Goal: Task Accomplishment & Management: Use online tool/utility

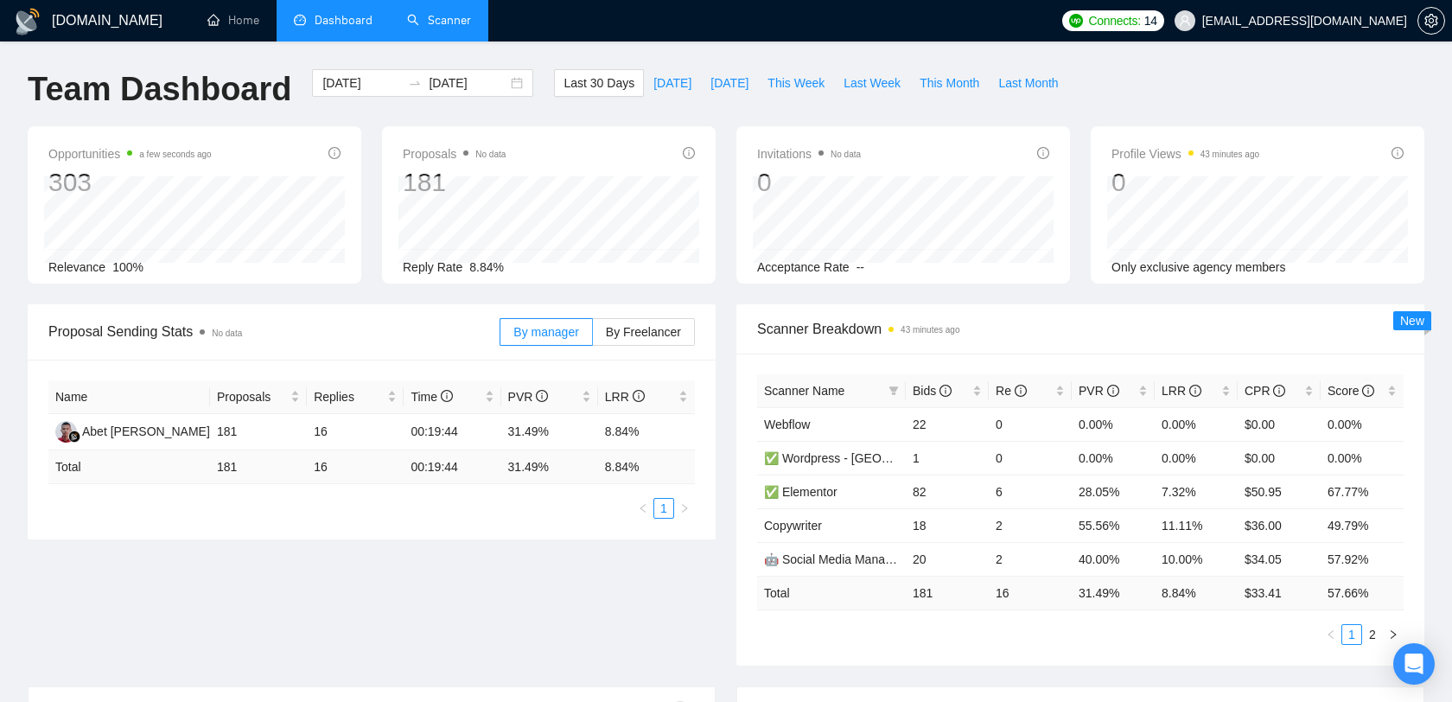
click at [446, 25] on link "Scanner" at bounding box center [439, 20] width 64 height 15
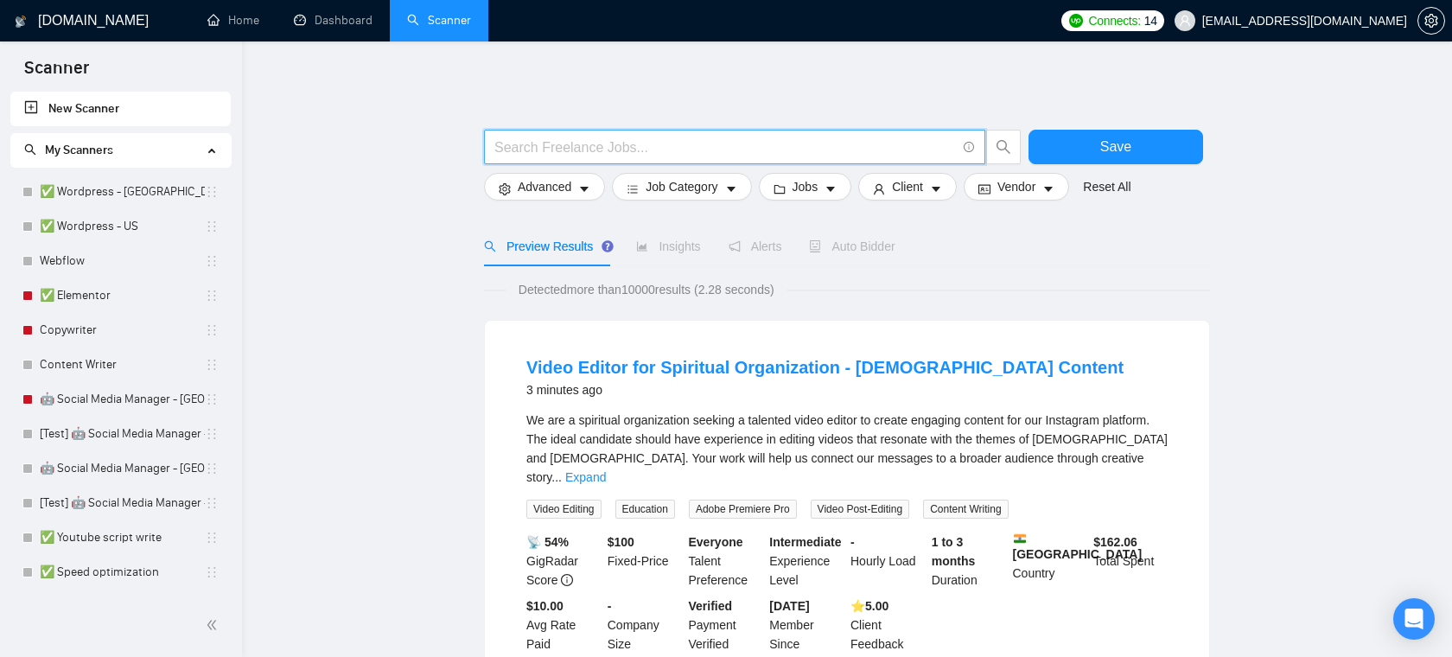
click at [580, 138] on input "text" at bounding box center [724, 148] width 461 height 22
type input "((Webflow*) | "Web flow" | "/Weblfow" | "(Webflow" | "(Webflow)")"
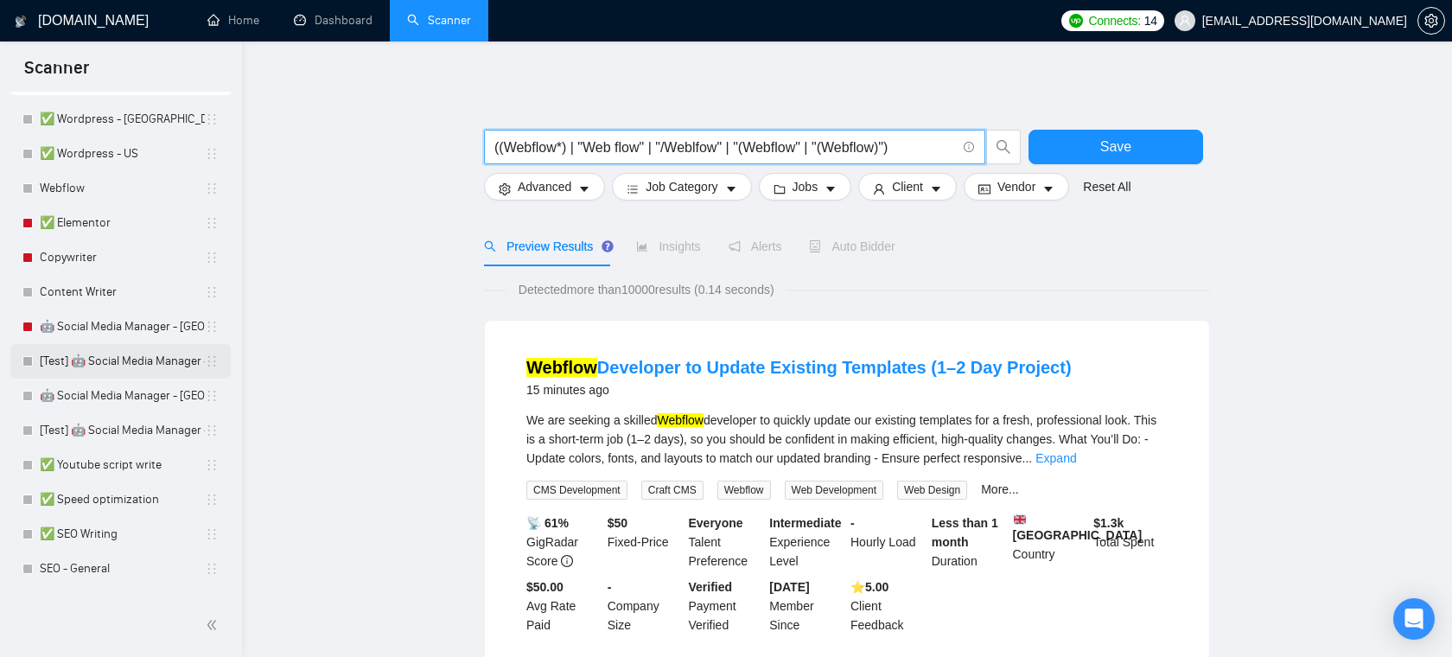
scroll to position [79, 0]
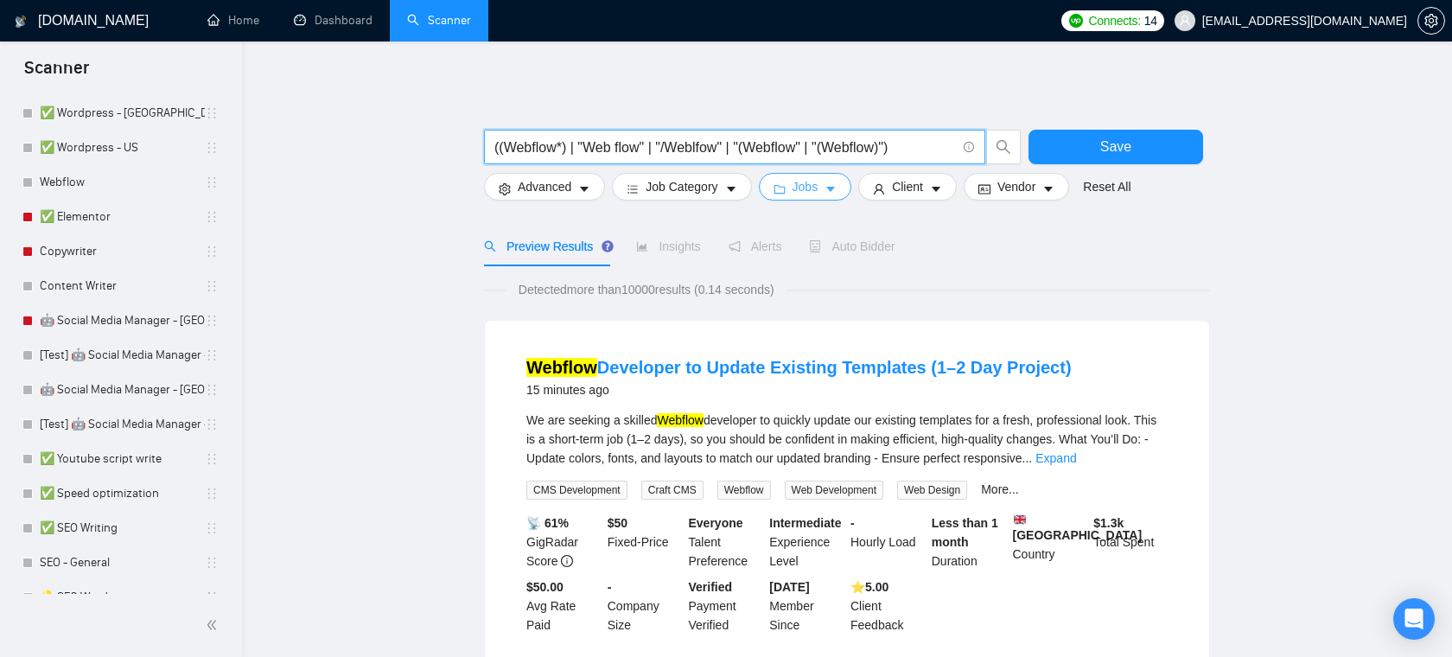
click at [806, 189] on span "Jobs" at bounding box center [805, 186] width 26 height 19
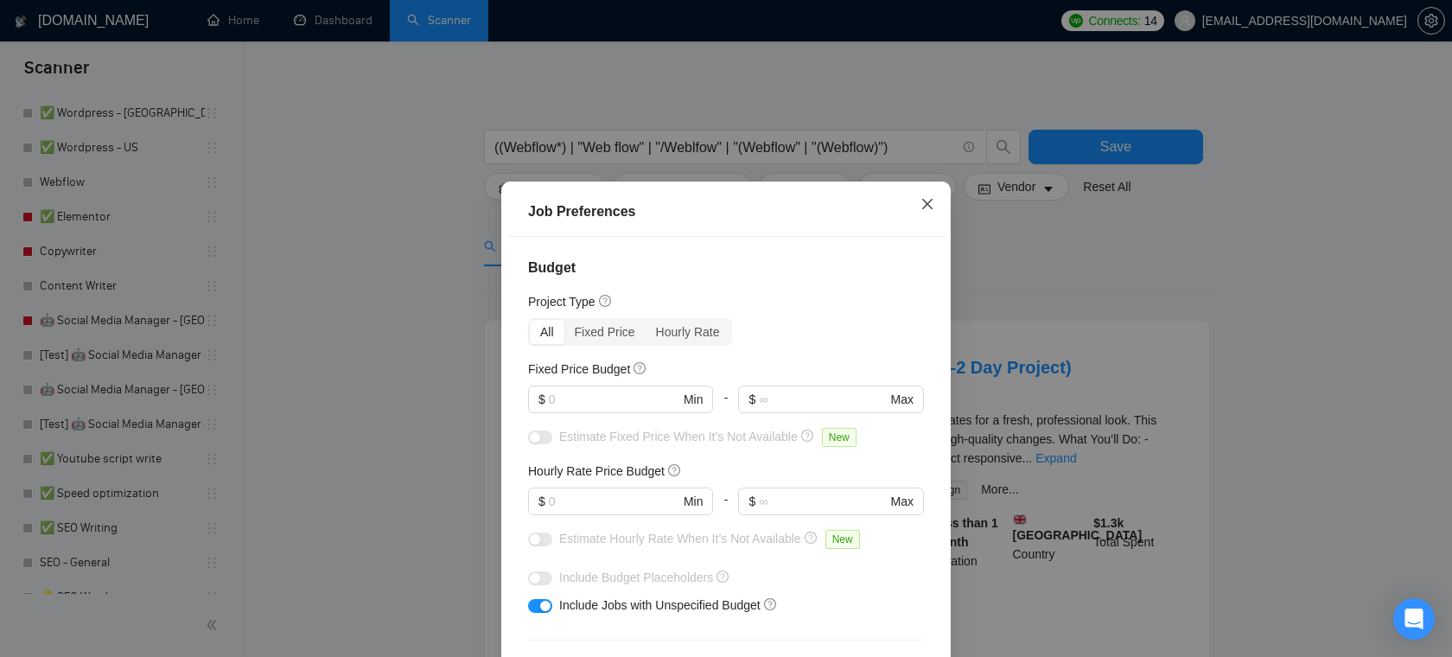
click at [933, 198] on icon "close" at bounding box center [927, 204] width 14 height 14
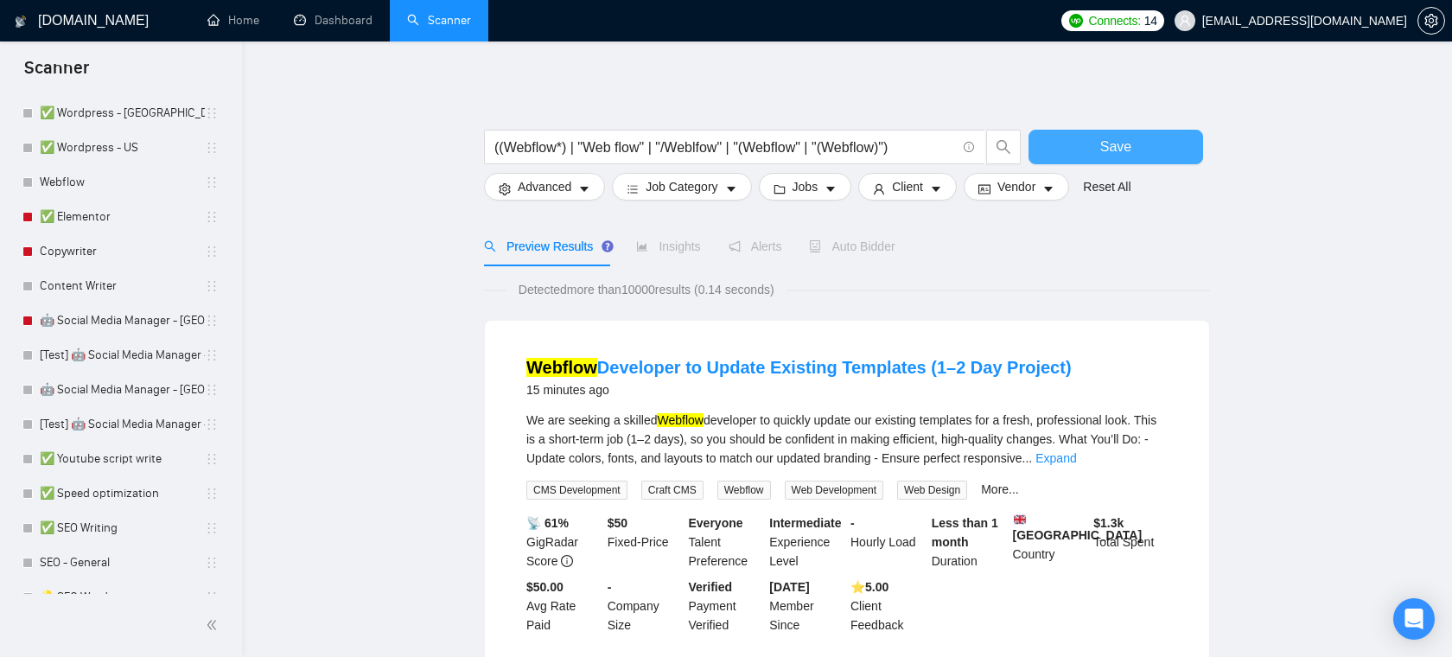
click at [1100, 139] on span "Save" at bounding box center [1115, 147] width 31 height 22
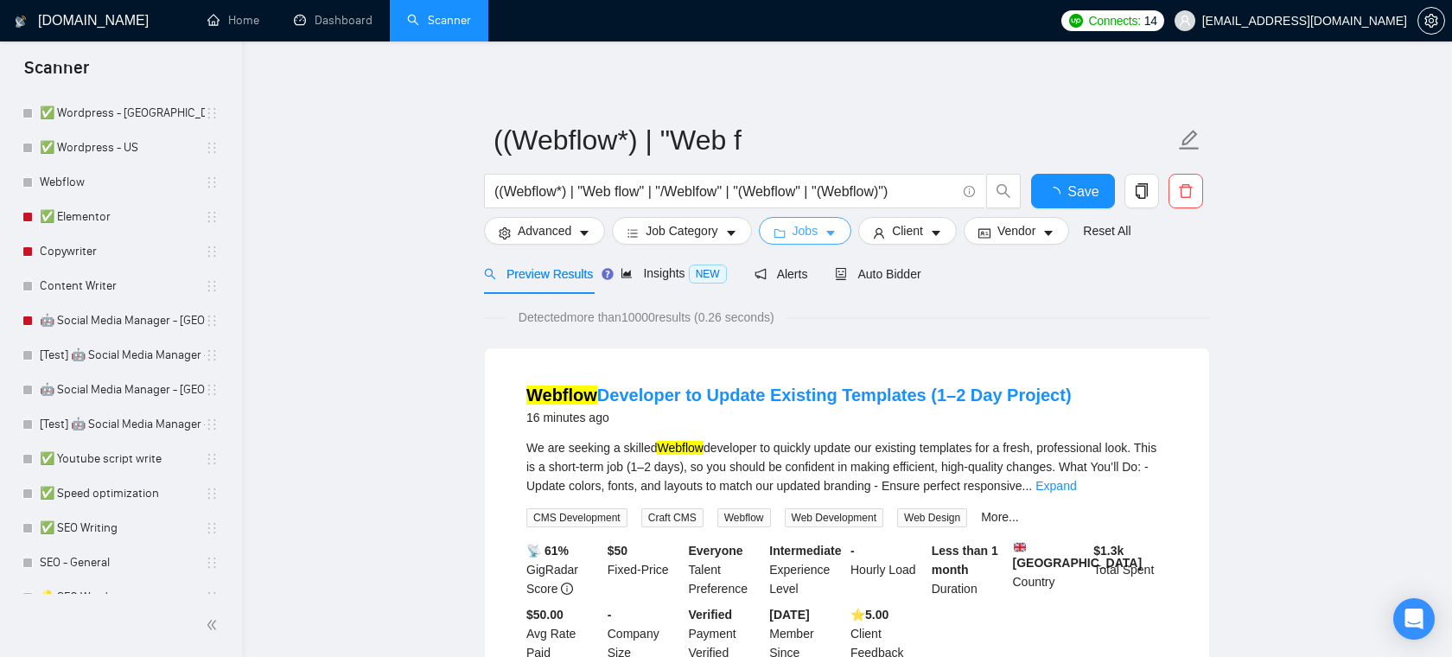
click at [806, 234] on span "Jobs" at bounding box center [805, 230] width 26 height 19
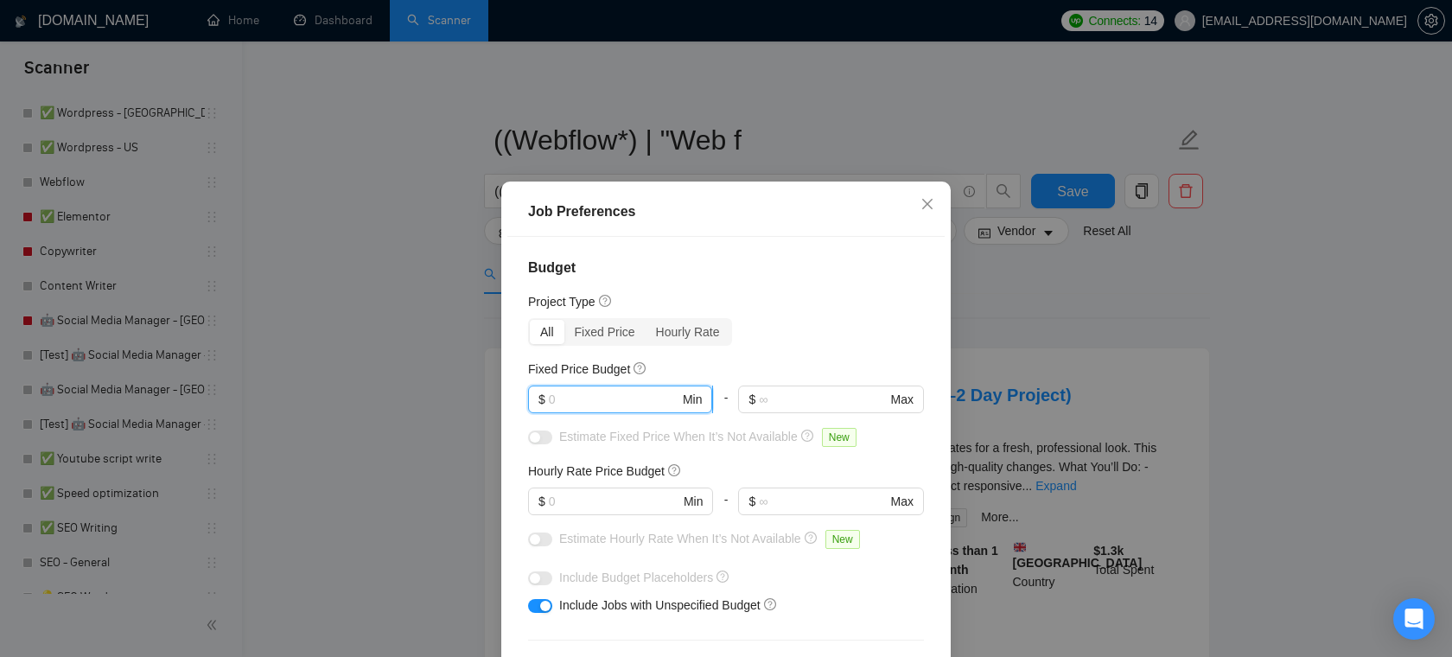
click at [615, 405] on input "text" at bounding box center [614, 399] width 130 height 19
type input "1000"
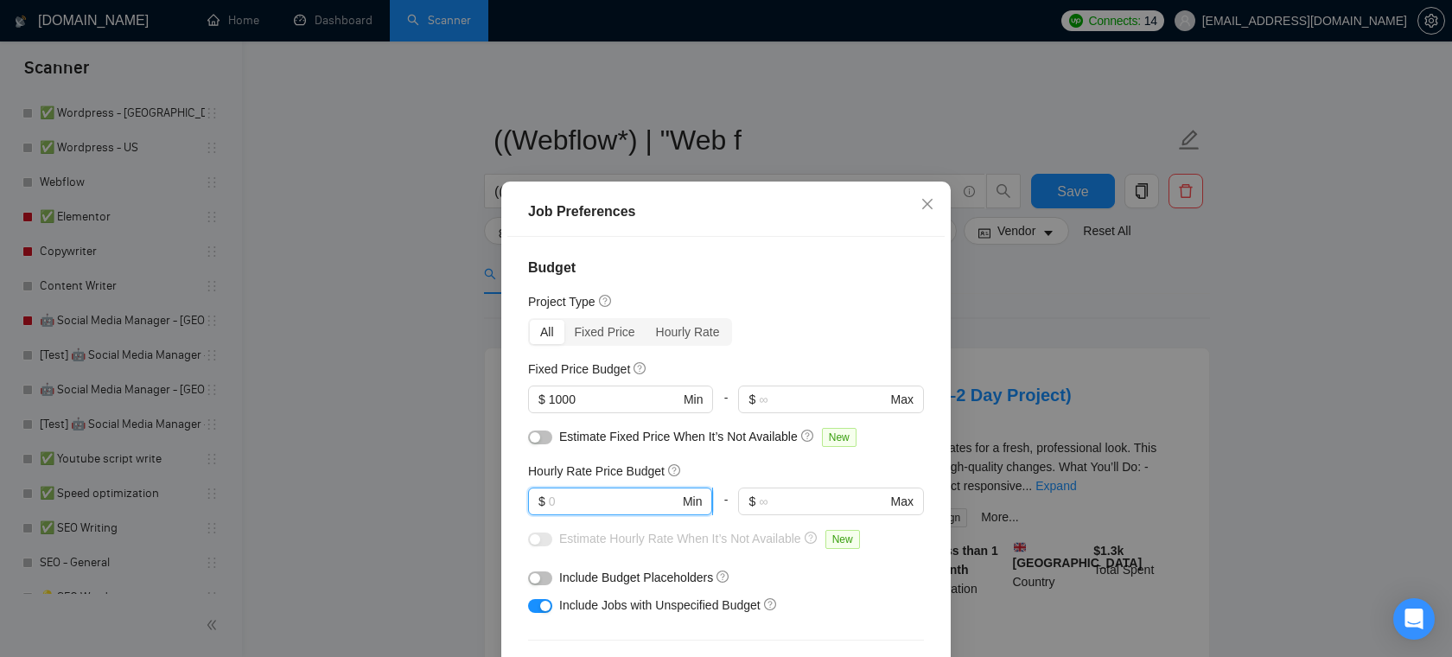
click at [634, 504] on input "text" at bounding box center [614, 501] width 130 height 19
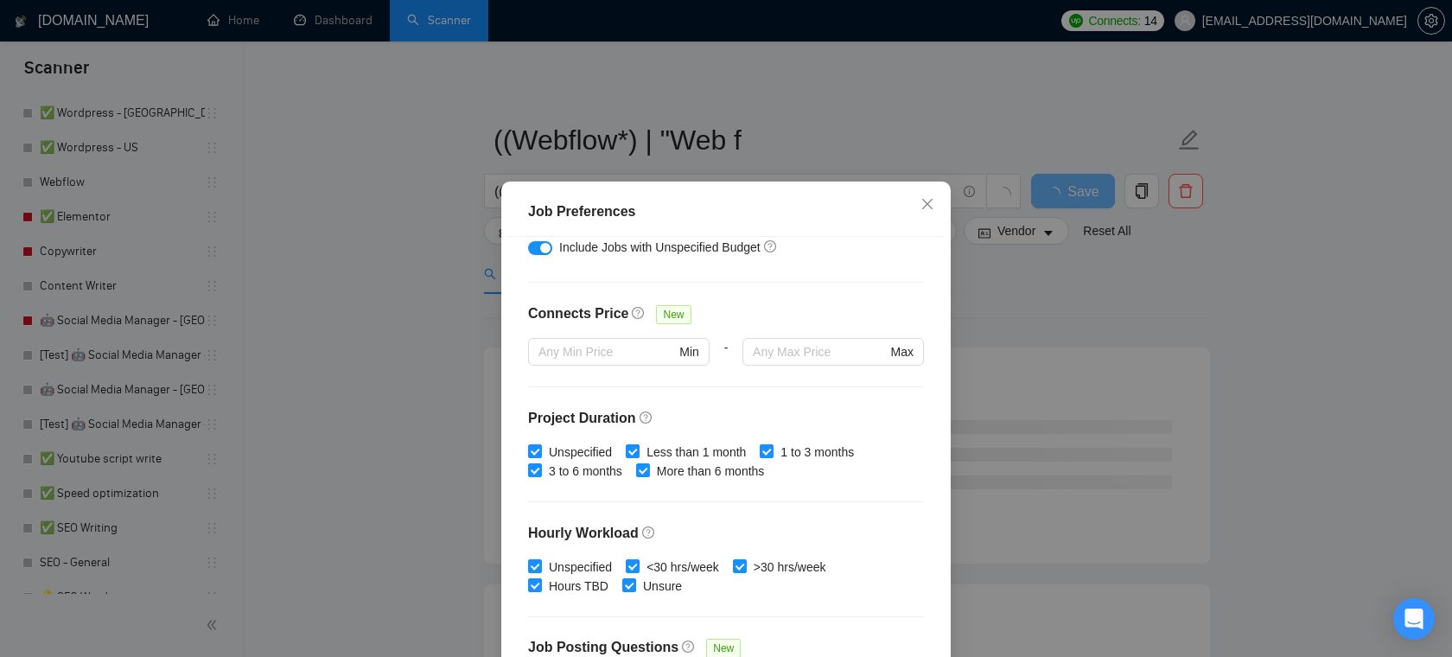
scroll to position [514, 0]
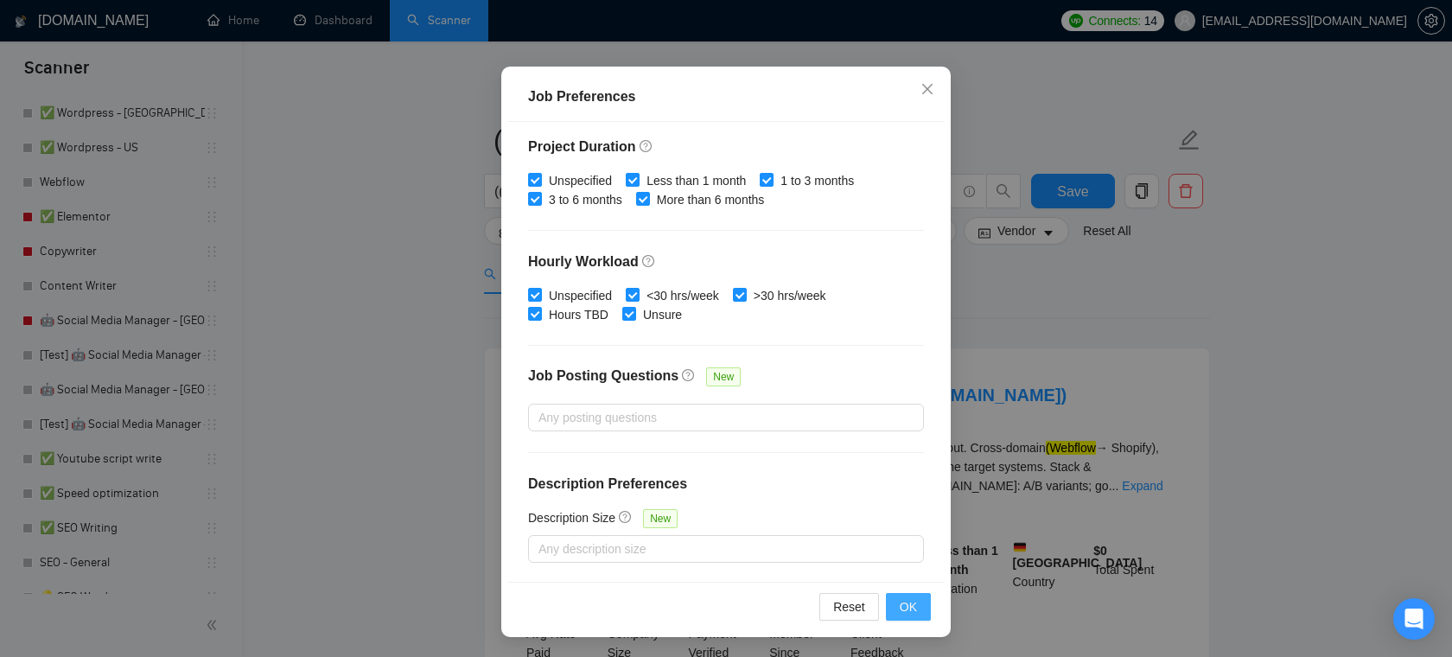
type input "30"
click at [905, 610] on span "OK" at bounding box center [907, 606] width 17 height 19
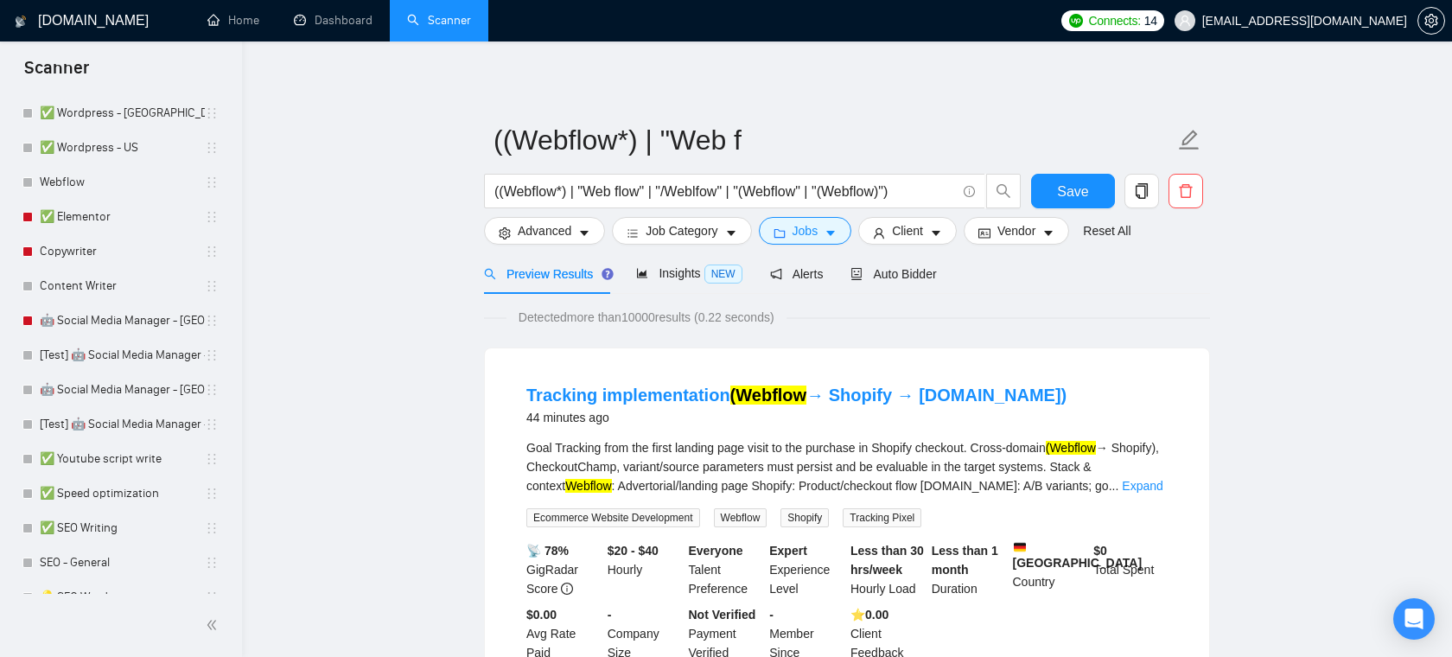
scroll to position [38, 0]
click at [667, 281] on div "Insights NEW" at bounding box center [688, 274] width 105 height 20
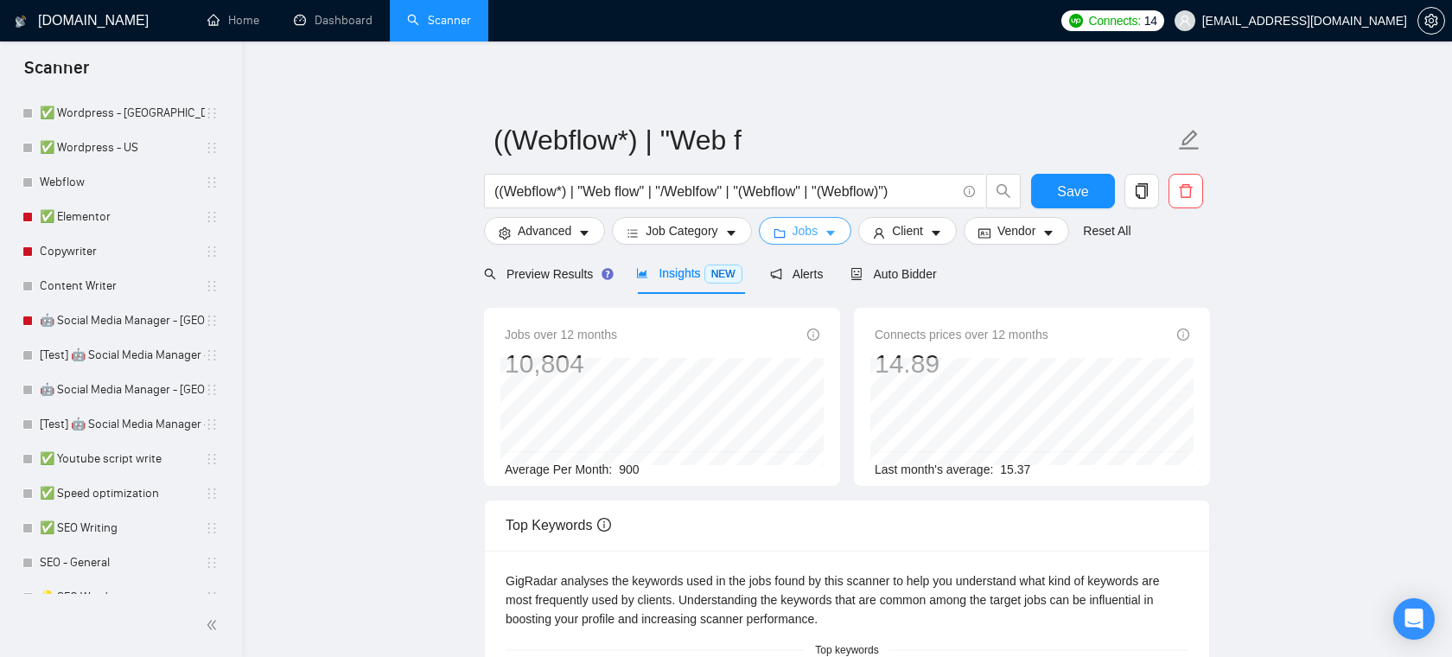
click at [816, 238] on span "Jobs" at bounding box center [805, 230] width 26 height 19
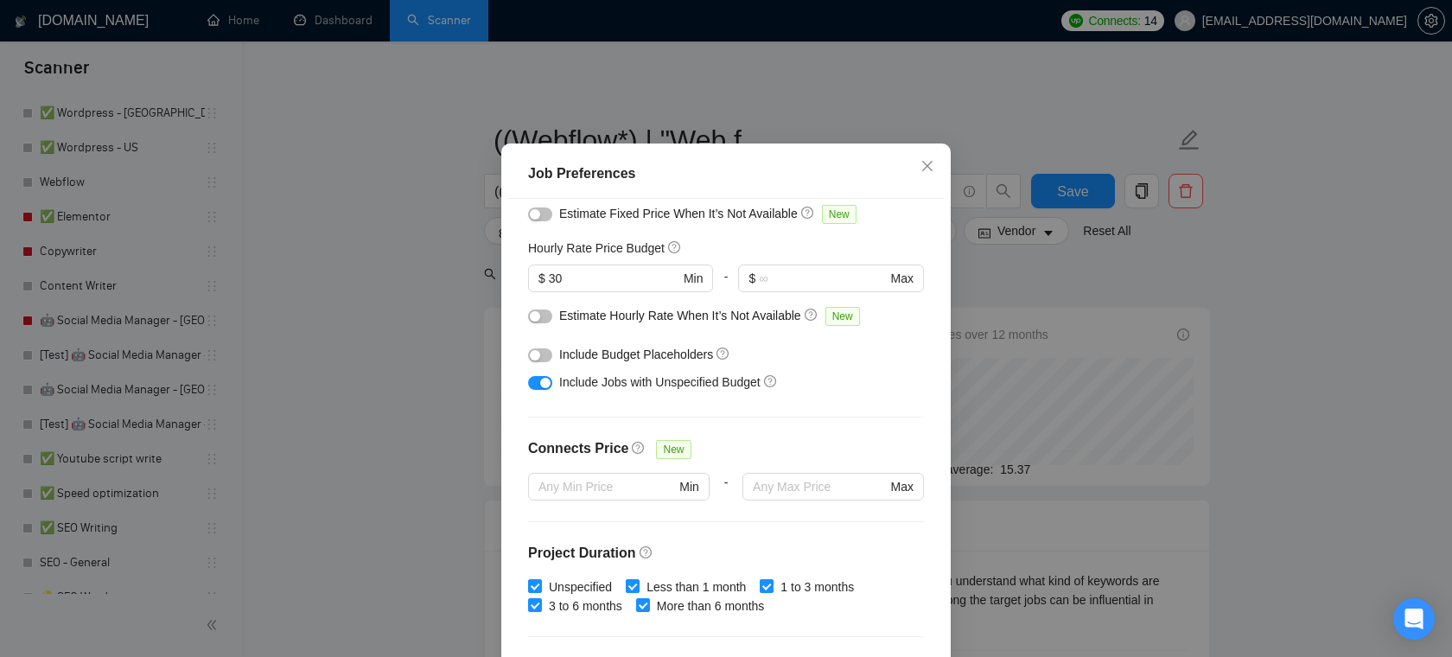
scroll to position [157, 0]
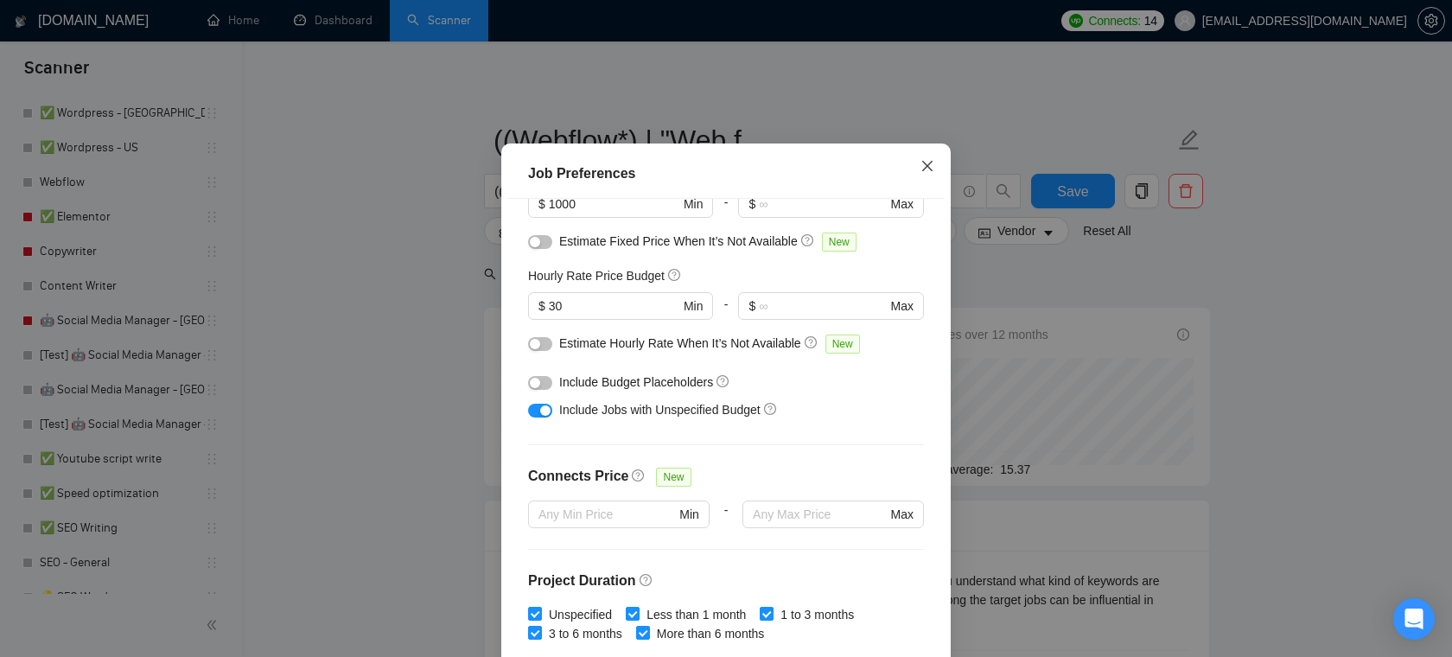
click at [925, 170] on icon "close" at bounding box center [927, 165] width 10 height 10
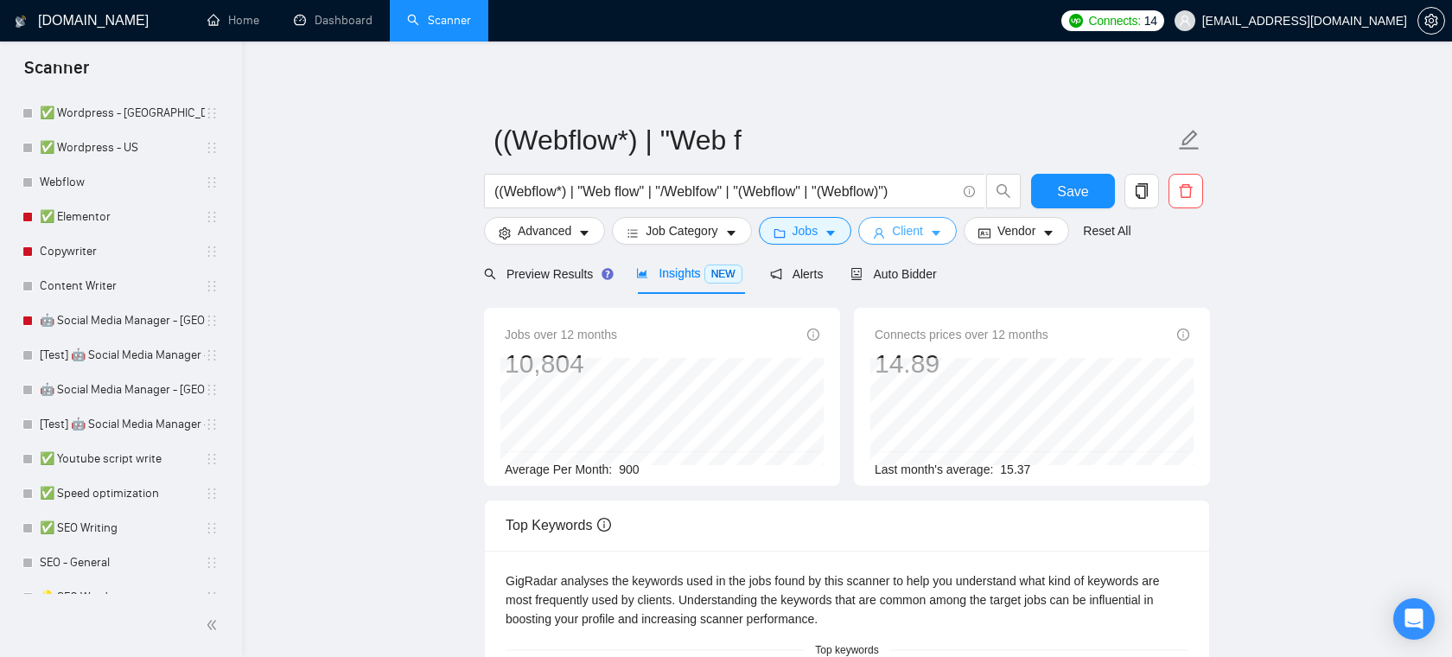
click at [915, 235] on span "Client" at bounding box center [907, 230] width 31 height 19
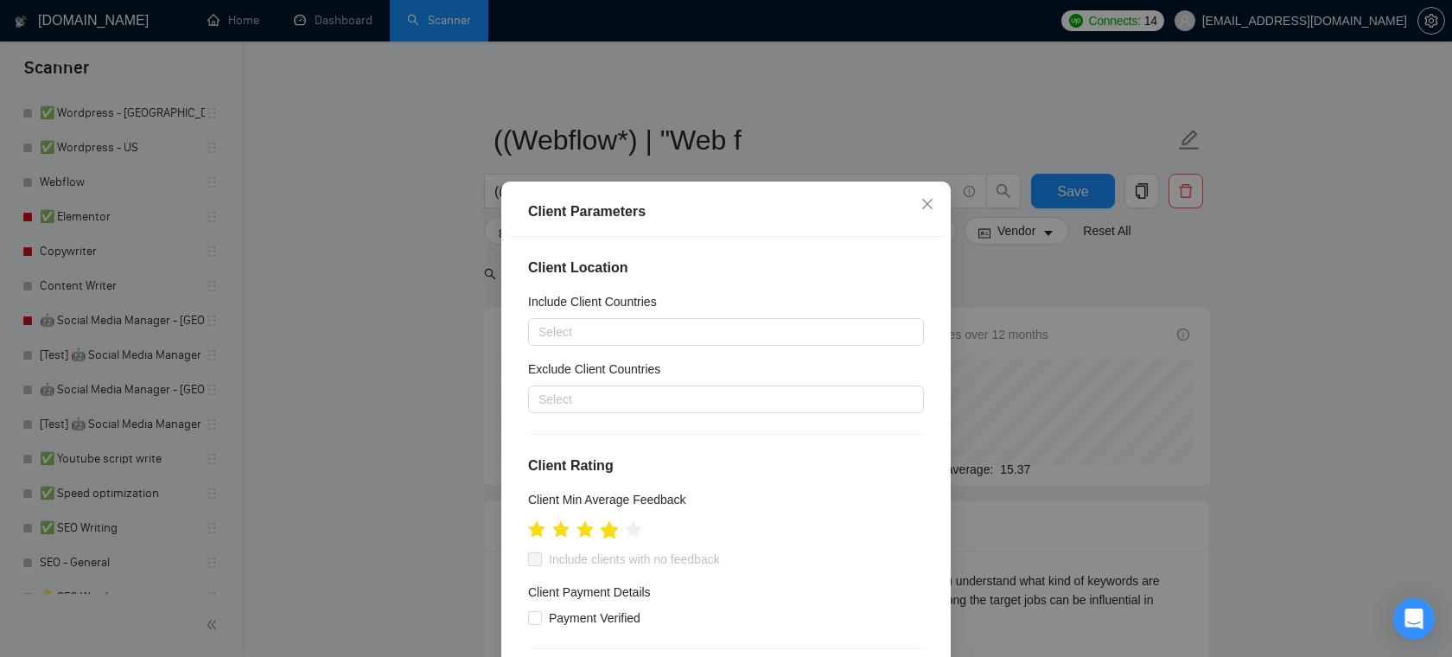
click at [612, 529] on icon "star" at bounding box center [610, 528] width 18 height 17
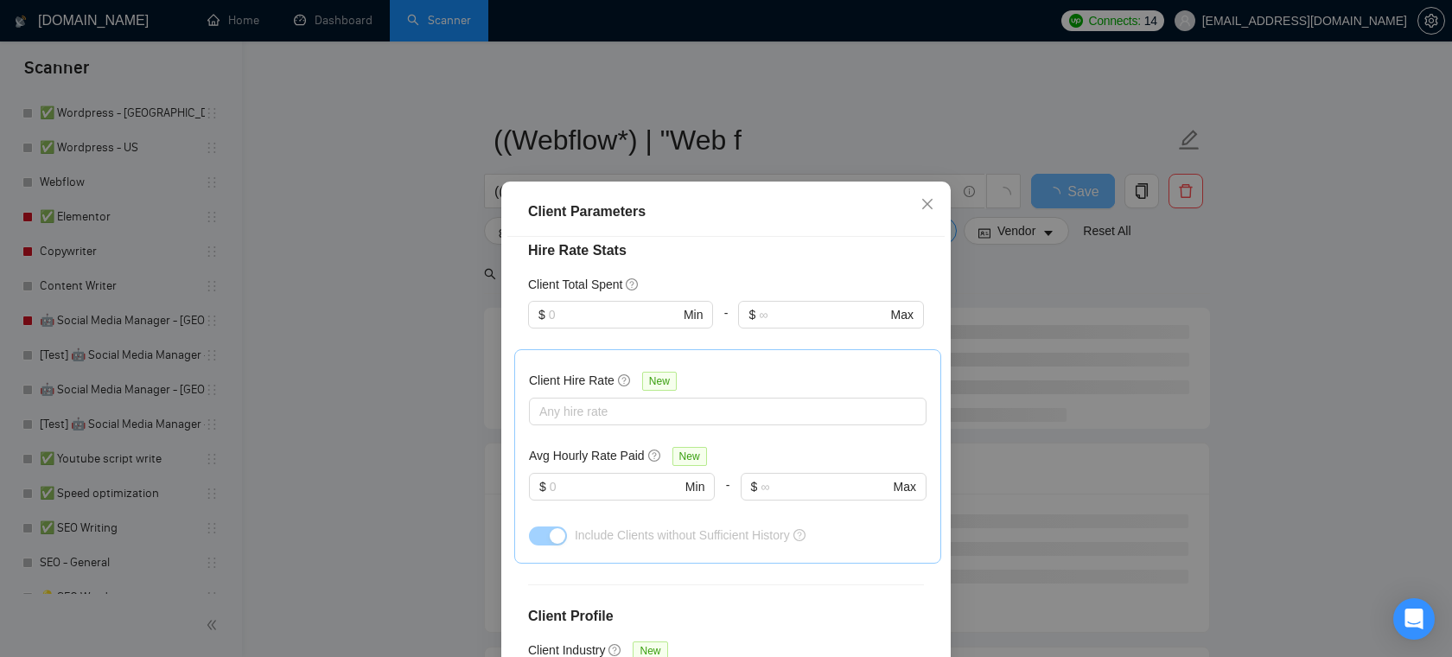
scroll to position [460, 0]
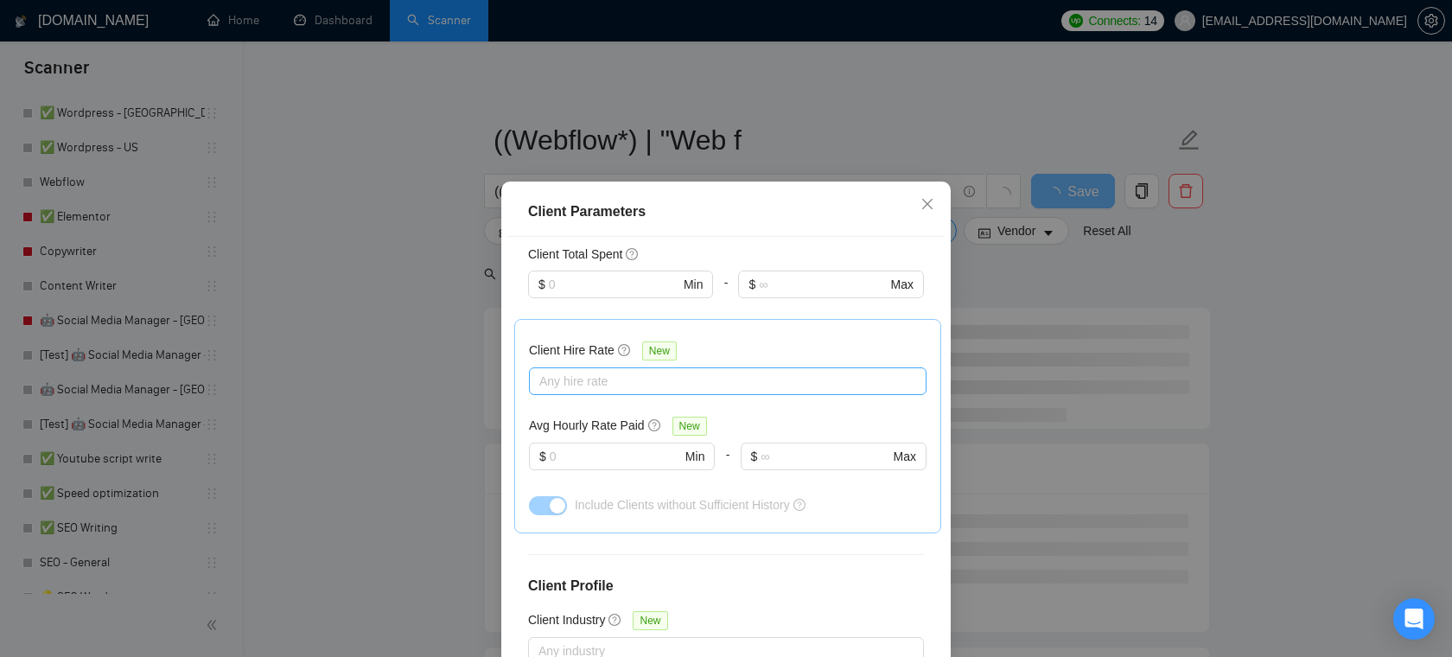
click at [671, 378] on div at bounding box center [719, 381] width 372 height 21
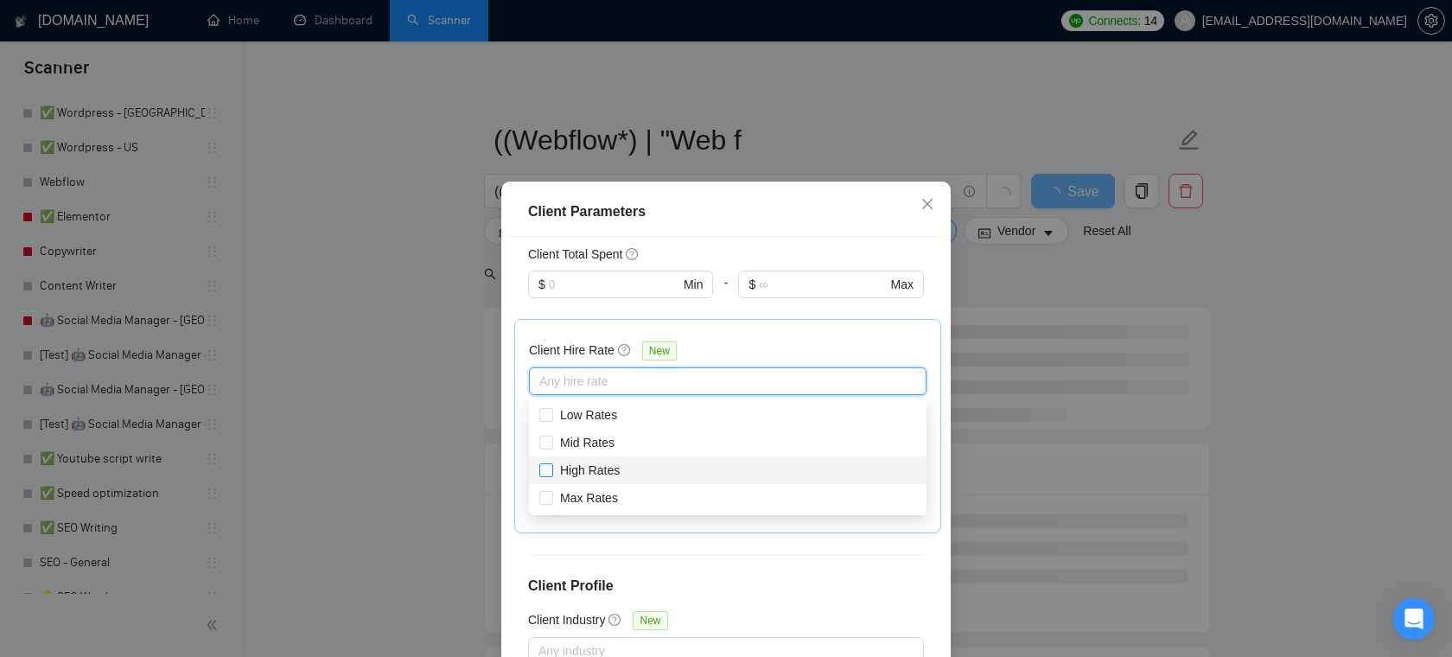
click at [544, 478] on label "High Rates" at bounding box center [582, 470] width 87 height 19
click at [544, 475] on input "High Rates" at bounding box center [545, 469] width 12 height 12
click at [548, 474] on input "High Rates" at bounding box center [545, 469] width 12 height 12
checkbox input "true"
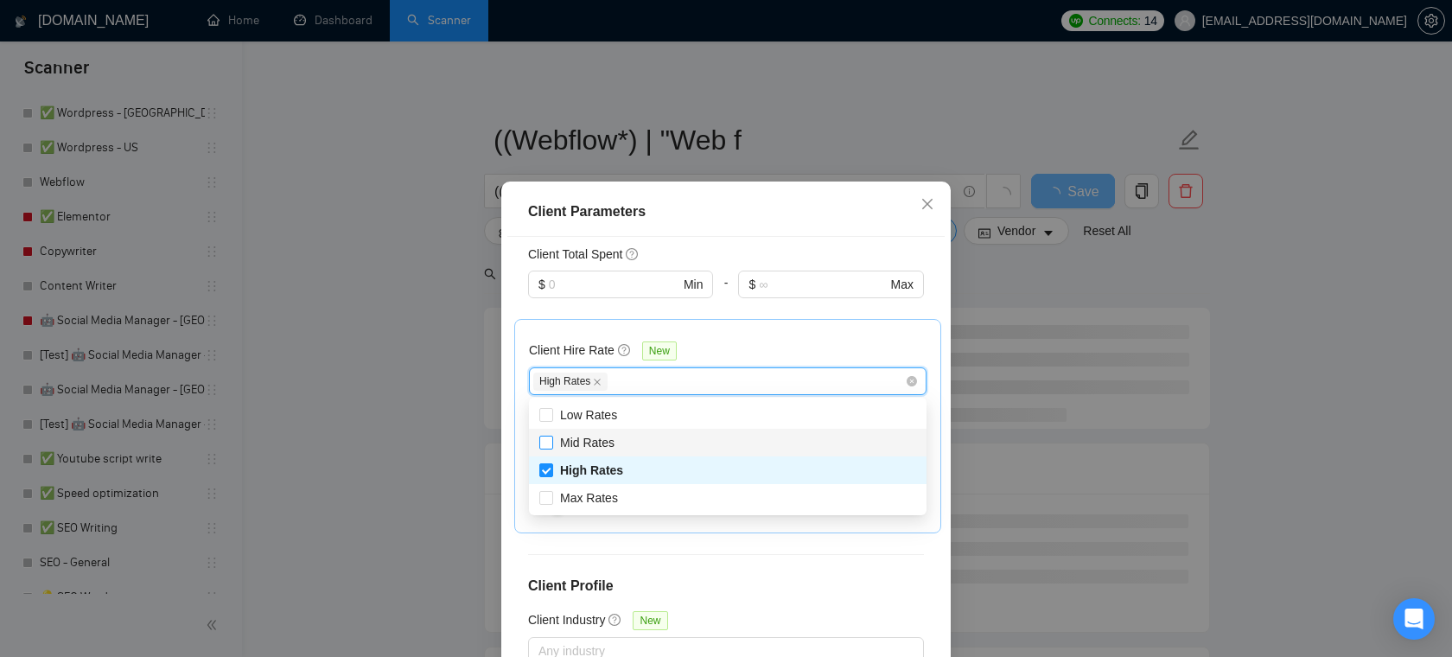
click at [550, 440] on input "Mid Rates" at bounding box center [545, 441] width 12 height 12
checkbox input "true"
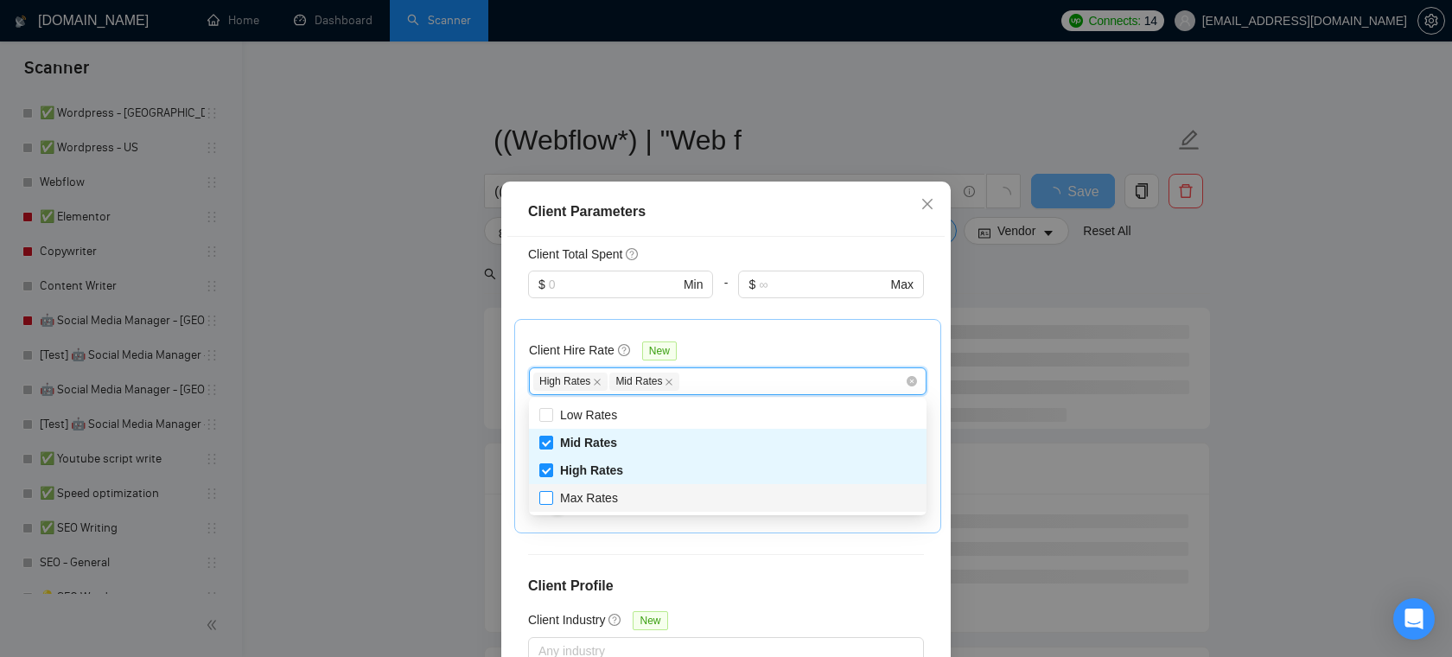
click at [547, 499] on input "Max Rates" at bounding box center [545, 497] width 12 height 12
checkbox input "true"
click at [750, 561] on div "Client Location Include Client Countries Select Exclude Client Countries Select…" at bounding box center [725, 467] width 437 height 460
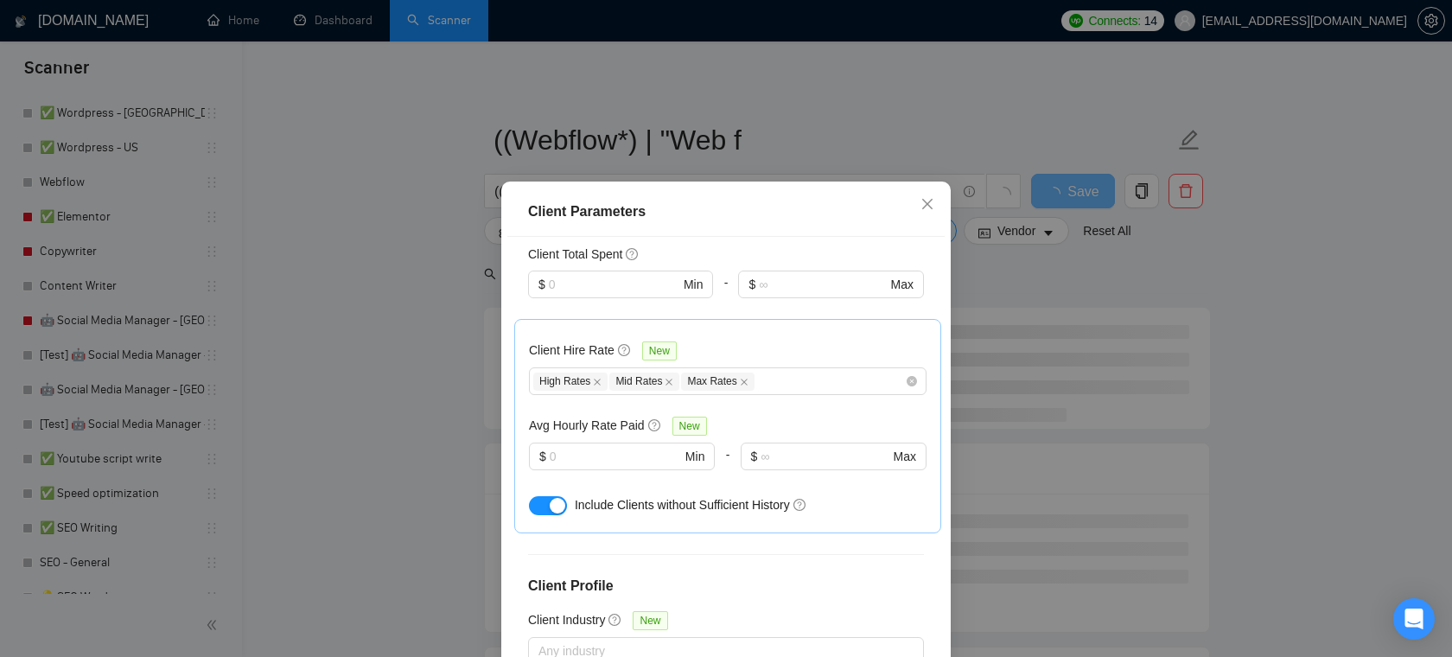
scroll to position [617, 0]
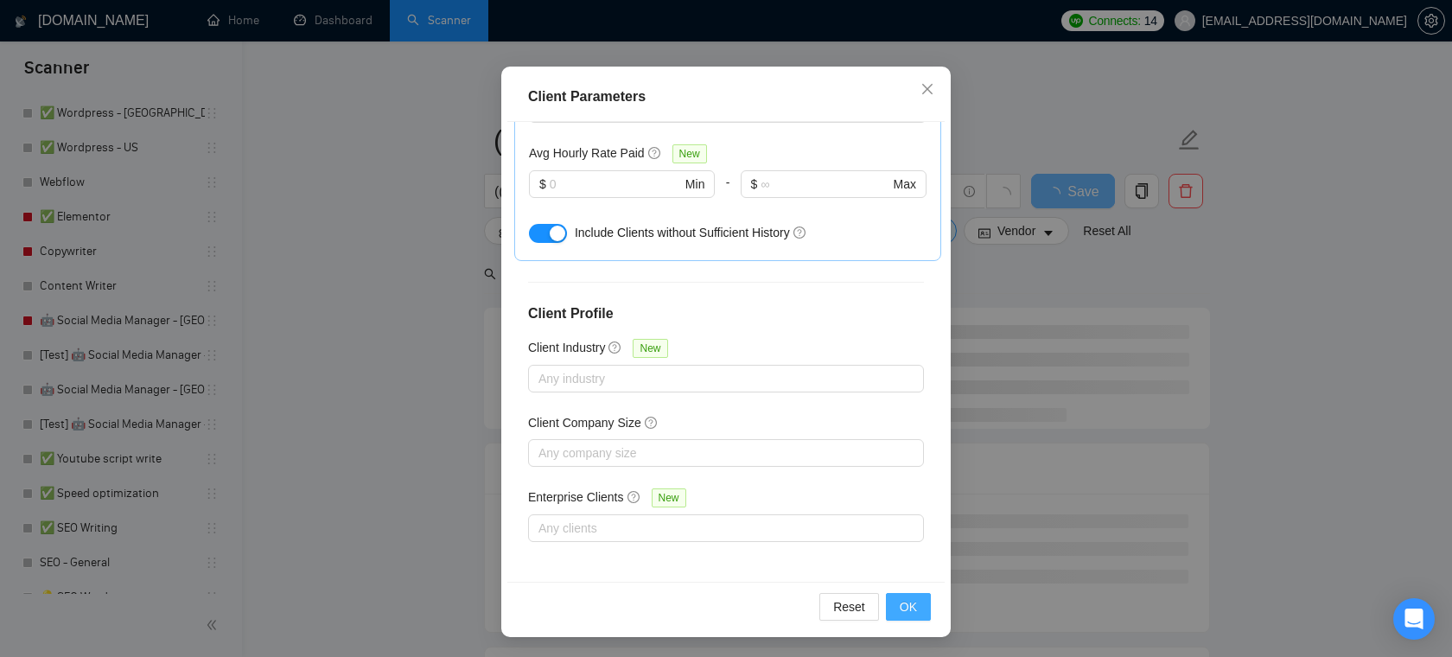
click at [903, 607] on span "OK" at bounding box center [907, 606] width 17 height 19
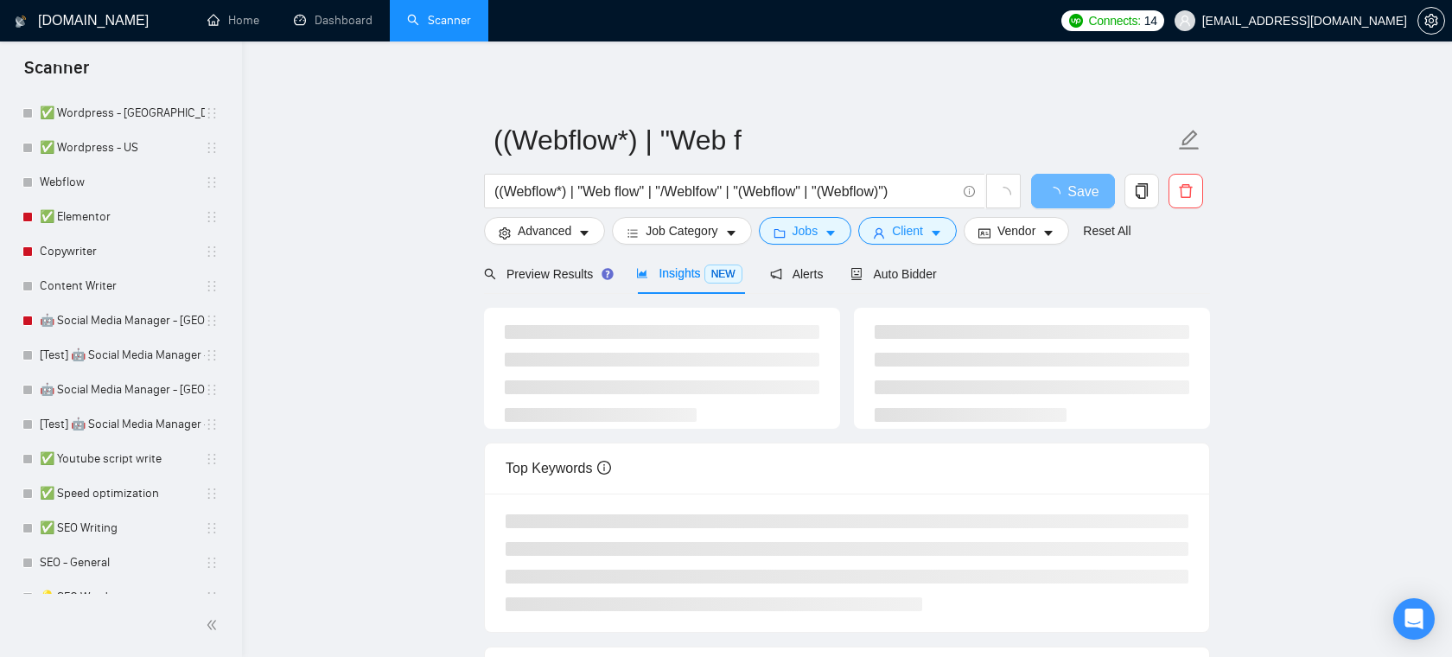
scroll to position [38, 0]
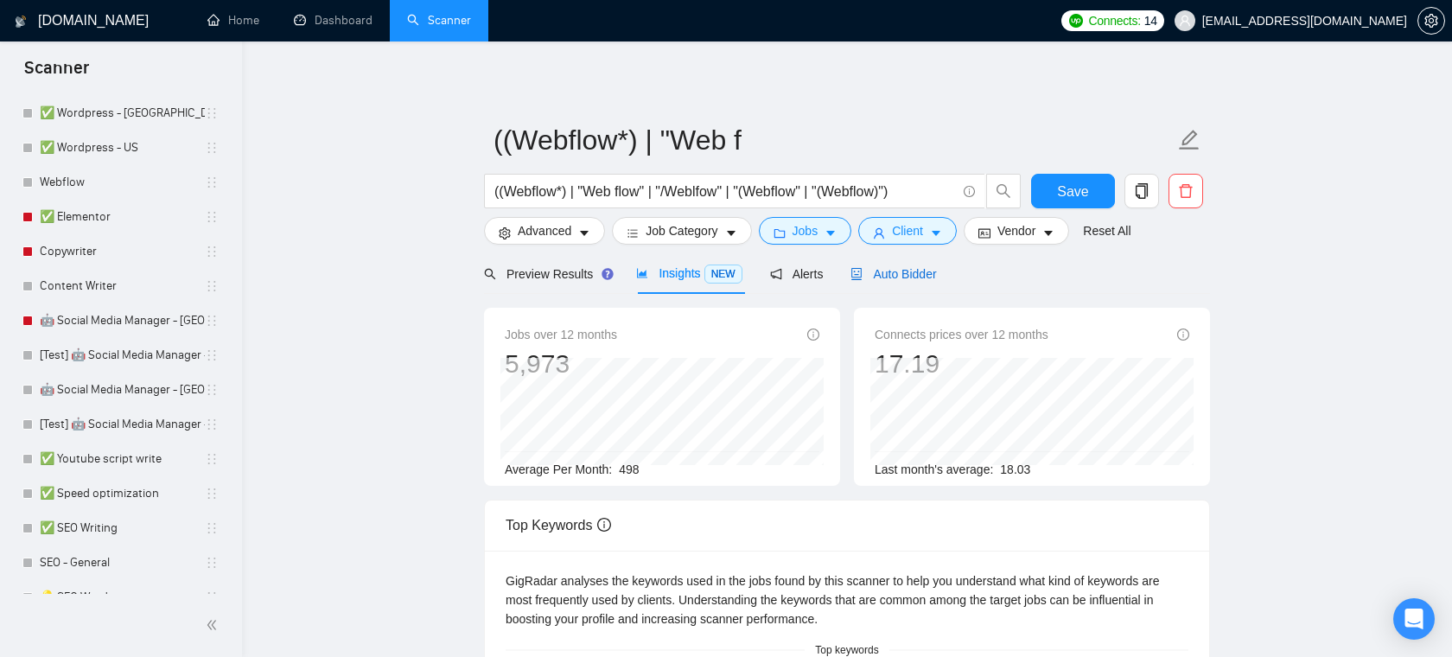
click at [911, 274] on span "Auto Bidder" at bounding box center [893, 274] width 86 height 14
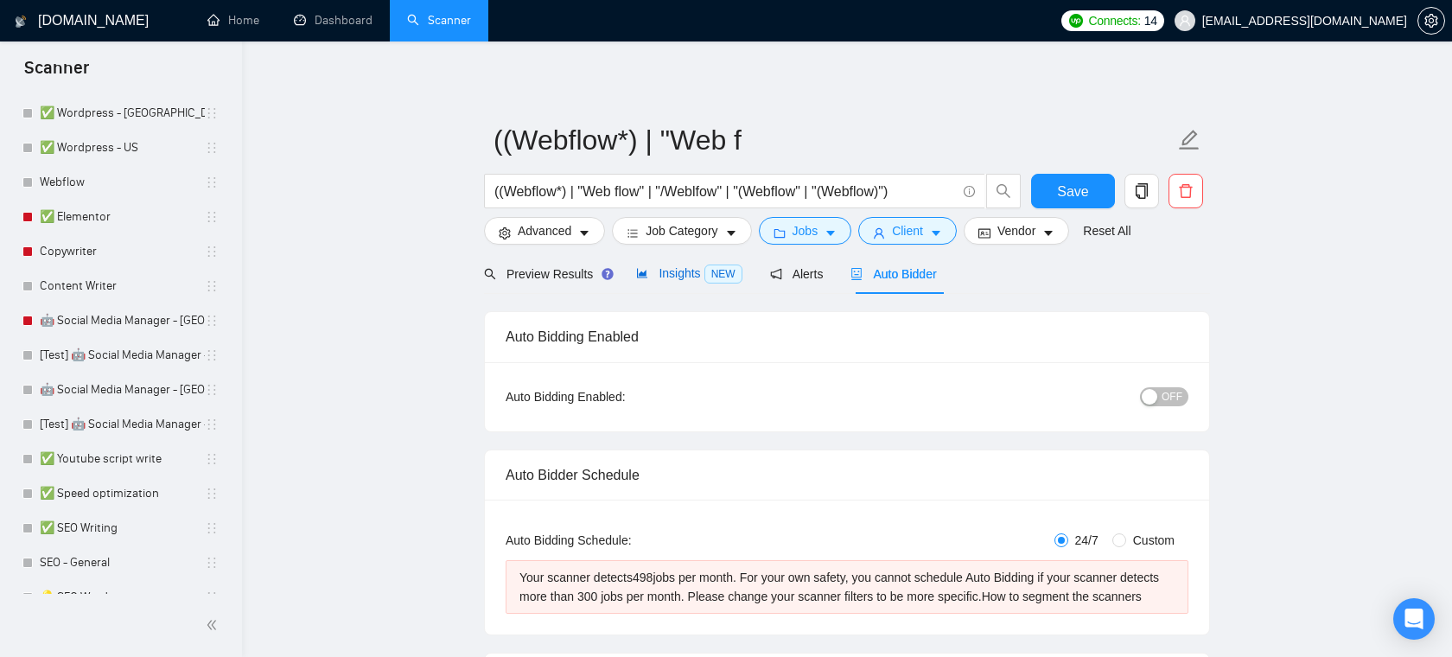
click at [718, 275] on span "NEW" at bounding box center [723, 273] width 38 height 19
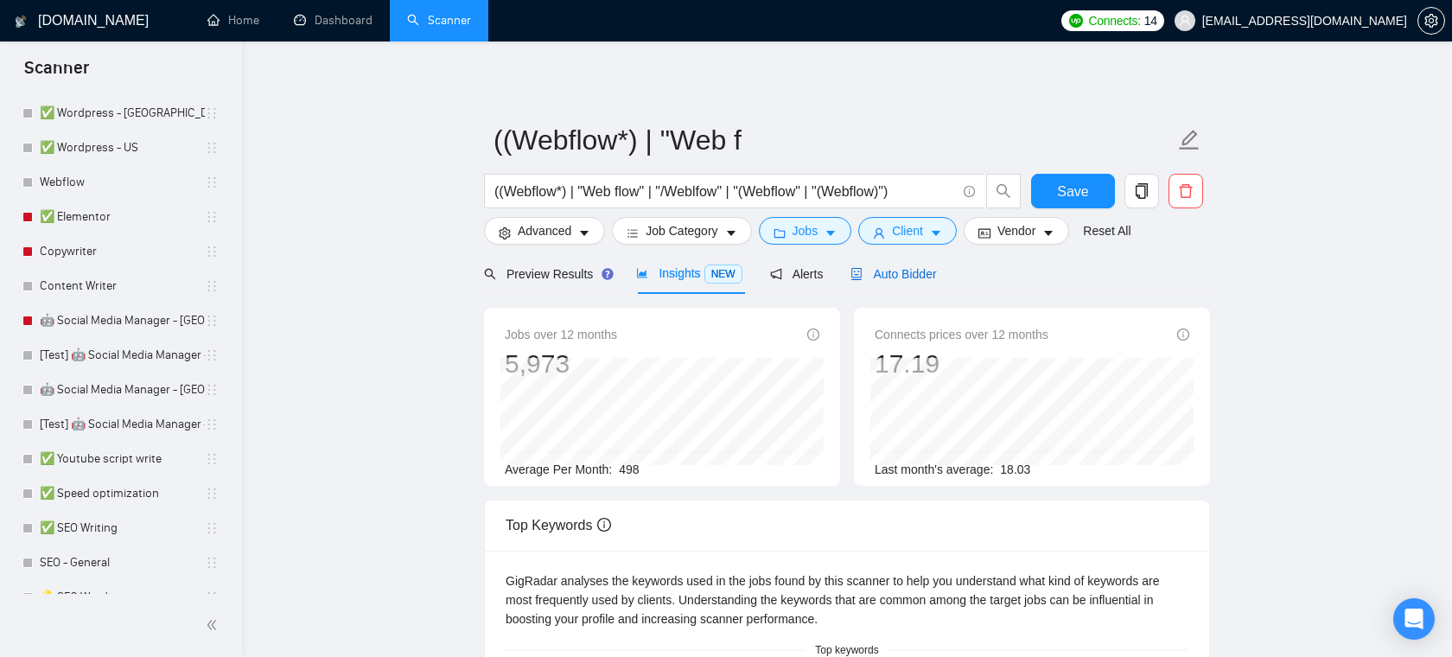
click at [910, 277] on span "Auto Bidder" at bounding box center [893, 274] width 86 height 14
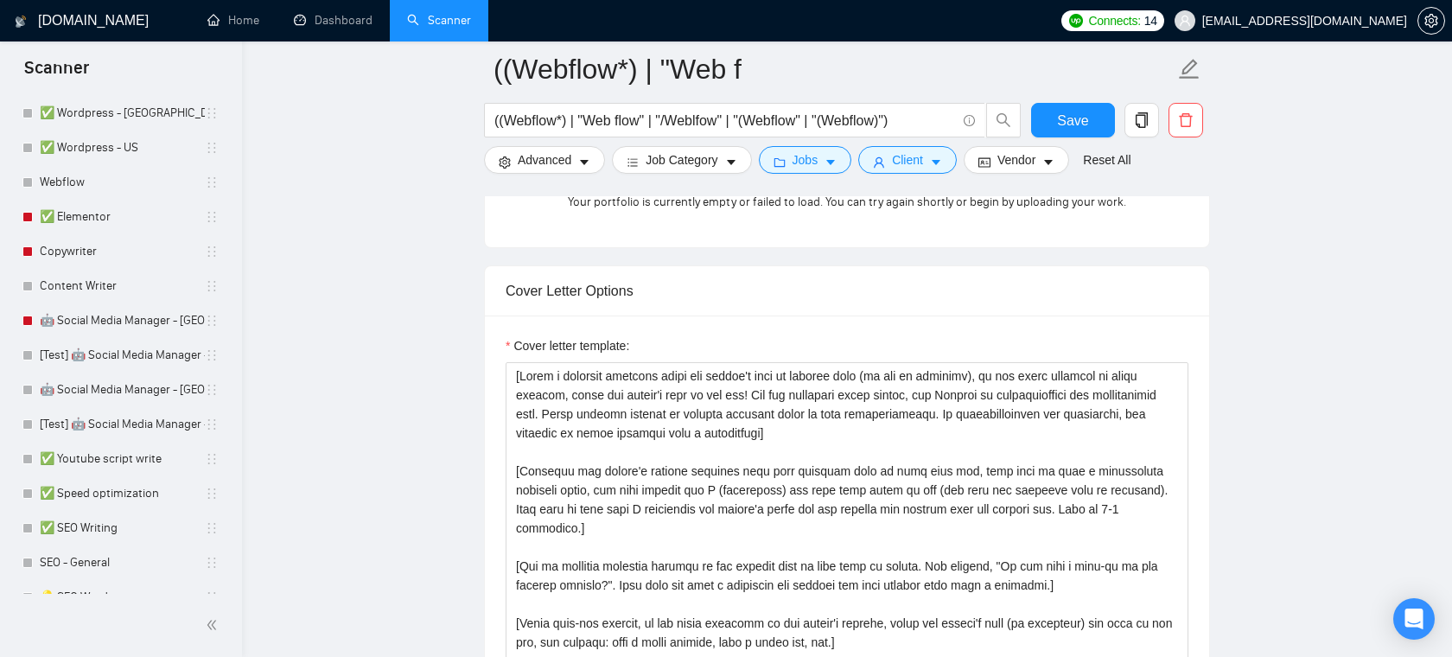
scroll to position [1895, 0]
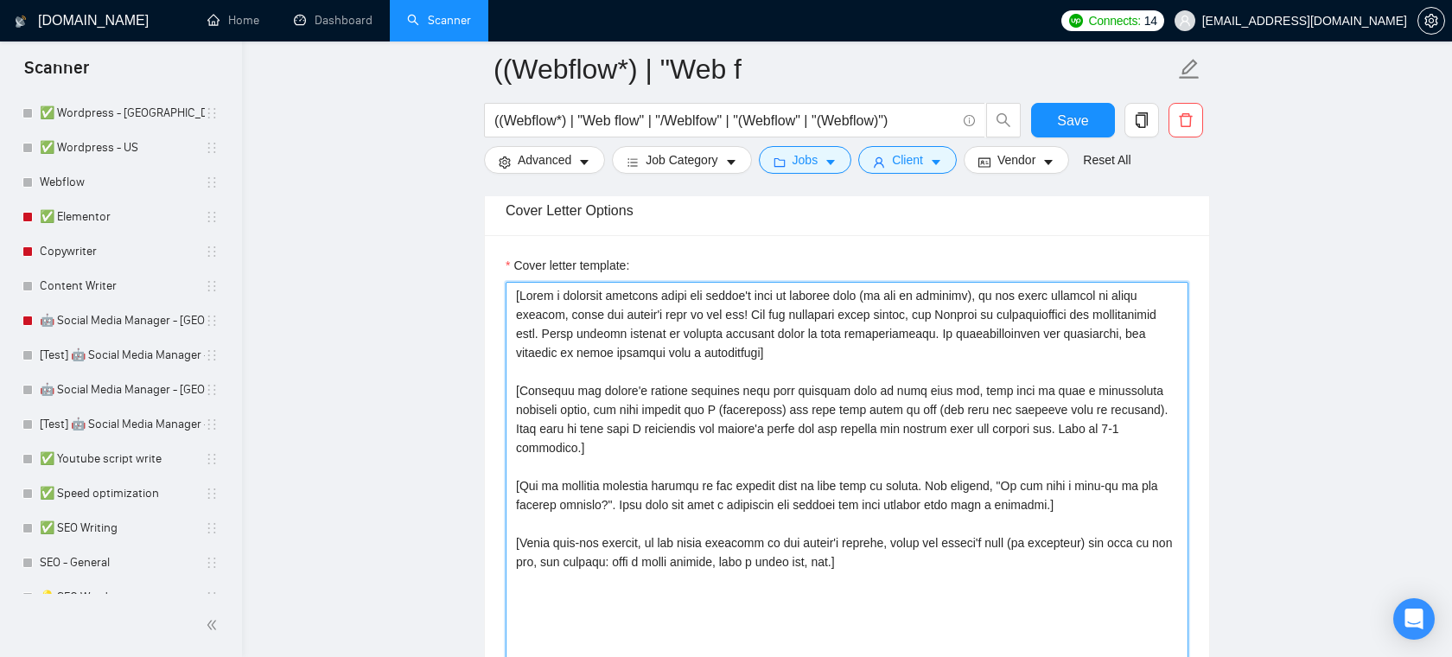
click at [899, 370] on textarea "Cover letter template:" at bounding box center [846, 476] width 683 height 389
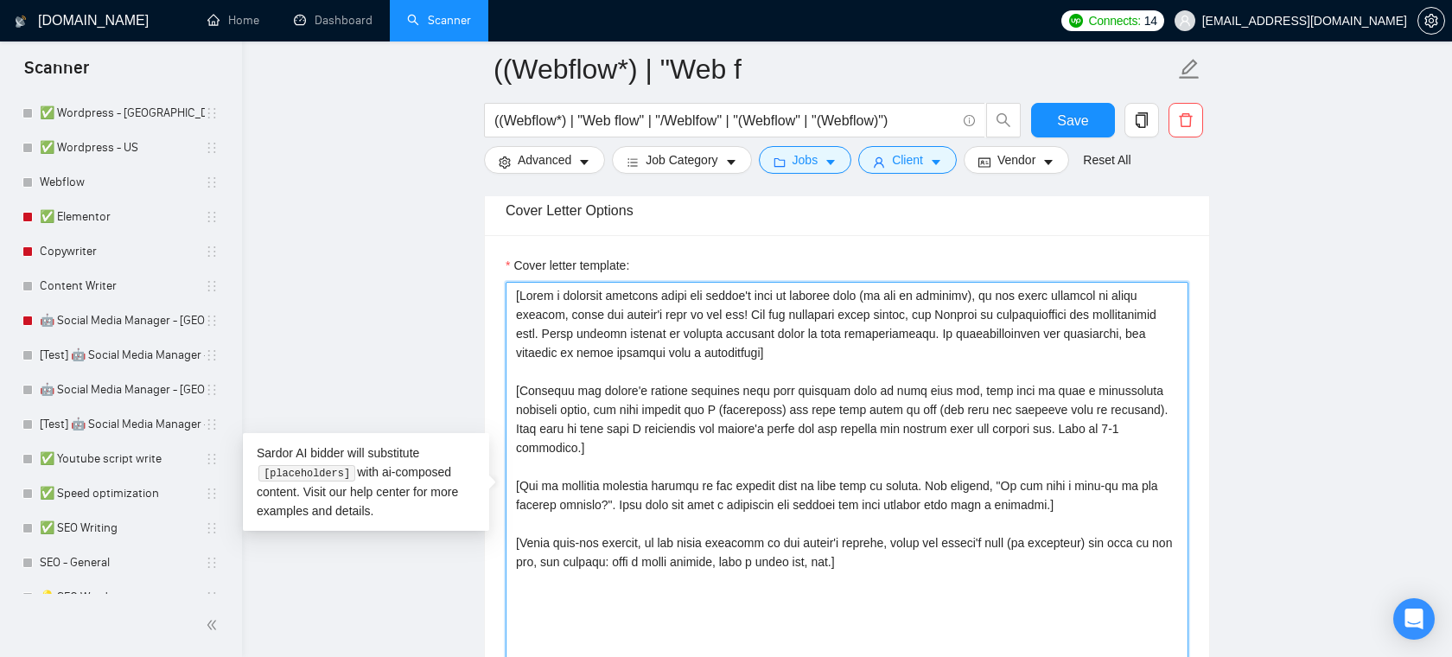
click at [813, 435] on textarea "Cover letter template:" at bounding box center [846, 476] width 683 height 389
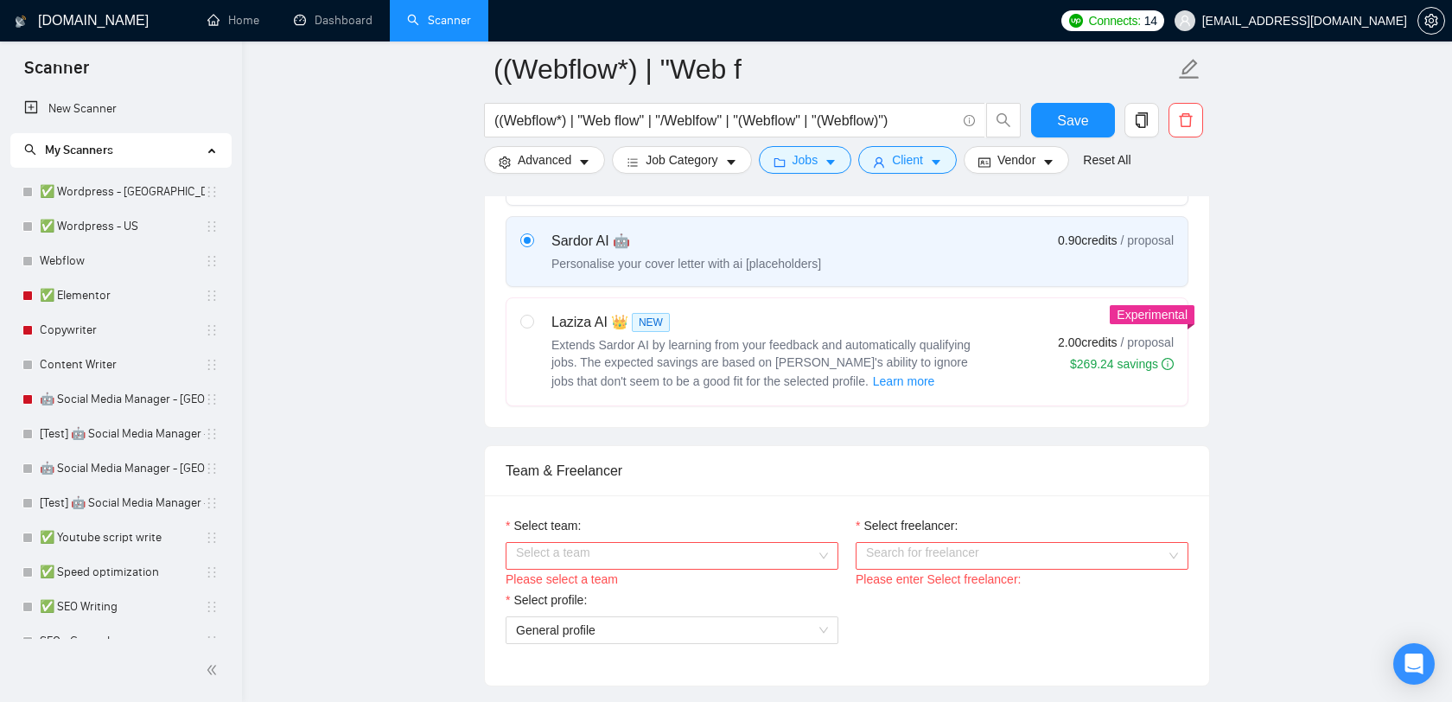
scroll to position [0, 0]
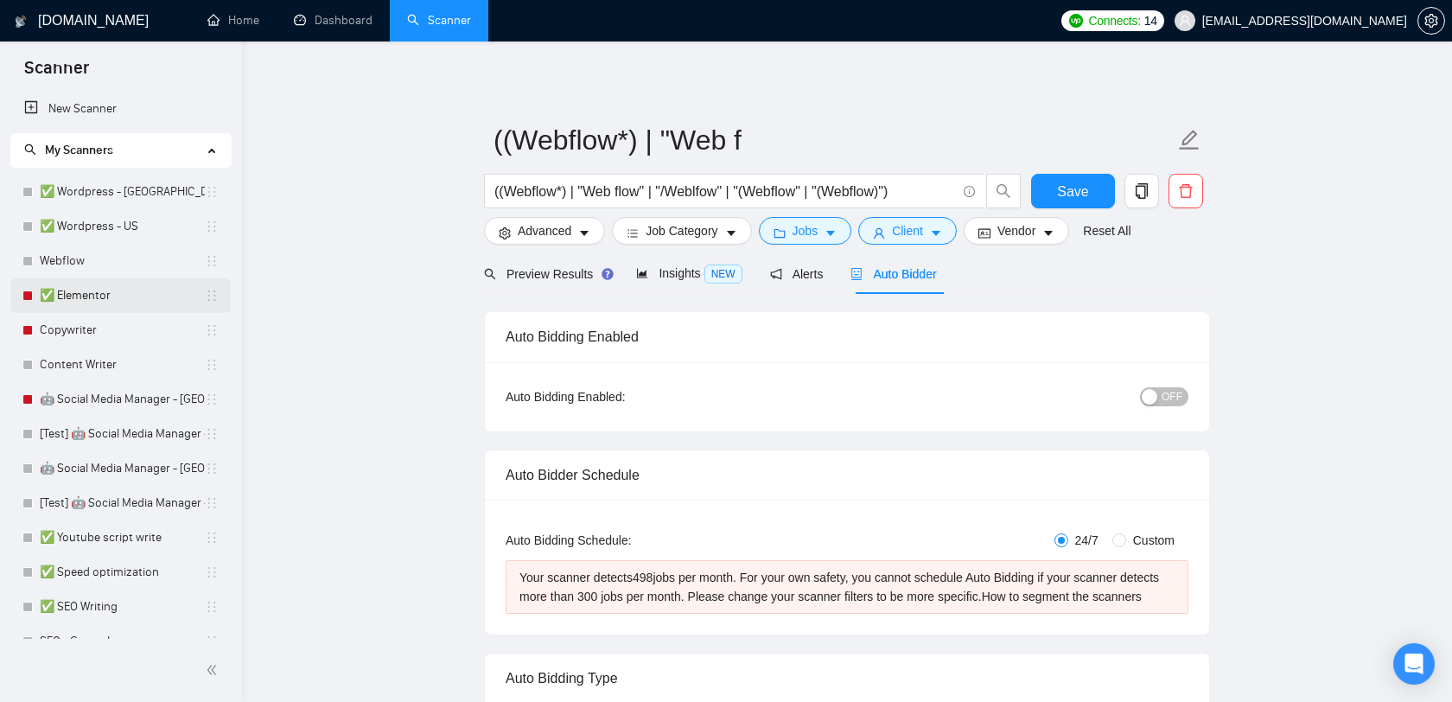
click at [114, 279] on link "✅ Elementor" at bounding box center [122, 295] width 165 height 35
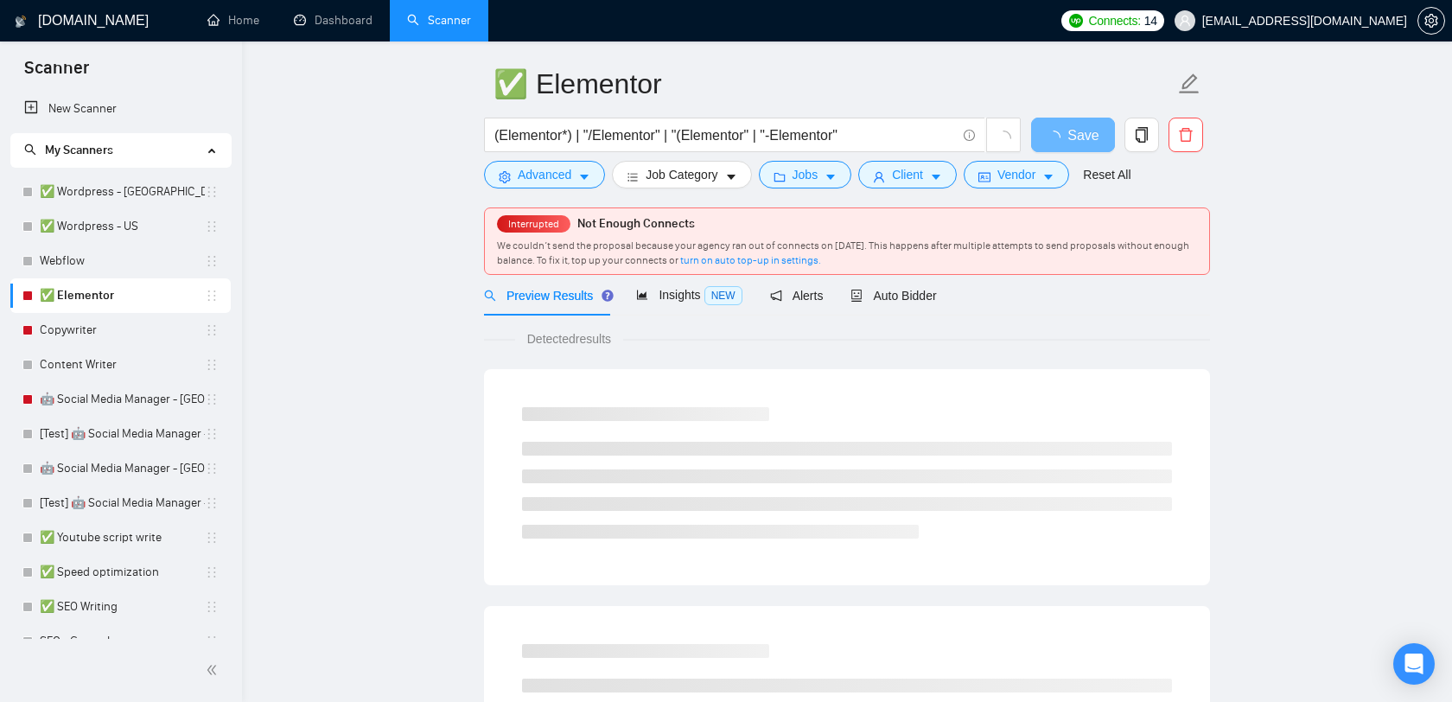
scroll to position [58, 0]
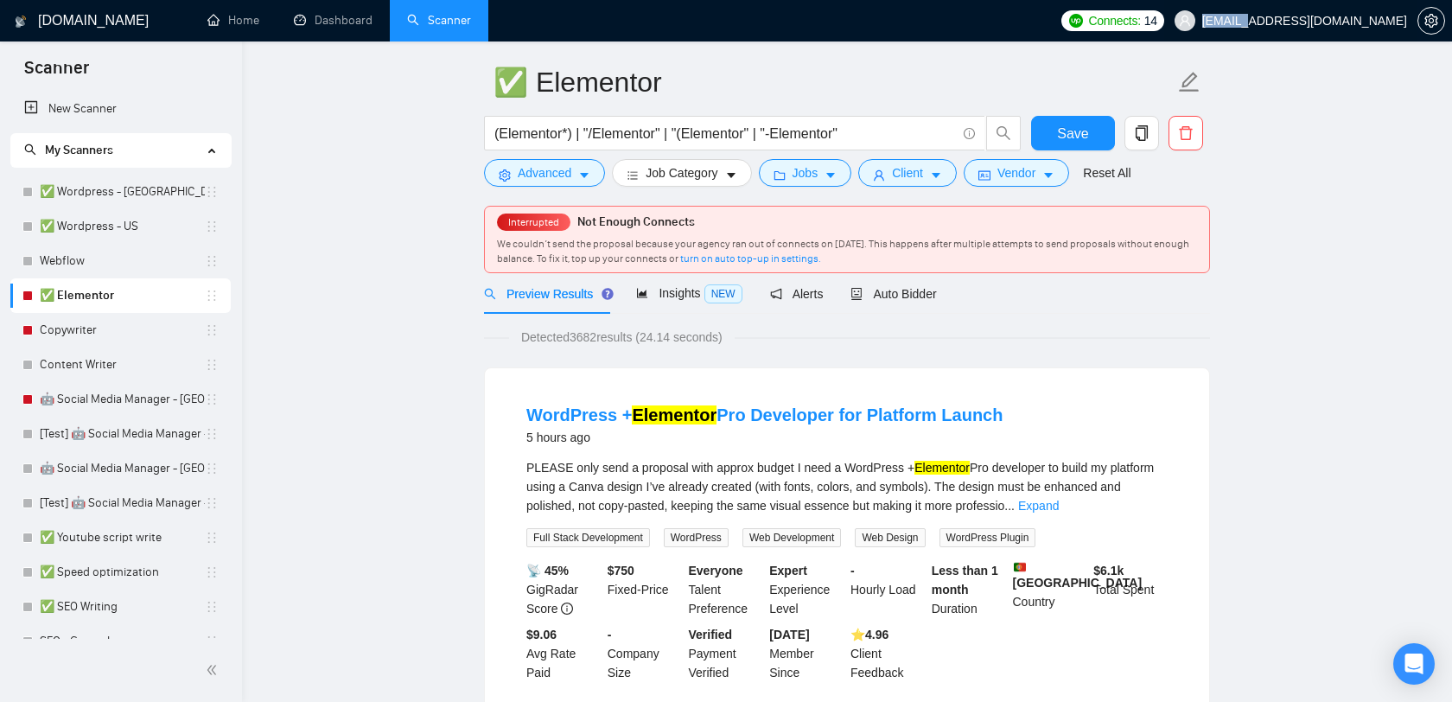
click at [1323, 21] on span "[EMAIL_ADDRESS][DOMAIN_NAME]" at bounding box center [1304, 21] width 205 height 0
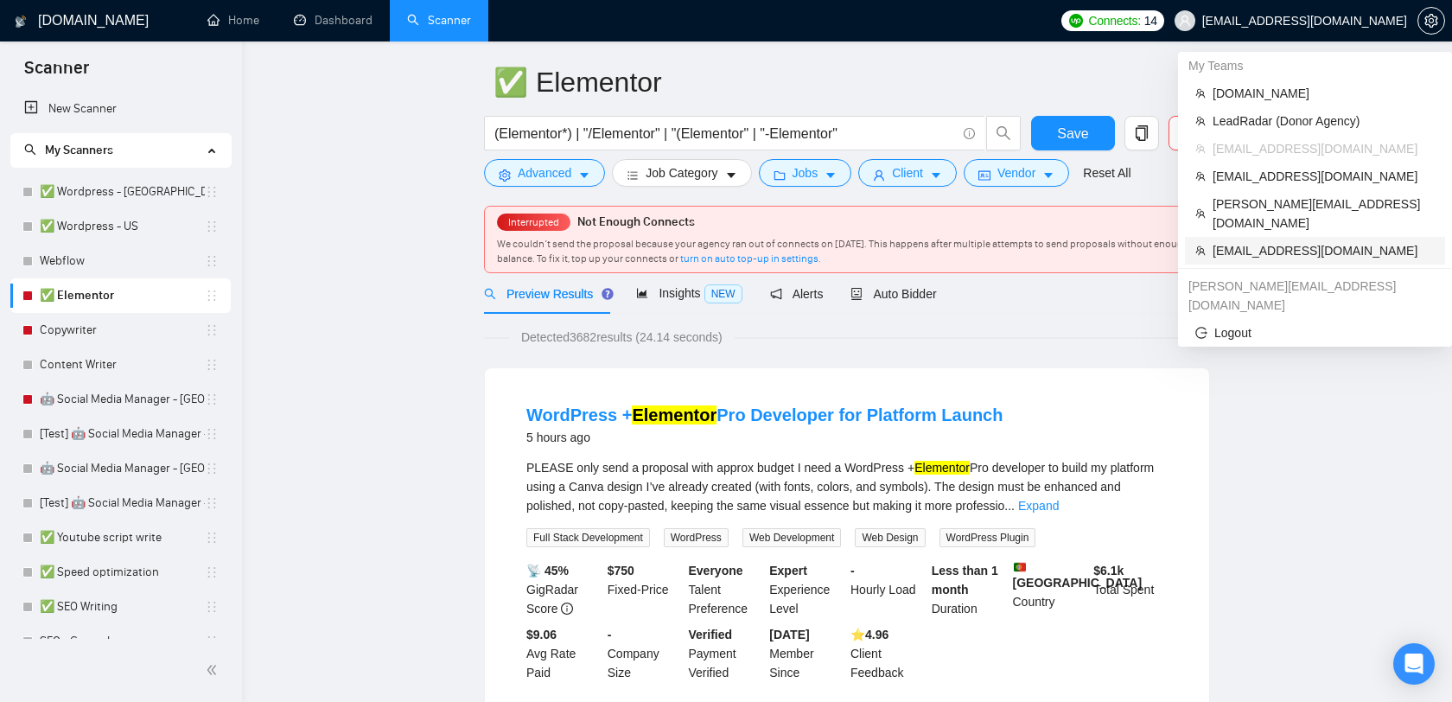
click at [1293, 241] on span "nick@pixelocity.com" at bounding box center [1323, 250] width 222 height 19
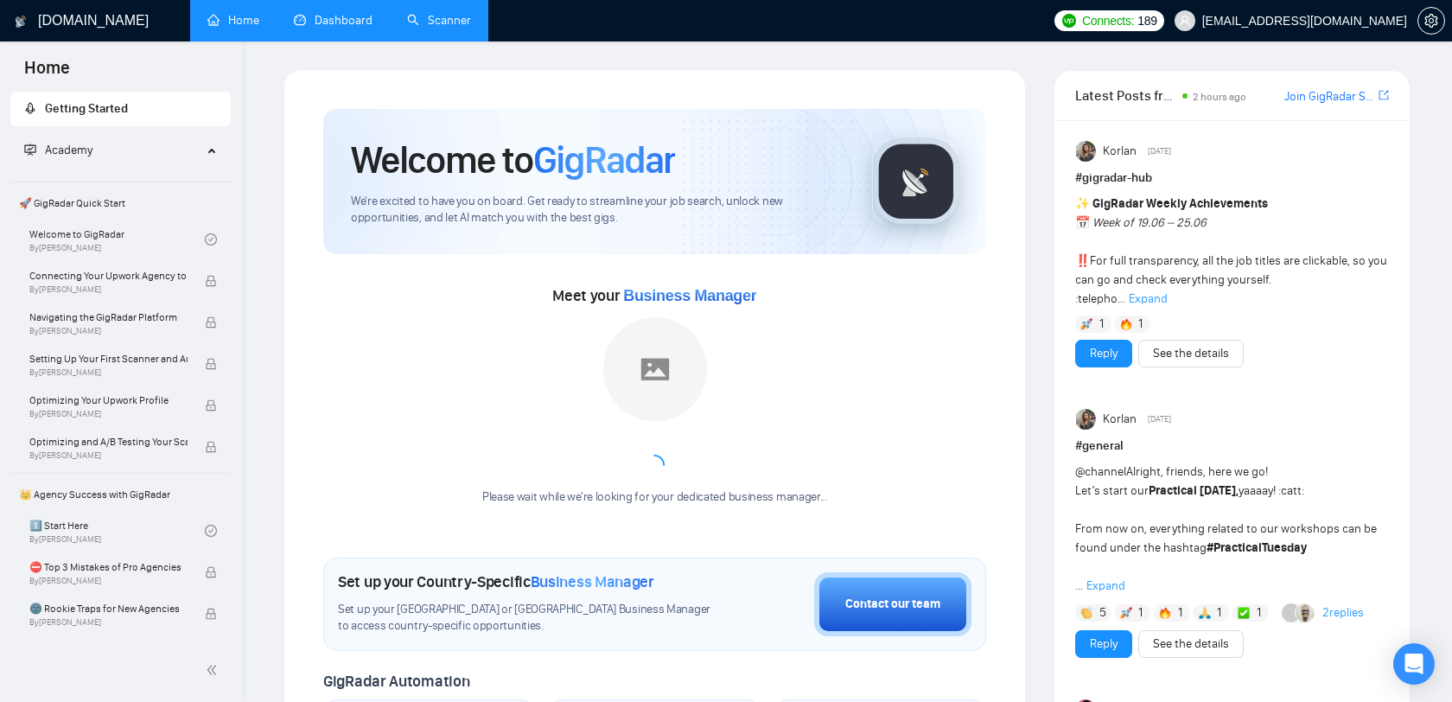
click at [302, 13] on link "Dashboard" at bounding box center [333, 20] width 79 height 15
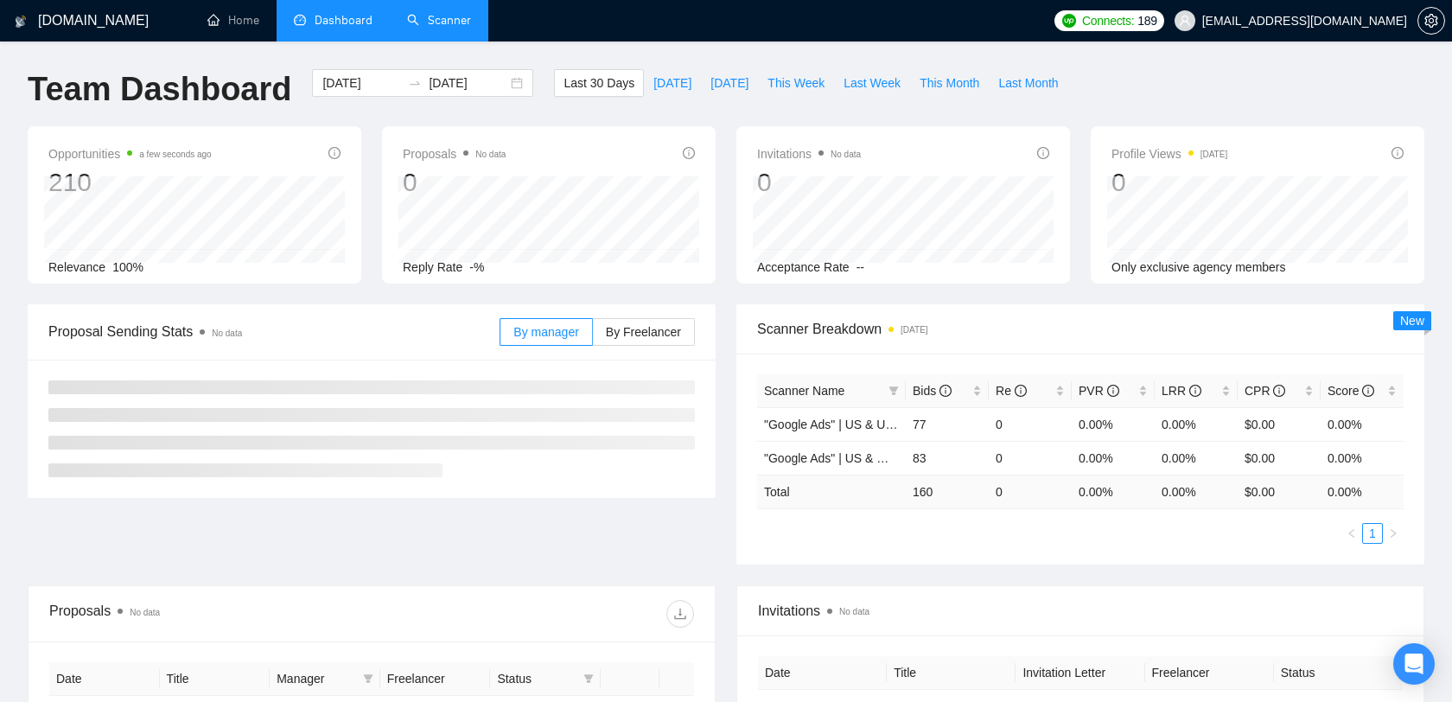
click at [454, 28] on link "Scanner" at bounding box center [439, 20] width 64 height 15
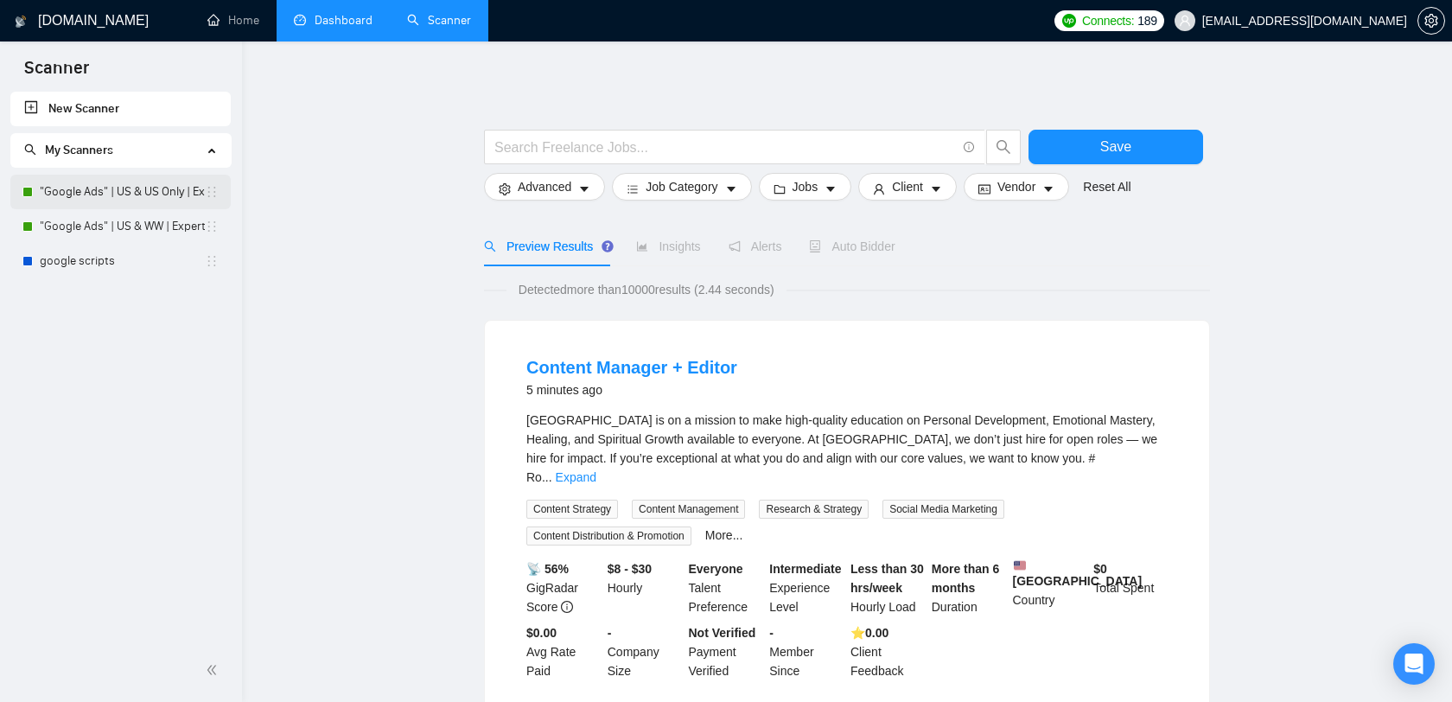
click at [174, 194] on link ""Google Ads" | US & US Only | Expert" at bounding box center [122, 192] width 165 height 35
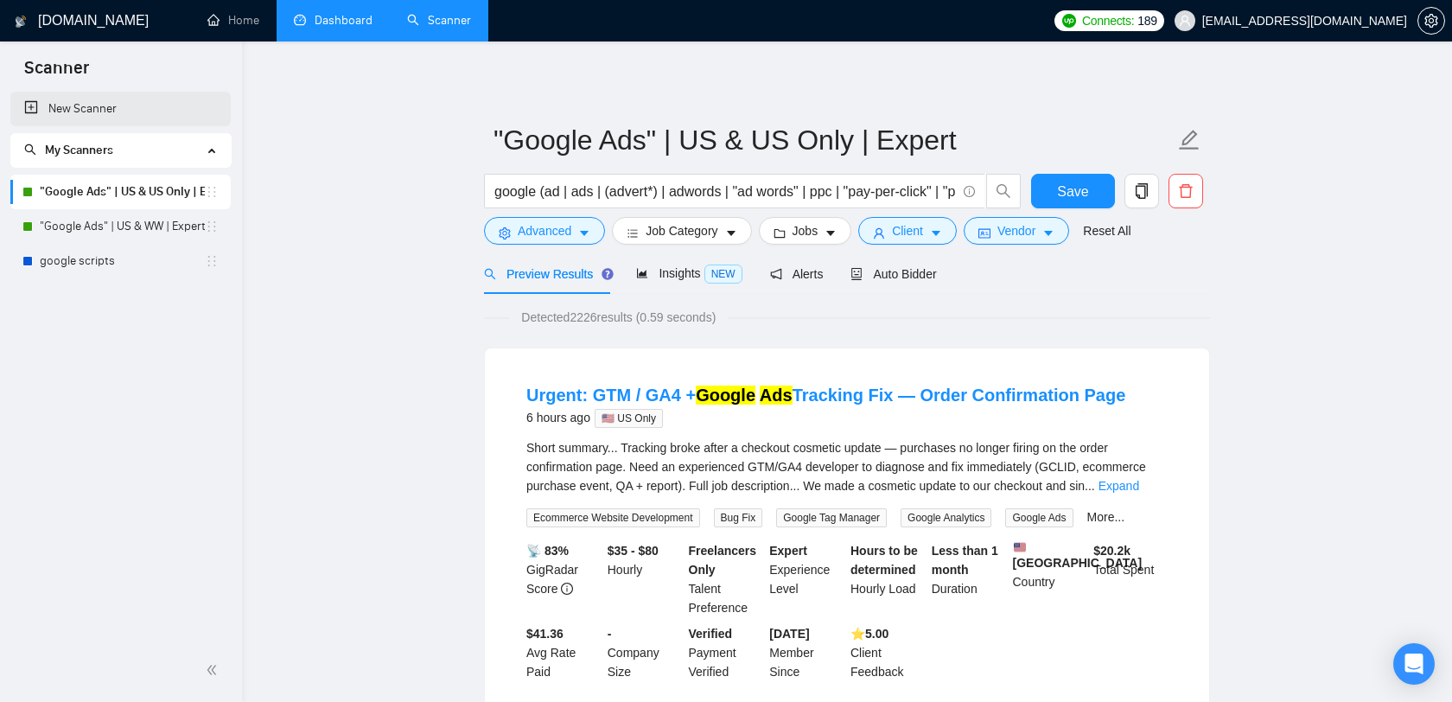
click at [121, 116] on link "New Scanner" at bounding box center [120, 109] width 193 height 35
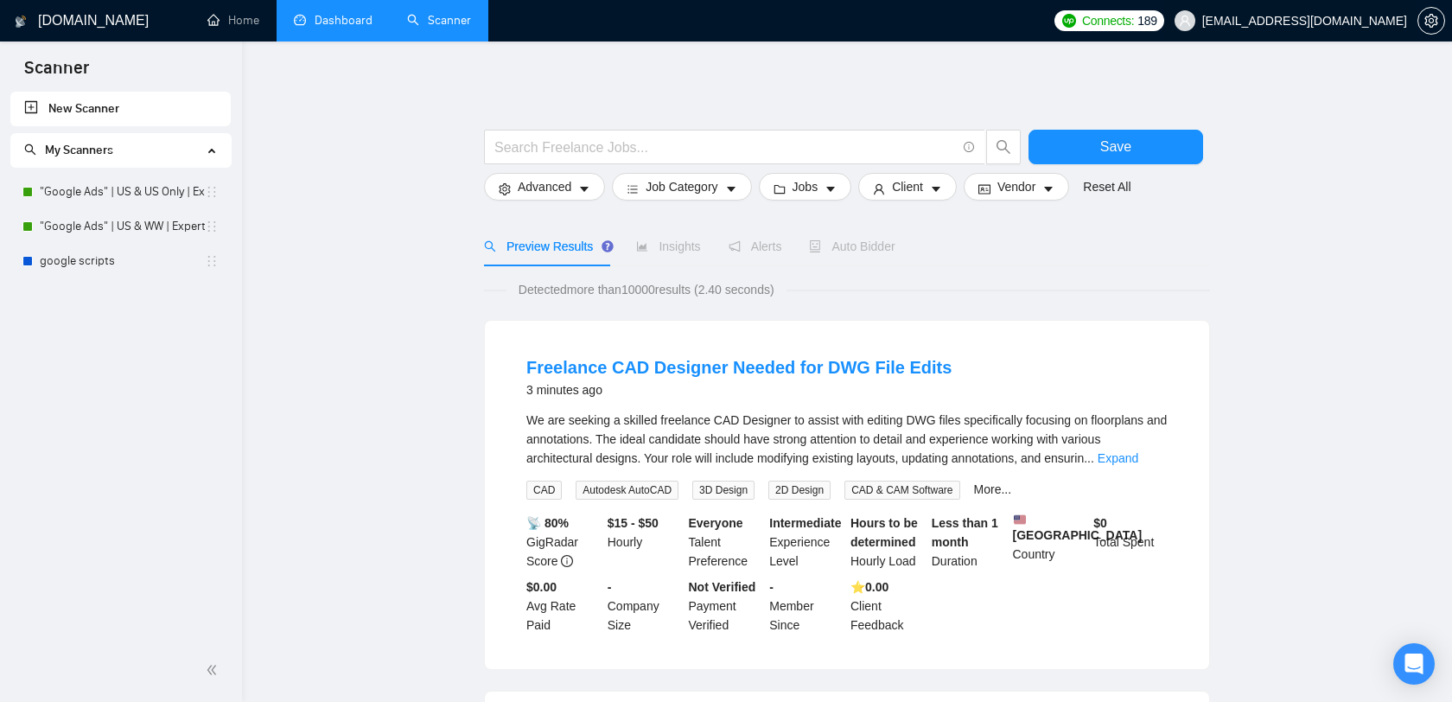
click at [1342, 10] on span "nick@pixelocity.com" at bounding box center [1290, 20] width 253 height 55
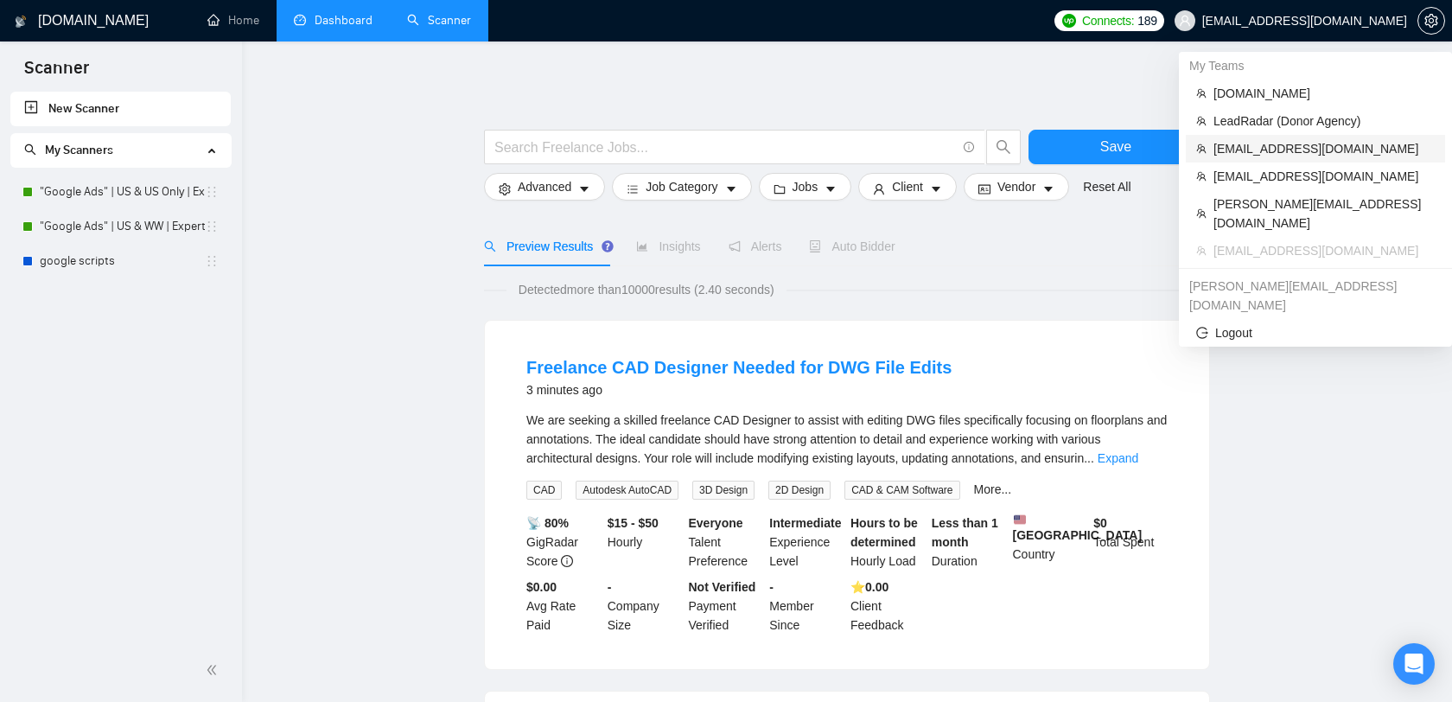
click at [1274, 149] on span "[EMAIL_ADDRESS][DOMAIN_NAME]" at bounding box center [1323, 148] width 221 height 19
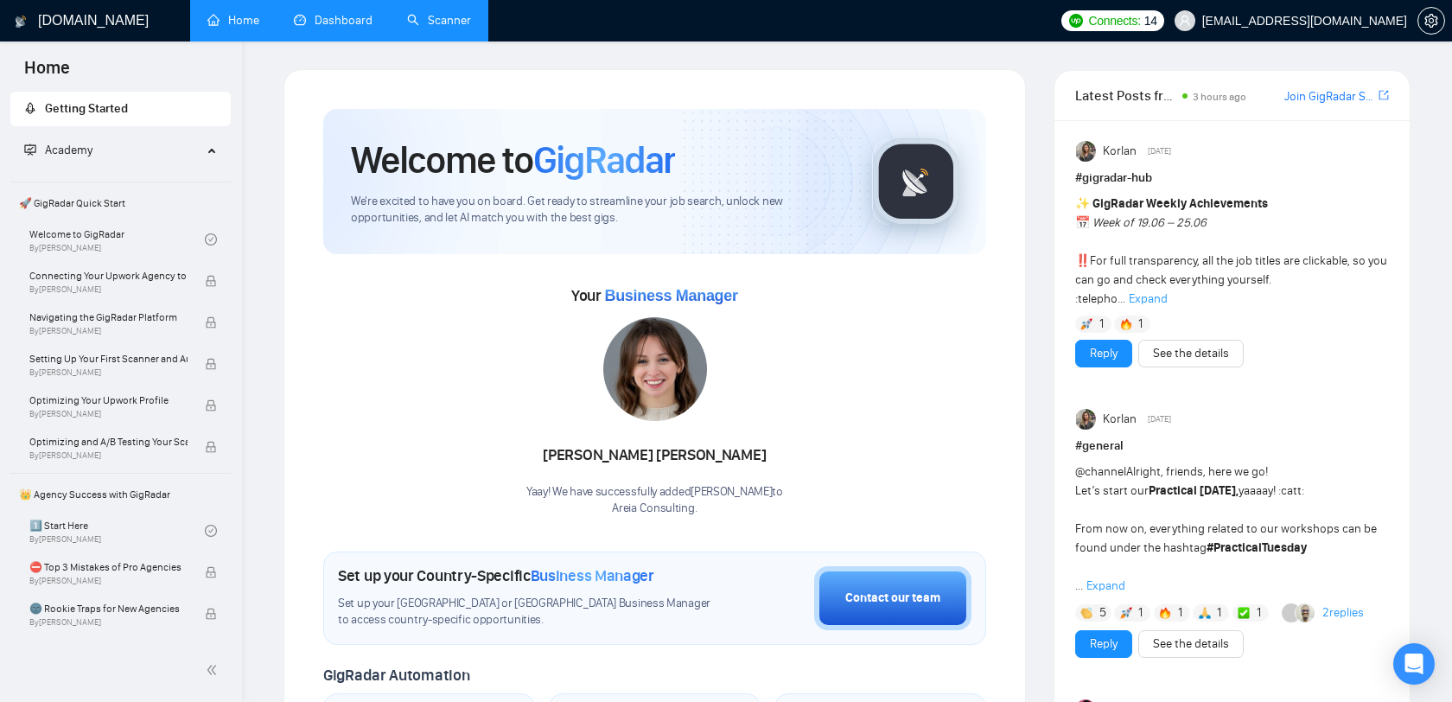
click at [419, 16] on link "Scanner" at bounding box center [439, 20] width 64 height 15
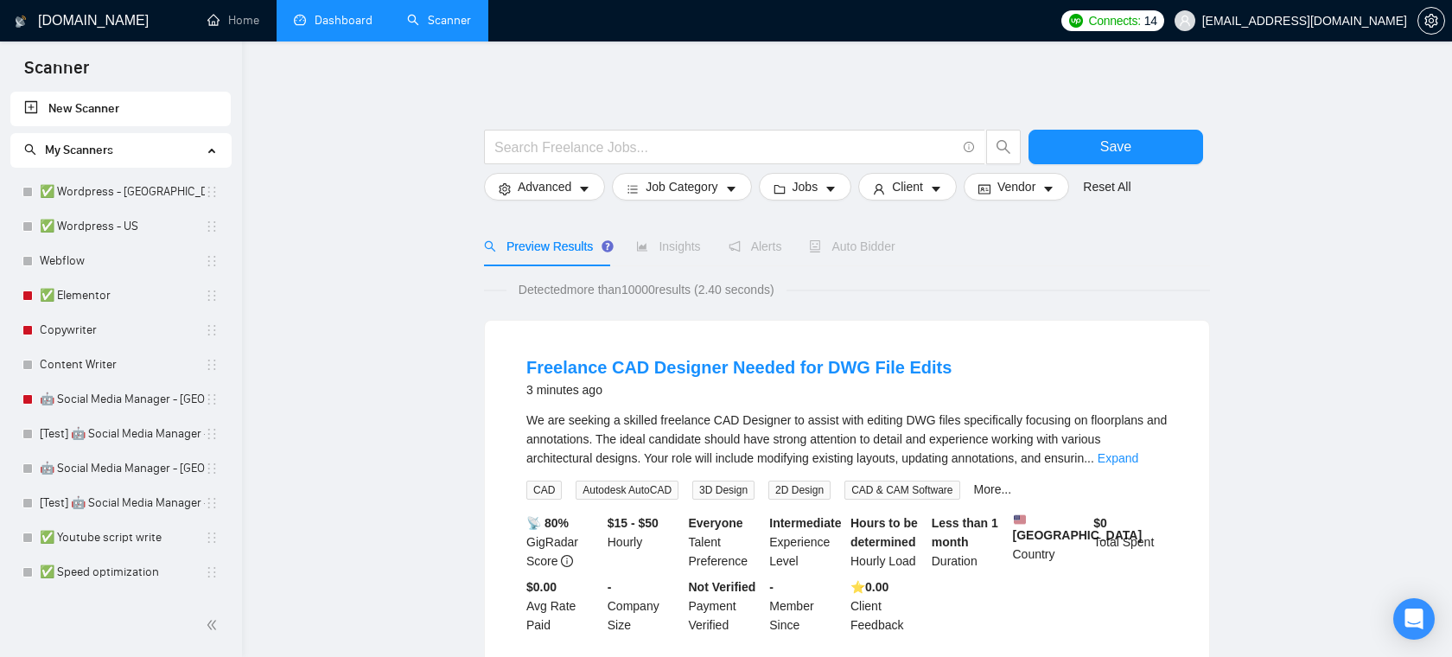
click at [104, 299] on link "✅ Elementor" at bounding box center [122, 295] width 165 height 35
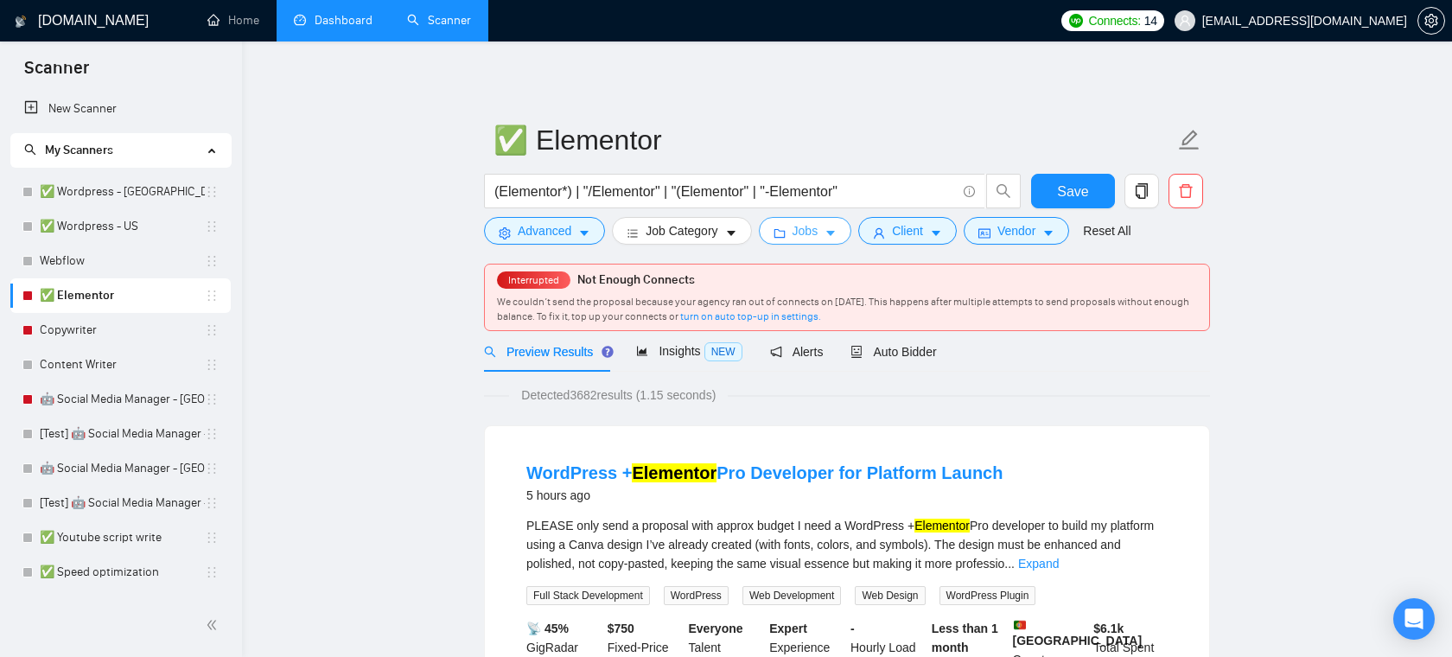
click at [803, 234] on span "Jobs" at bounding box center [805, 230] width 26 height 19
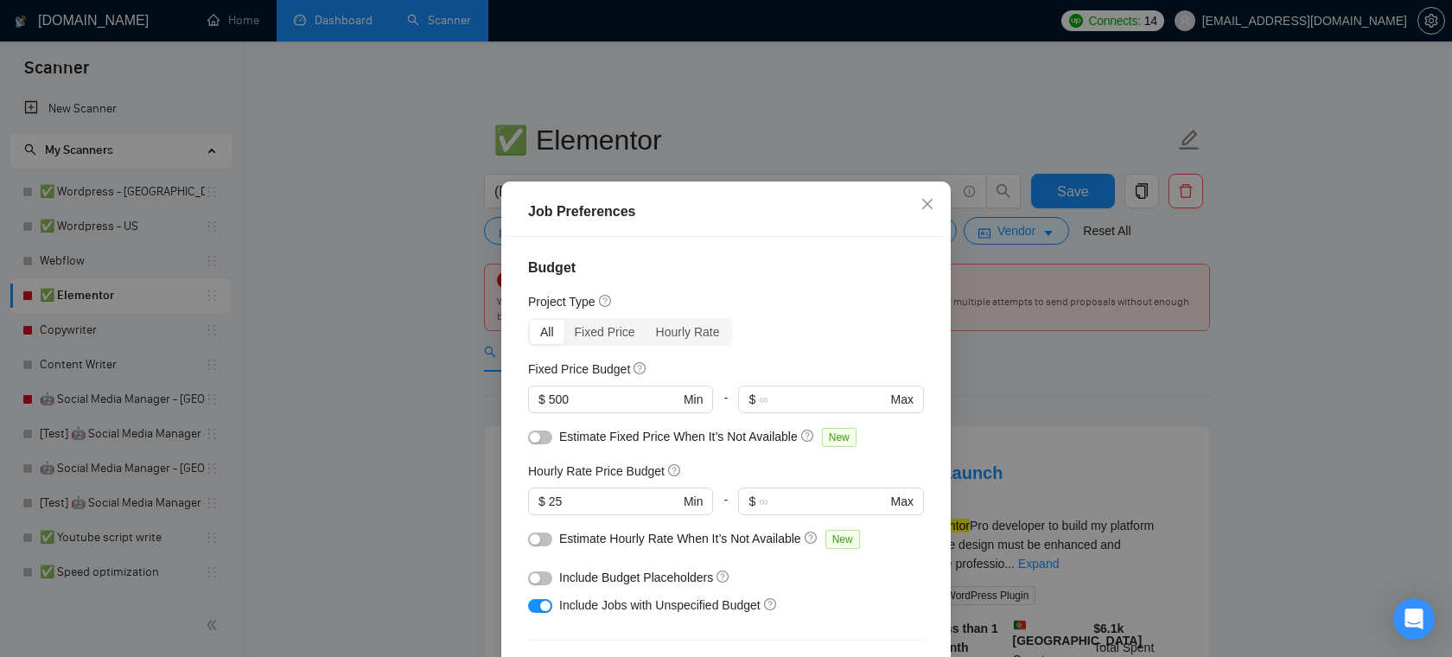
scroll to position [37, 0]
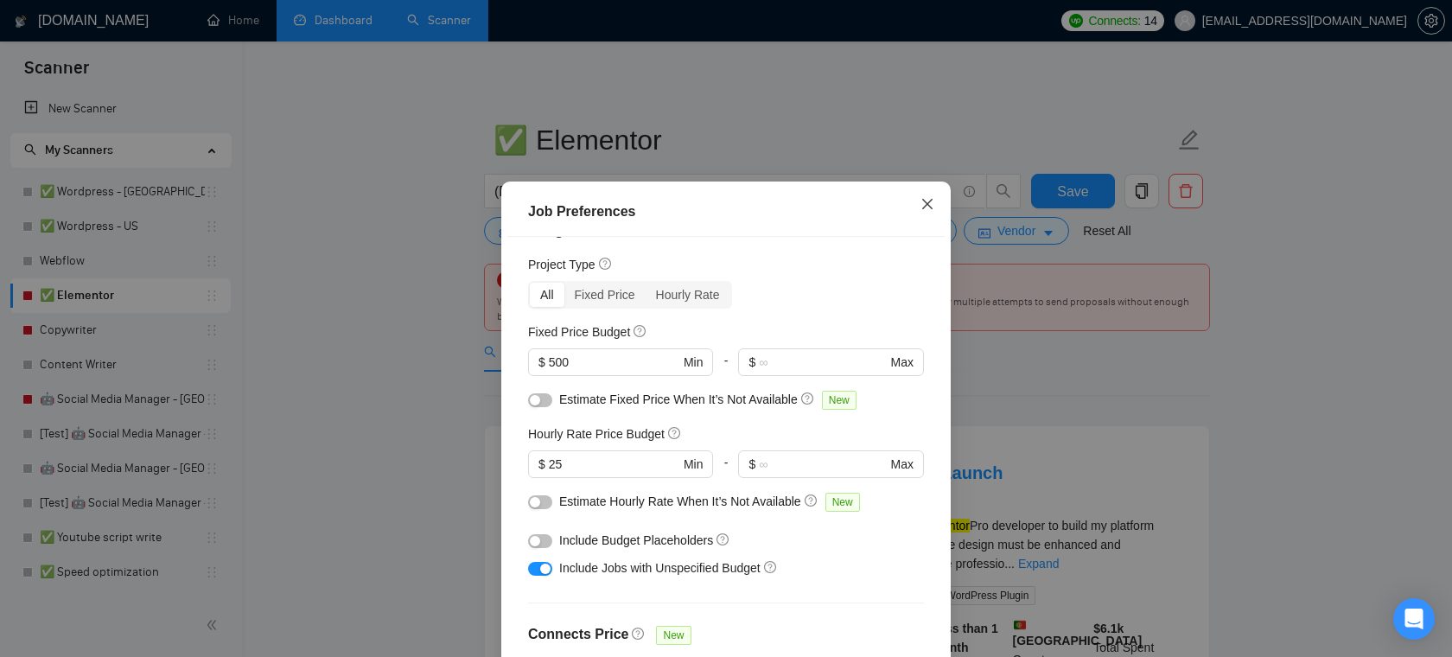
click at [920, 200] on icon "close" at bounding box center [927, 204] width 14 height 14
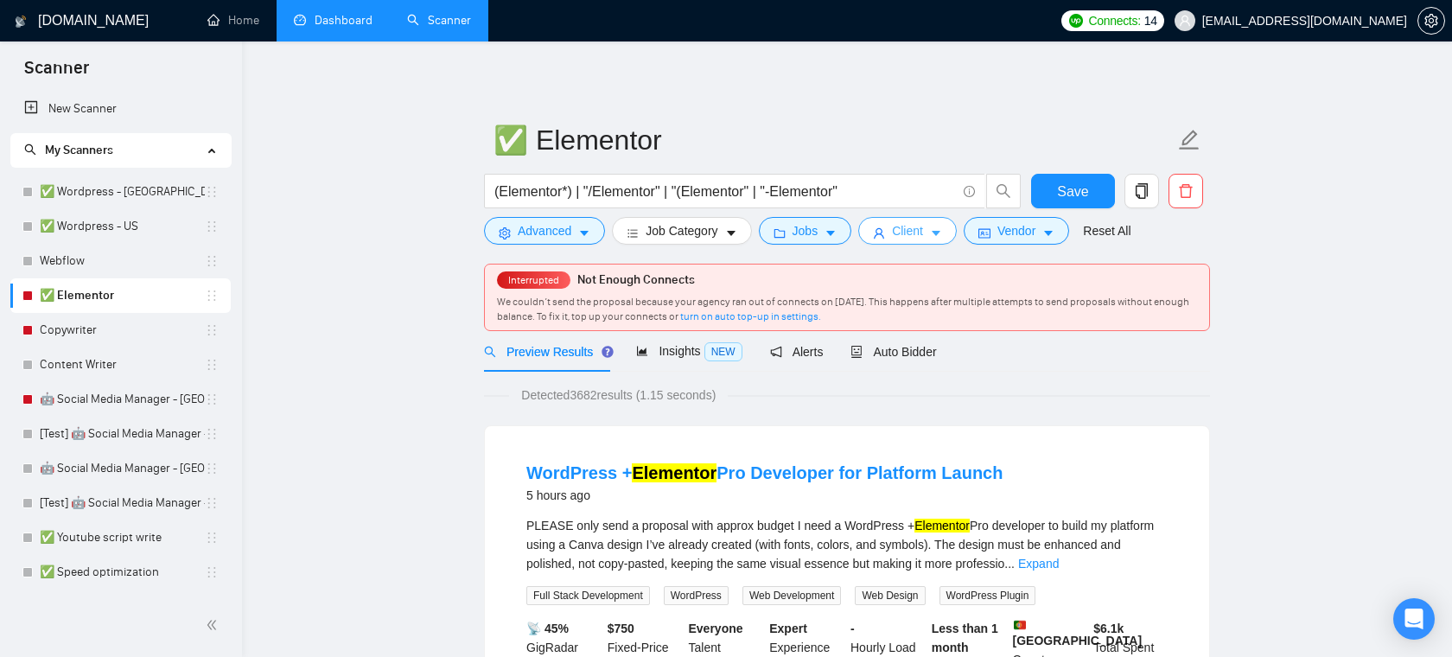
click at [904, 222] on span "Client" at bounding box center [907, 230] width 31 height 19
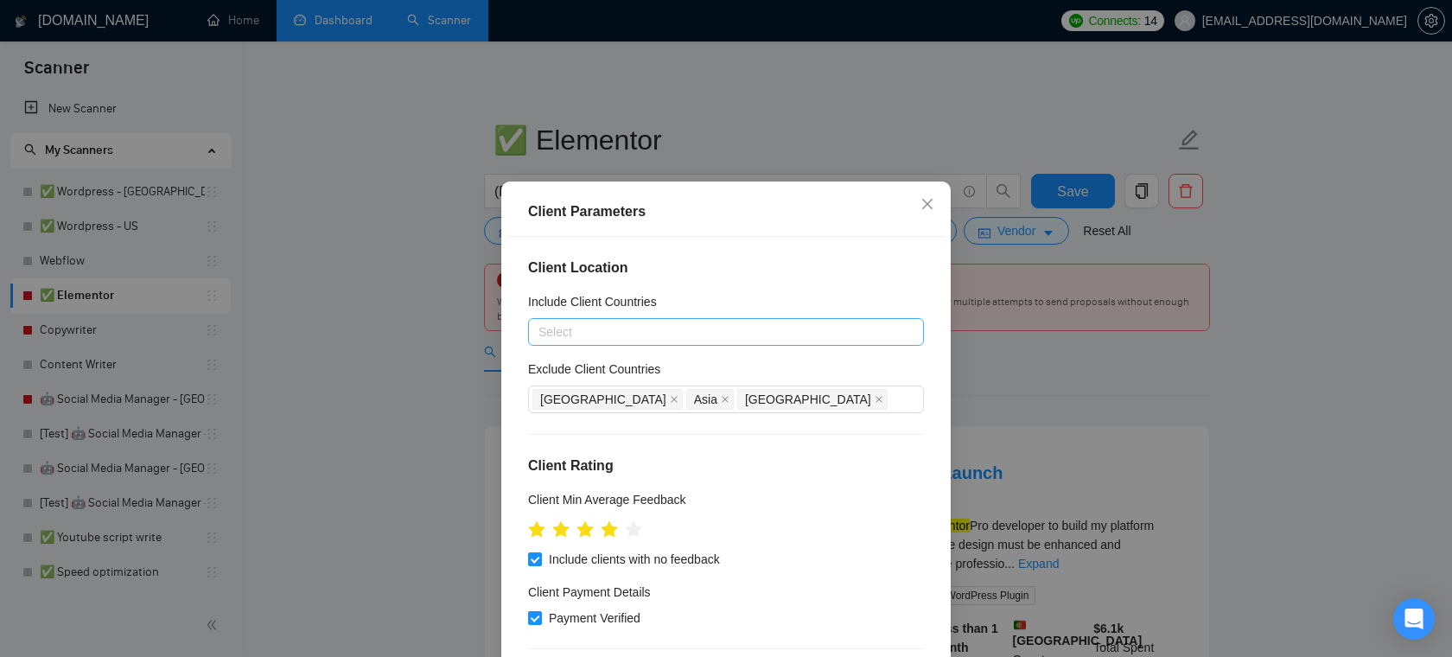
click at [632, 332] on div at bounding box center [717, 331] width 370 height 21
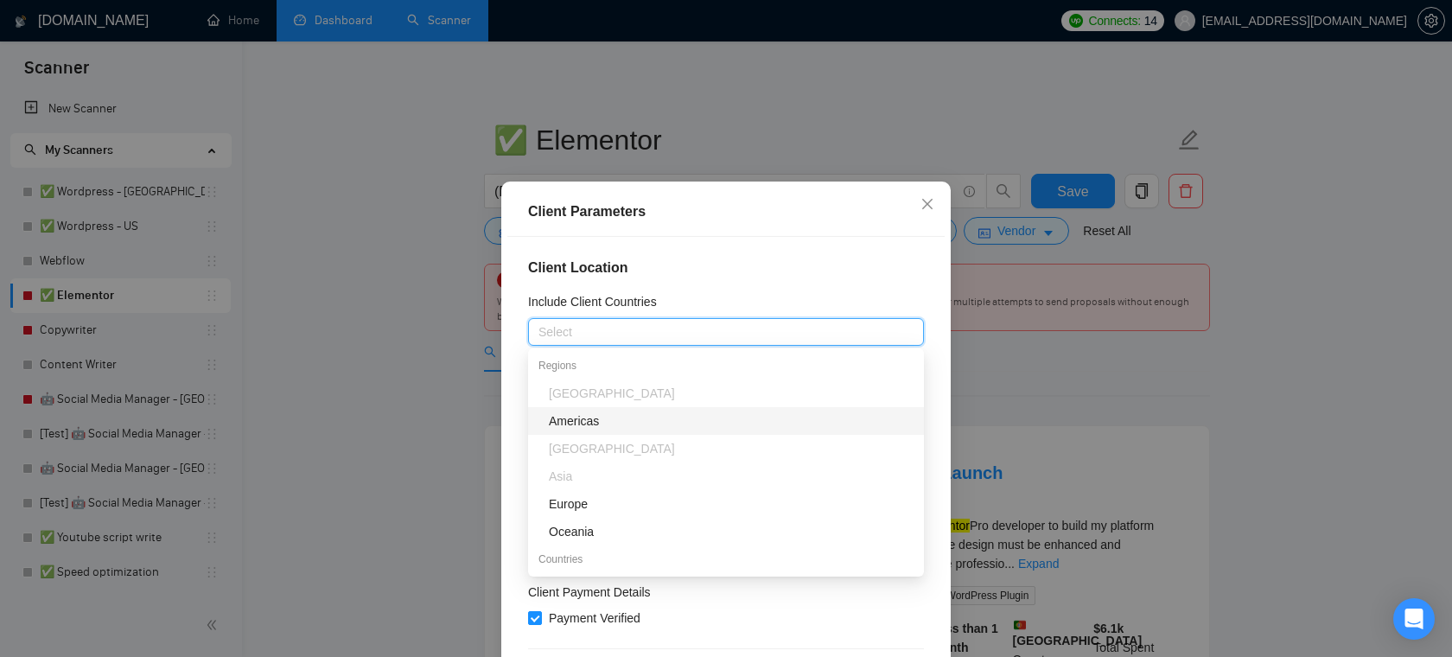
type input "U"
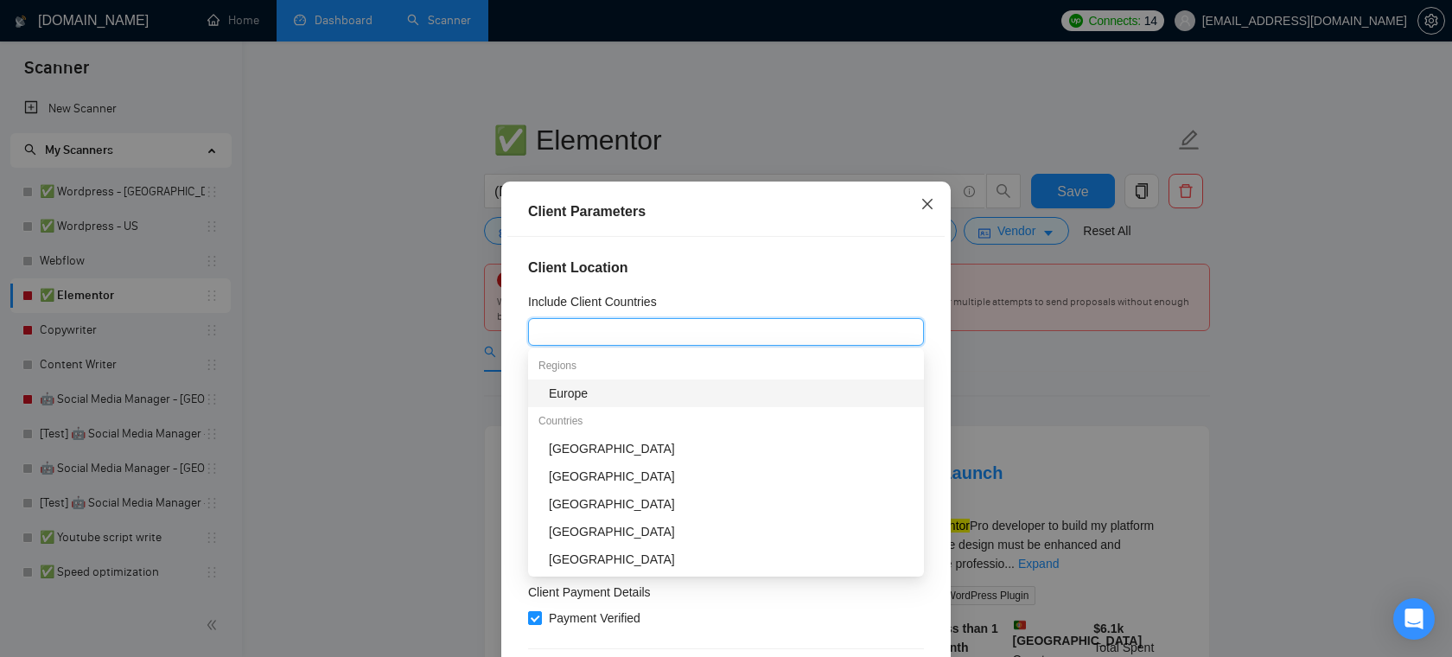
click at [929, 211] on span "Close" at bounding box center [927, 204] width 47 height 47
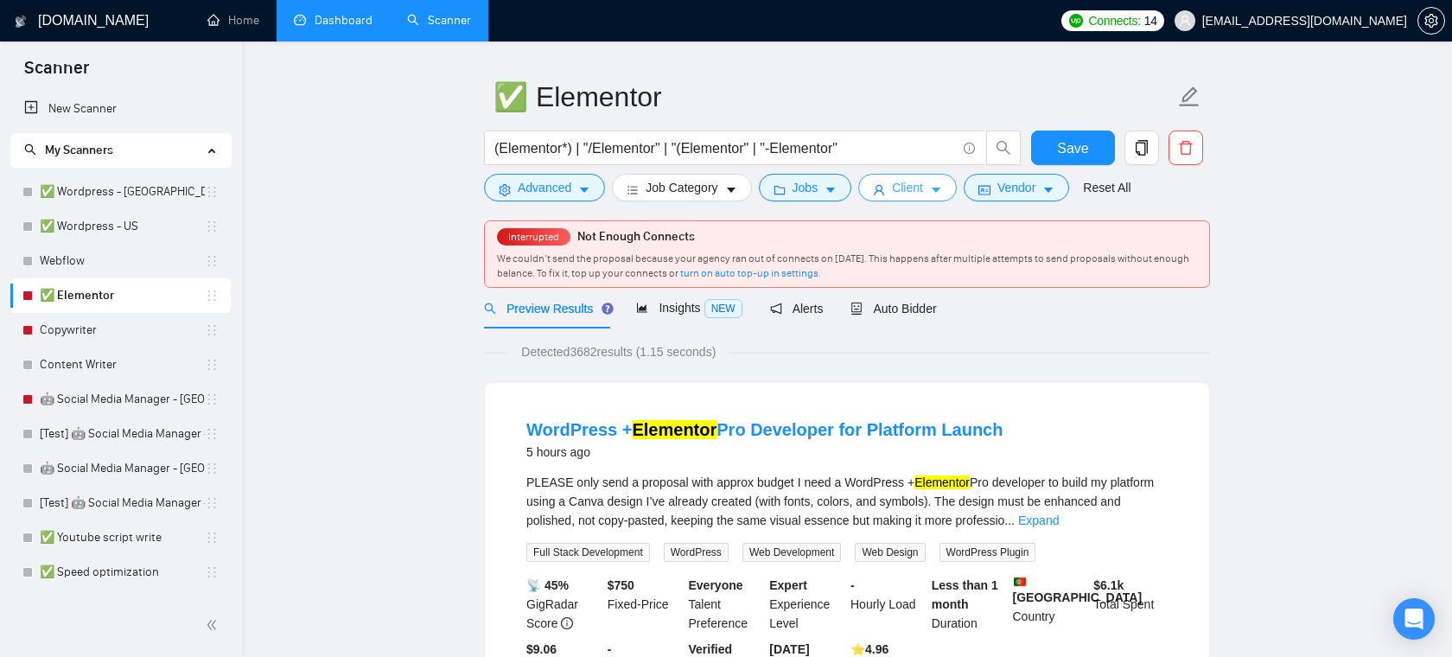
scroll to position [58, 0]
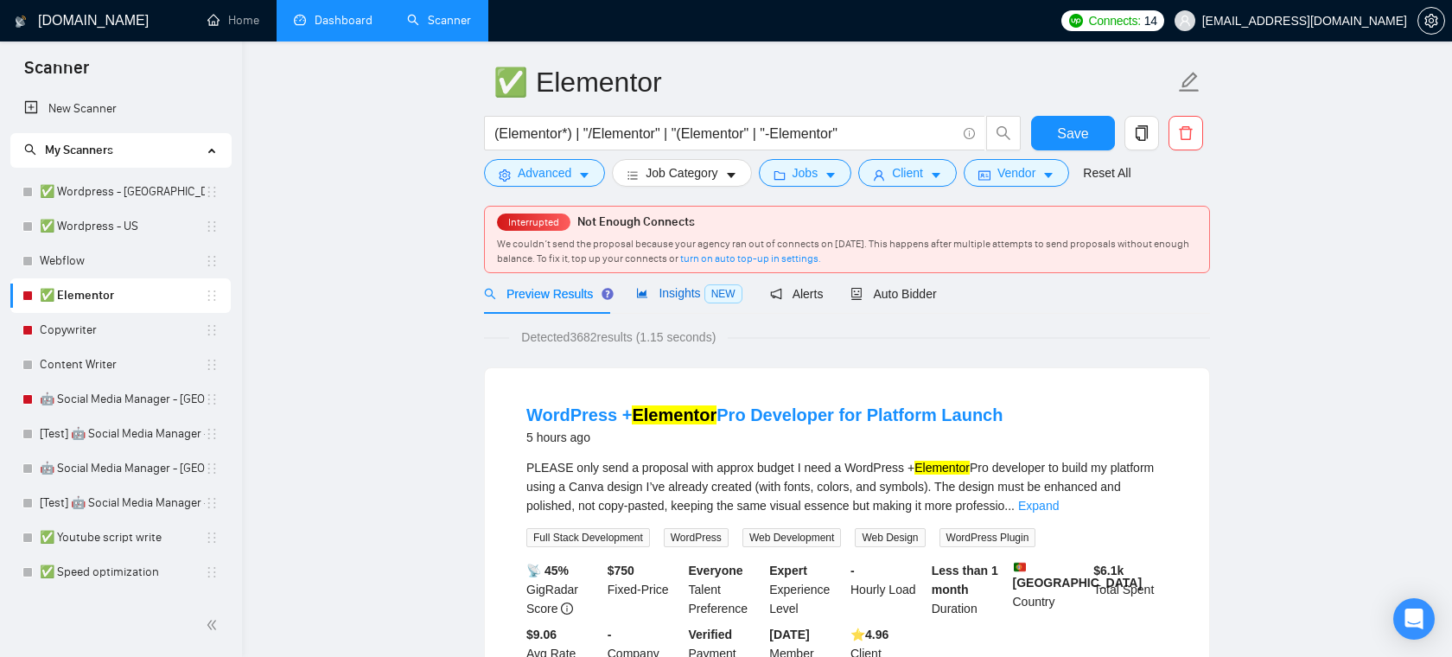
click at [675, 292] on span "Insights NEW" at bounding box center [688, 293] width 105 height 14
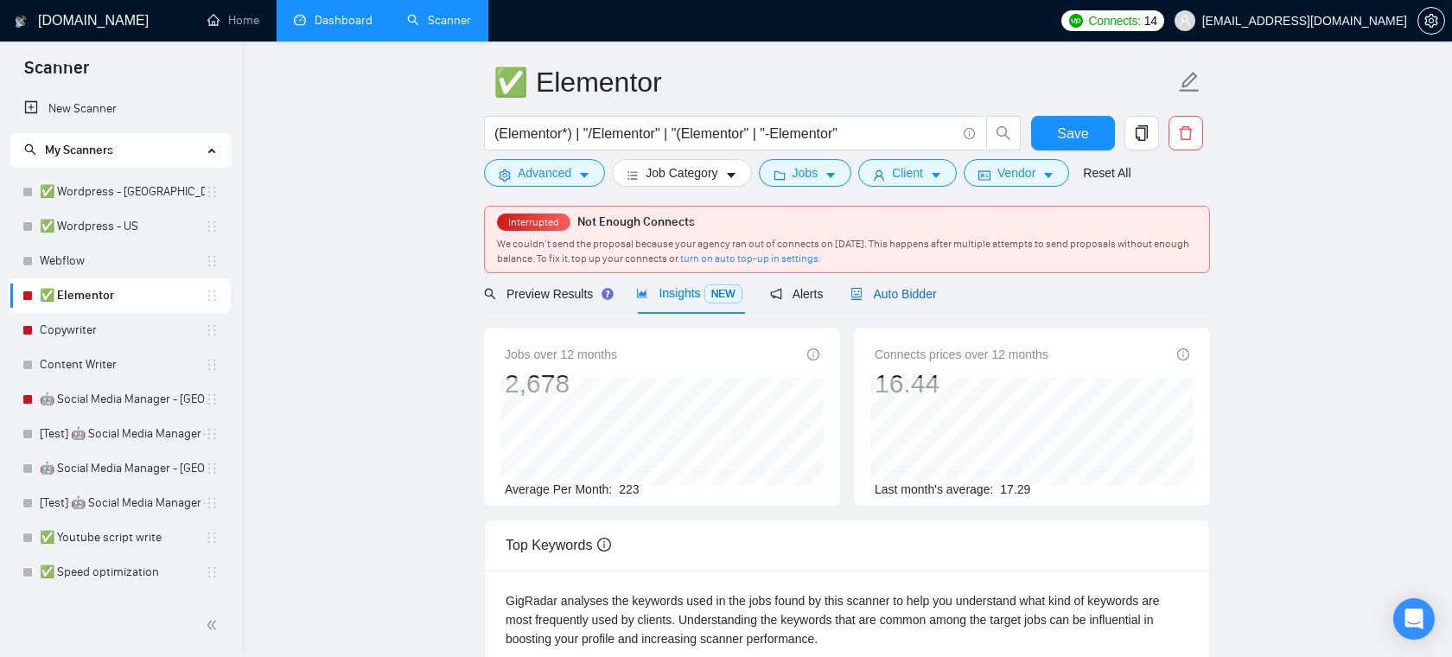
click at [874, 289] on span "Auto Bidder" at bounding box center [893, 294] width 86 height 14
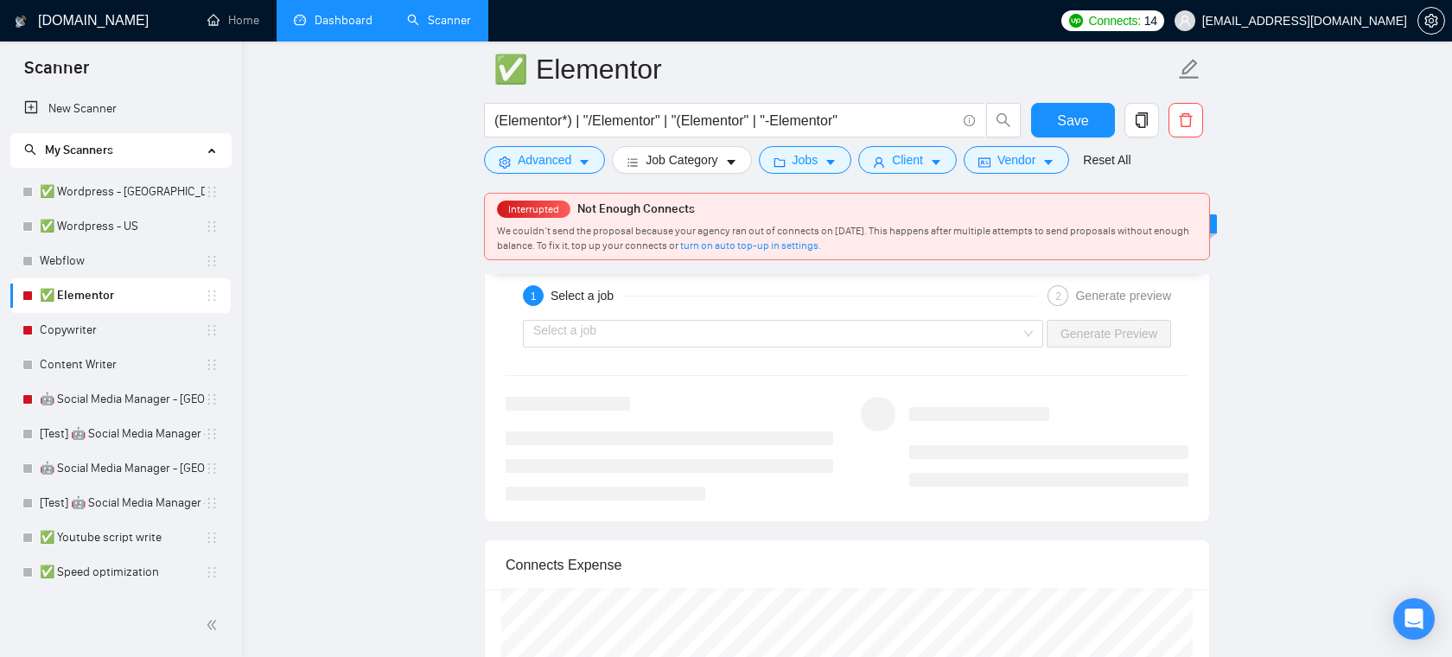
scroll to position [3330, 0]
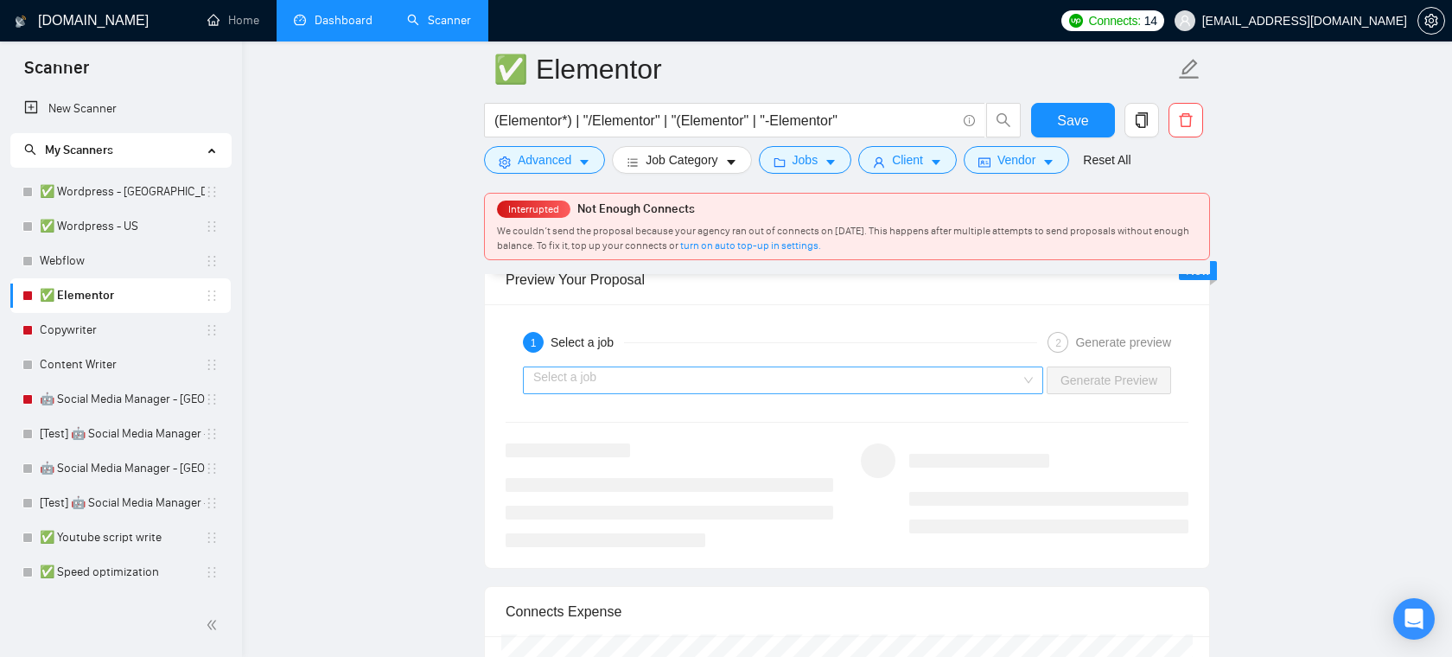
click at [668, 376] on input "search" at bounding box center [776, 380] width 487 height 26
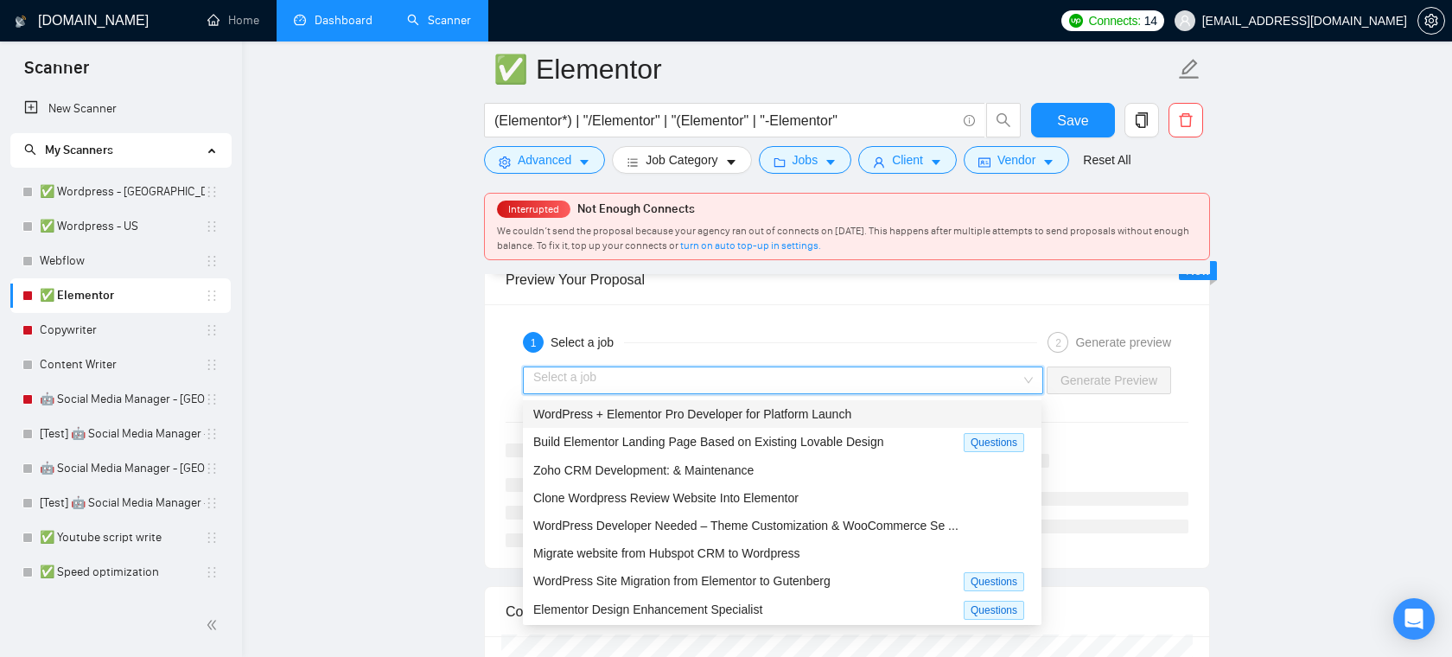
click at [689, 419] on span "WordPress + Elementor Pro Developer for Platform Launch" at bounding box center [692, 414] width 318 height 14
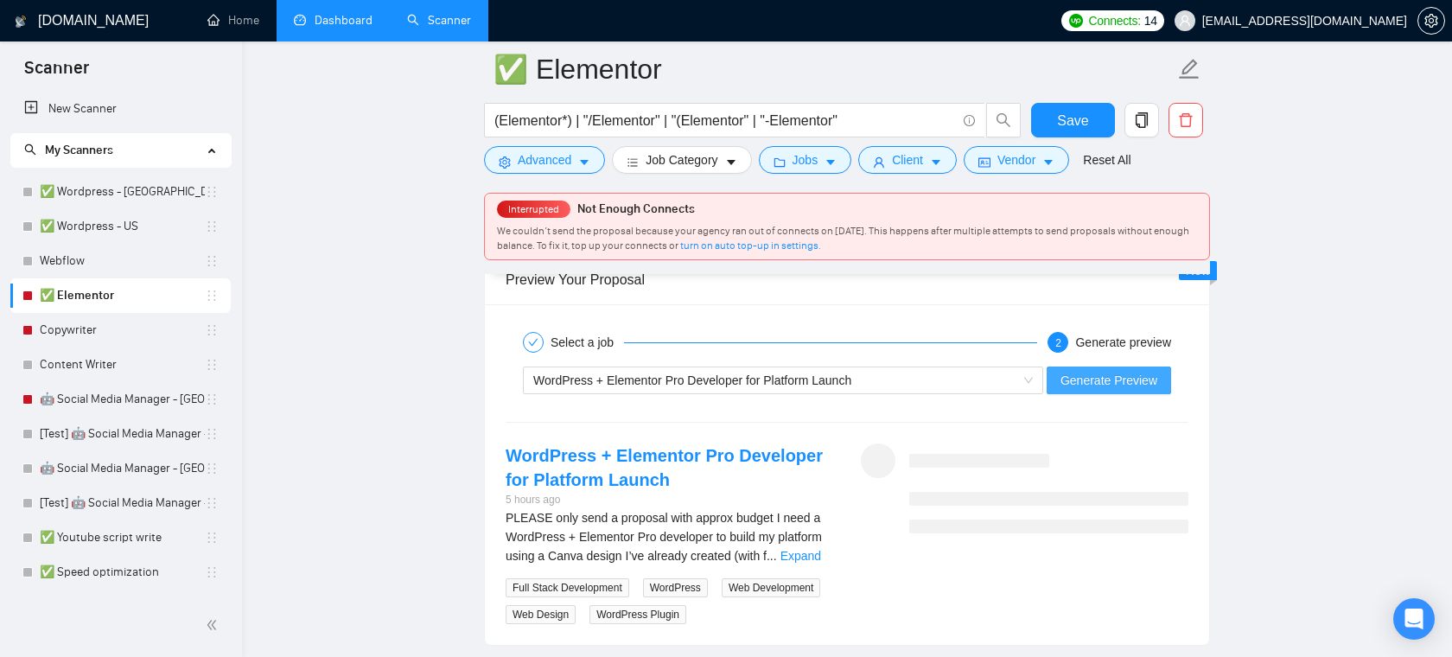
click at [1104, 385] on span "Generate Preview" at bounding box center [1108, 380] width 97 height 19
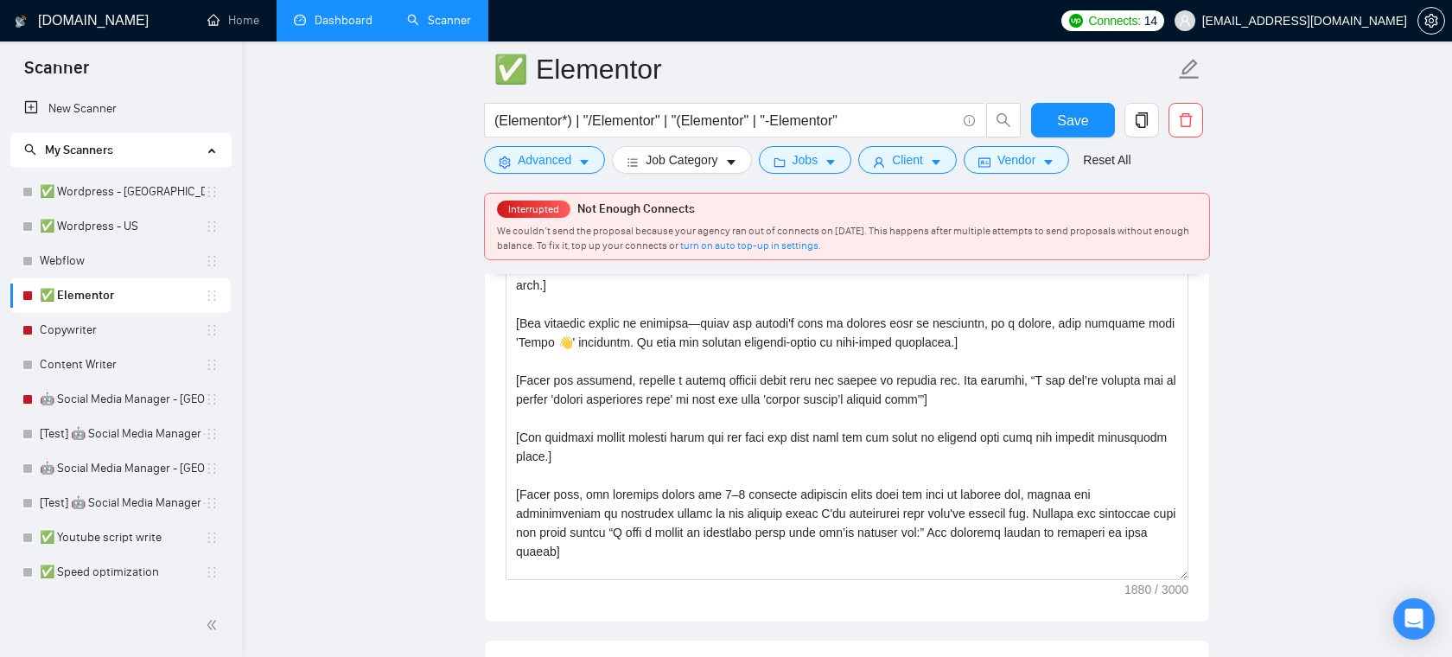
scroll to position [2099, 0]
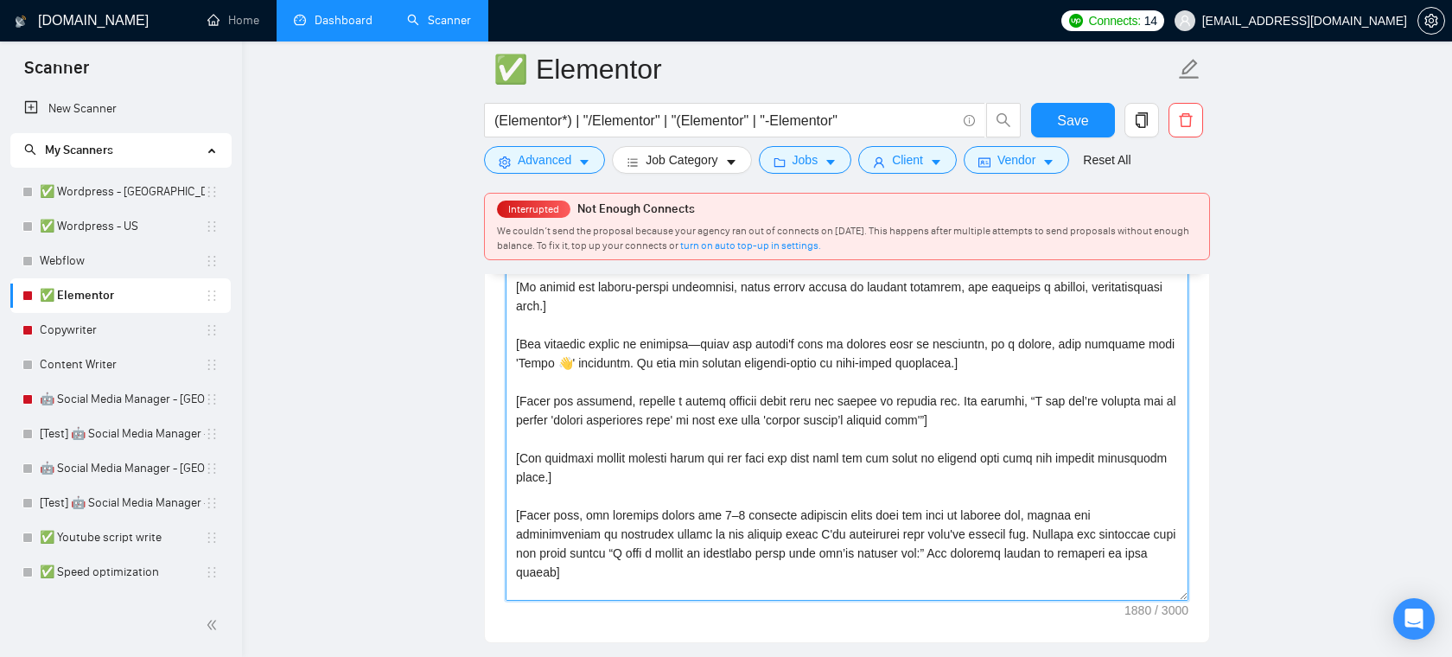
click at [661, 483] on textarea "Cover letter template:" at bounding box center [846, 406] width 683 height 389
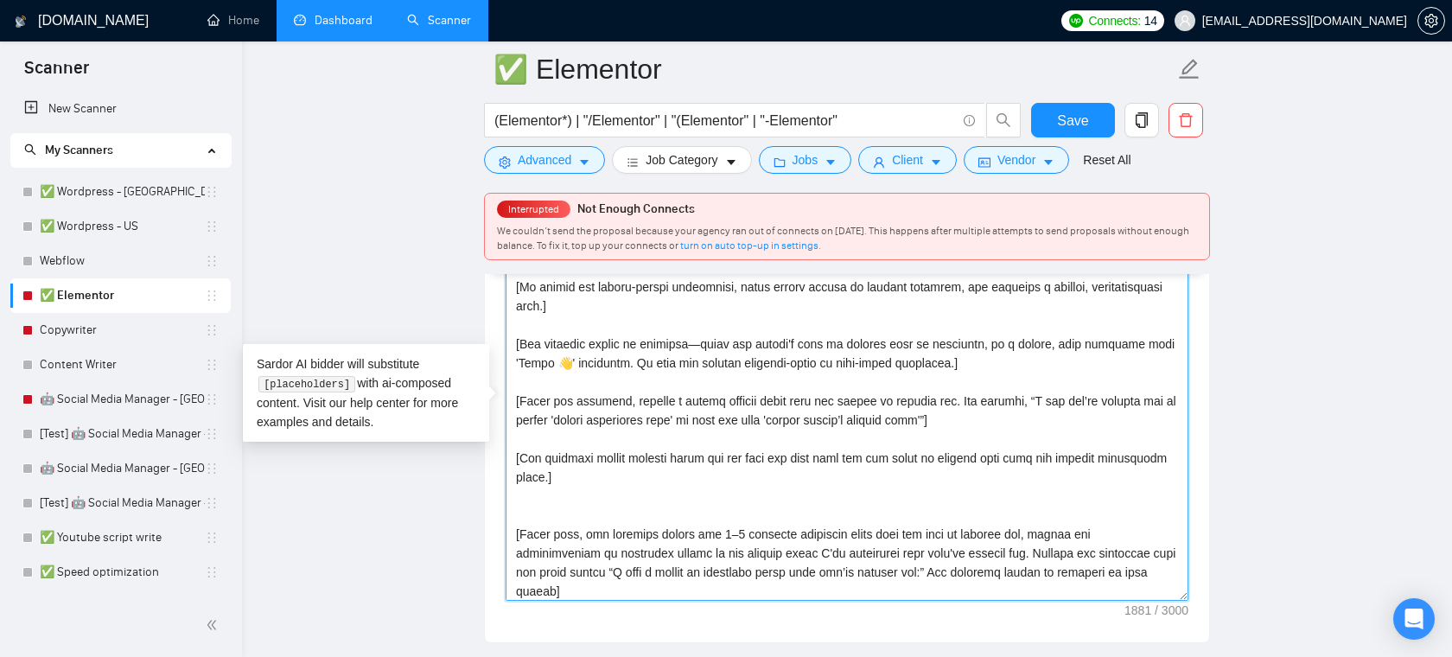
type textarea "[This helps users create concise, humanlike Upwork proposals. Users will input …"
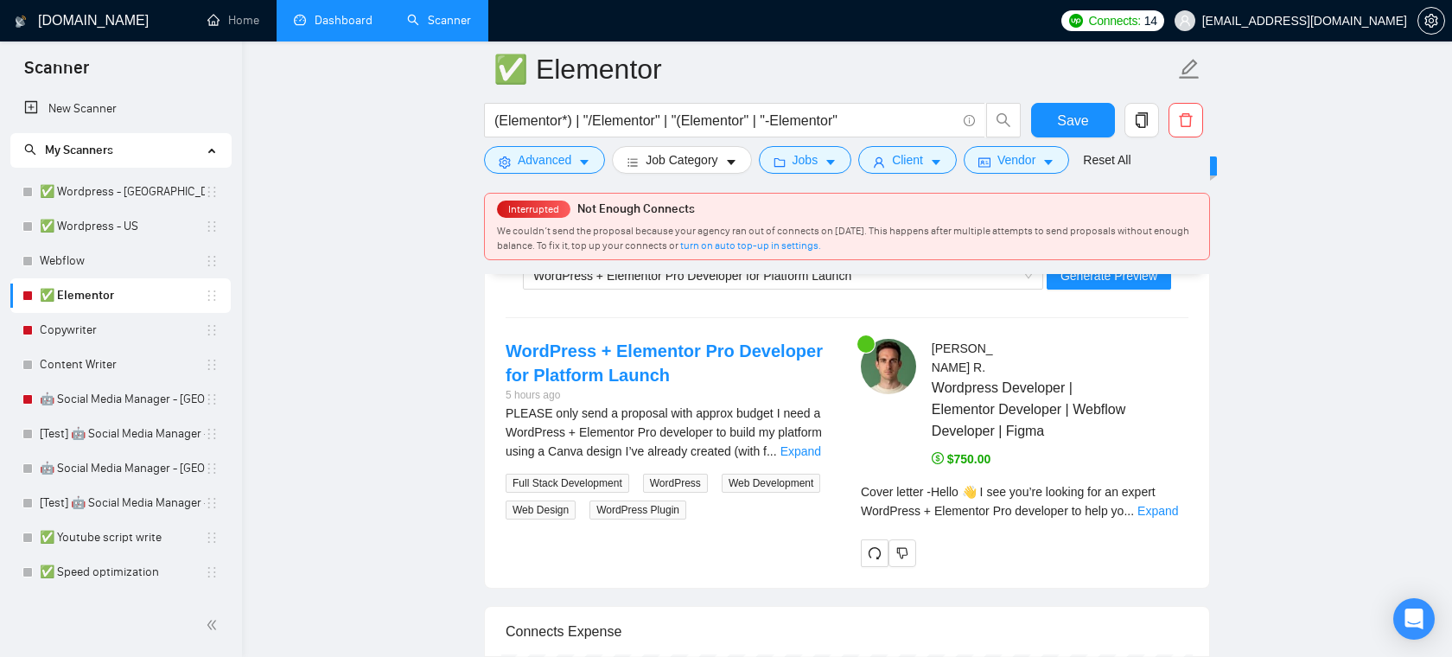
scroll to position [3444, 0]
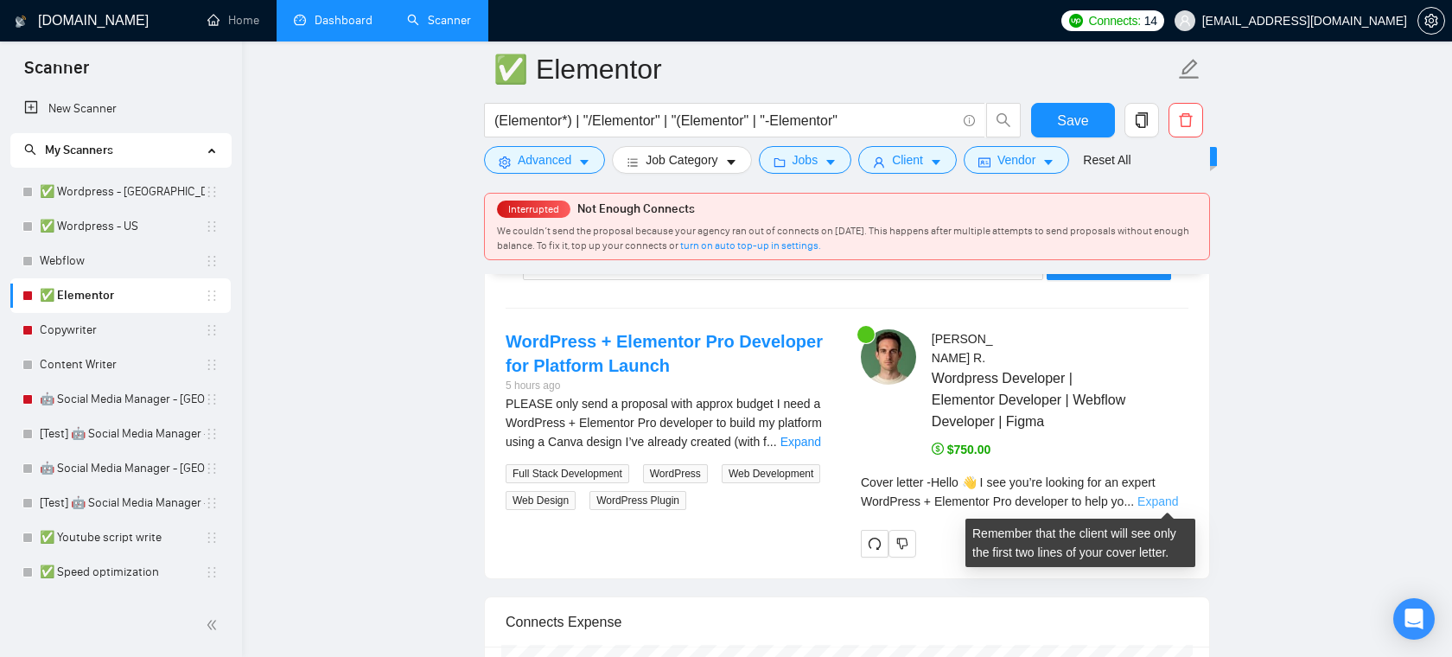
click at [1152, 500] on link "Expand" at bounding box center [1157, 501] width 41 height 14
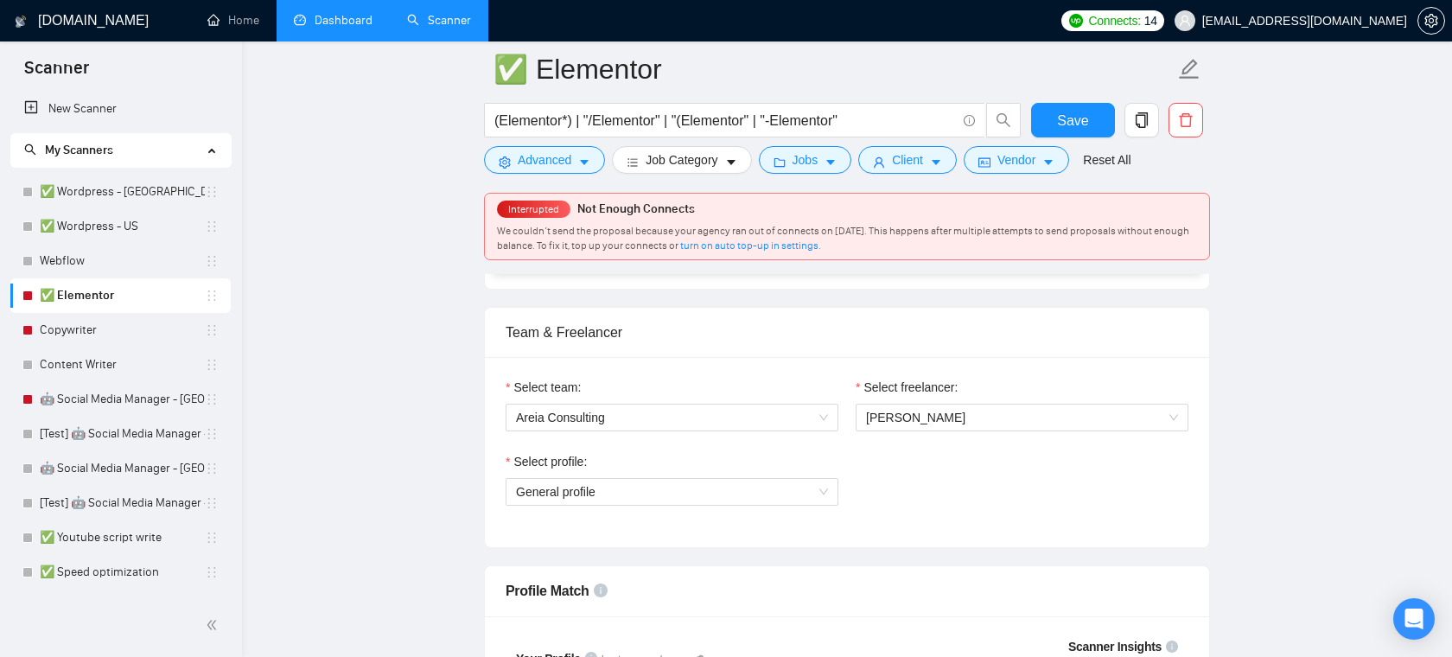
scroll to position [823, 0]
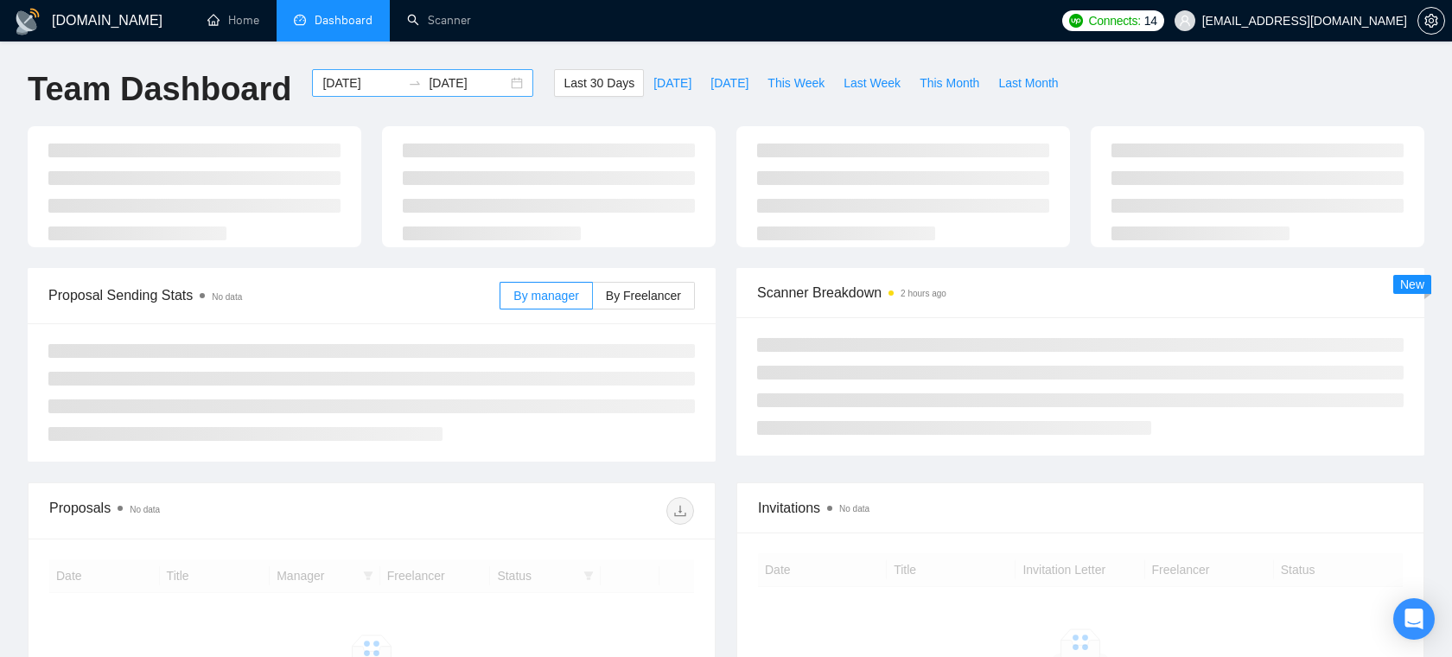
click at [358, 83] on input "[DATE]" at bounding box center [361, 82] width 79 height 19
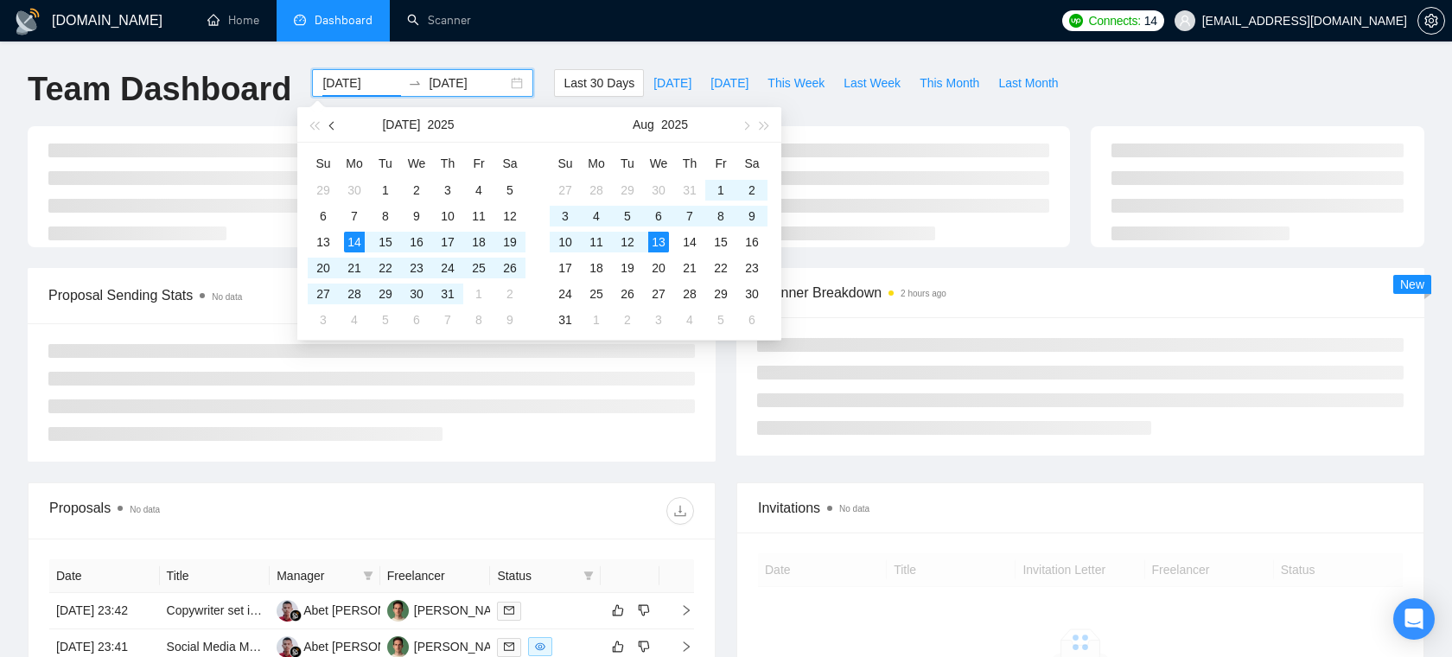
click at [333, 126] on span "button" at bounding box center [333, 125] width 9 height 9
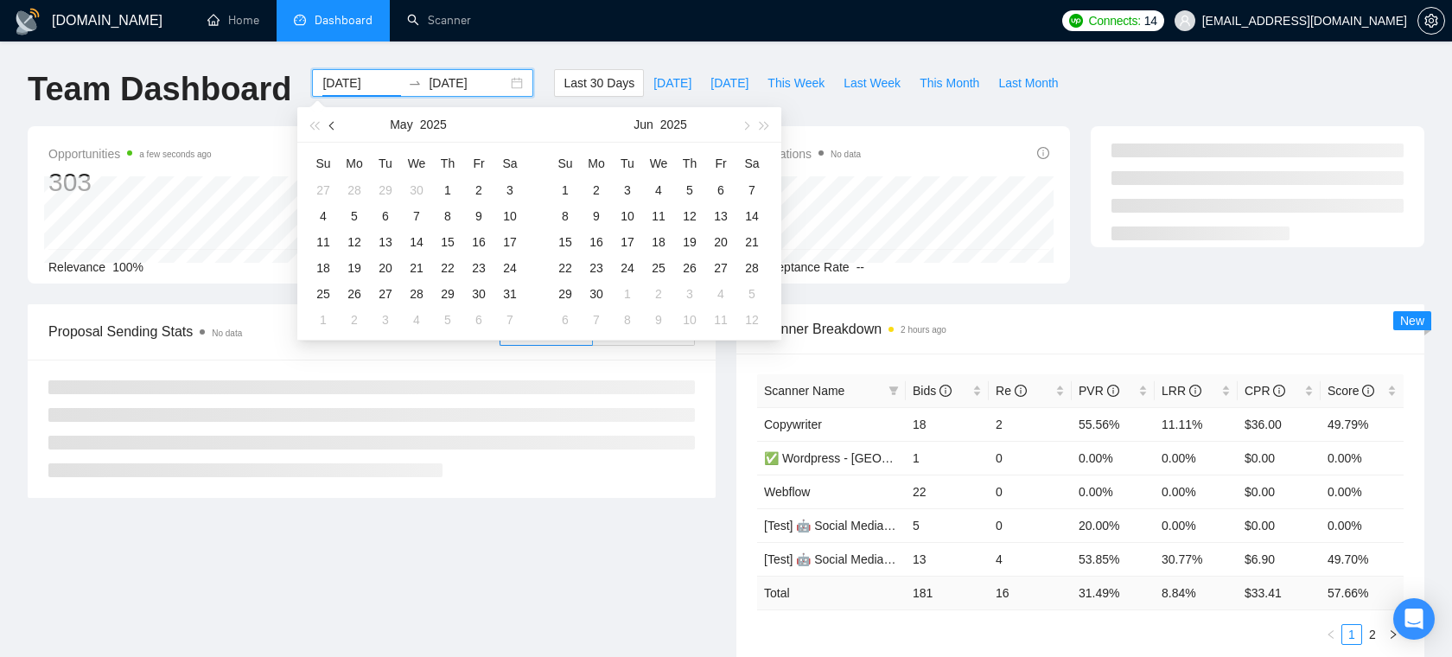
click at [333, 126] on span "button" at bounding box center [333, 125] width 9 height 9
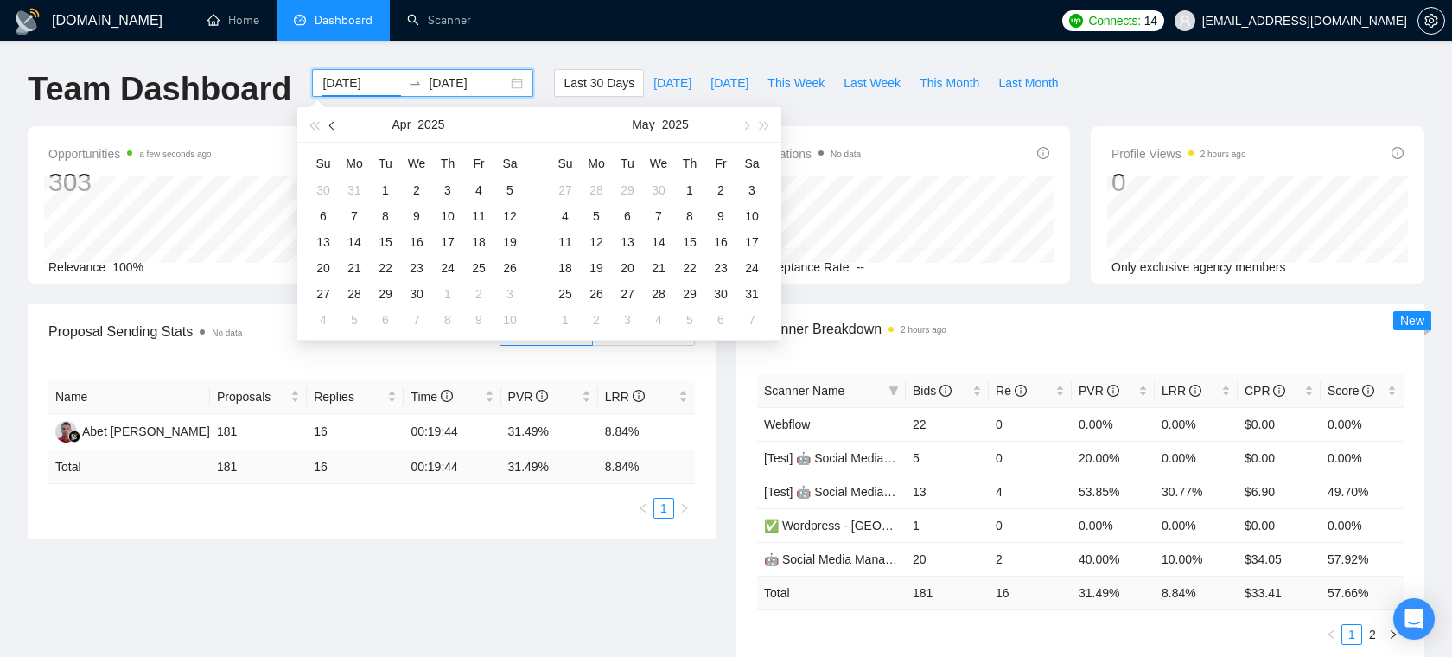
click at [329, 125] on span "button" at bounding box center [333, 125] width 9 height 9
type input "[DATE]"
click at [505, 184] on div "1" at bounding box center [509, 190] width 21 height 21
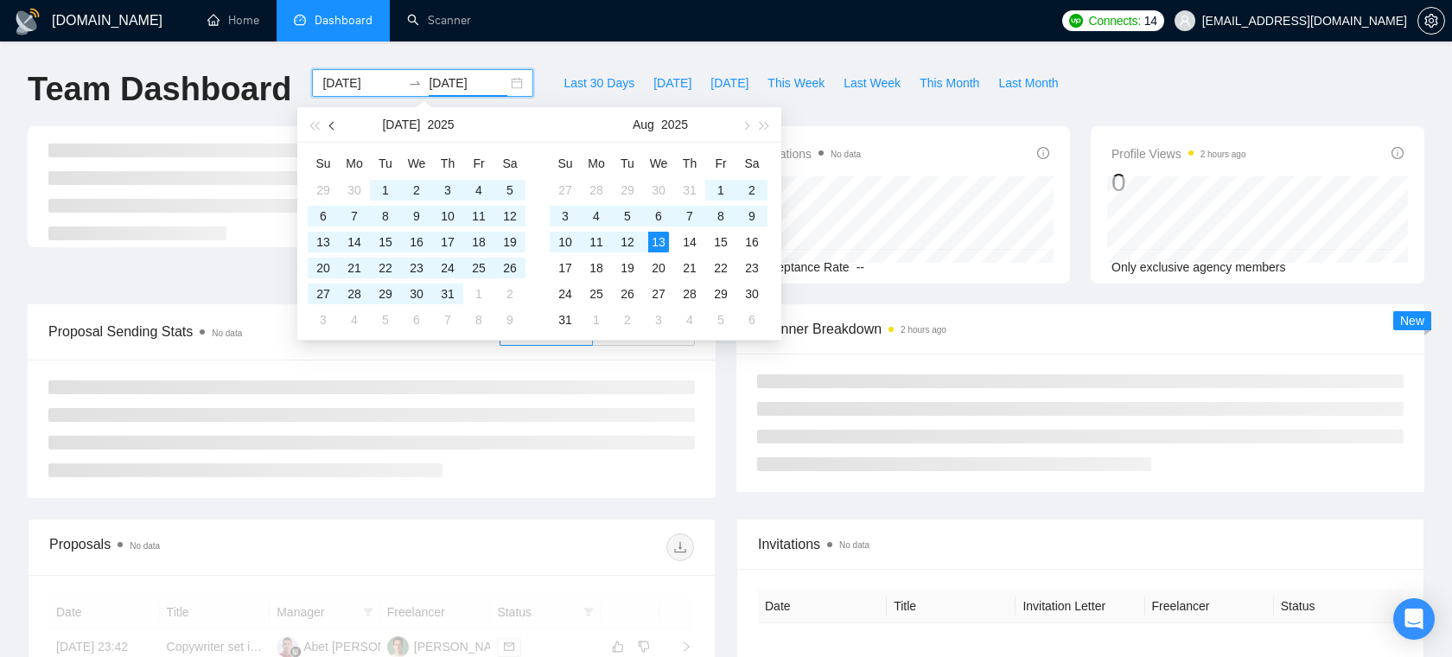
click at [330, 124] on span "button" at bounding box center [333, 125] width 9 height 9
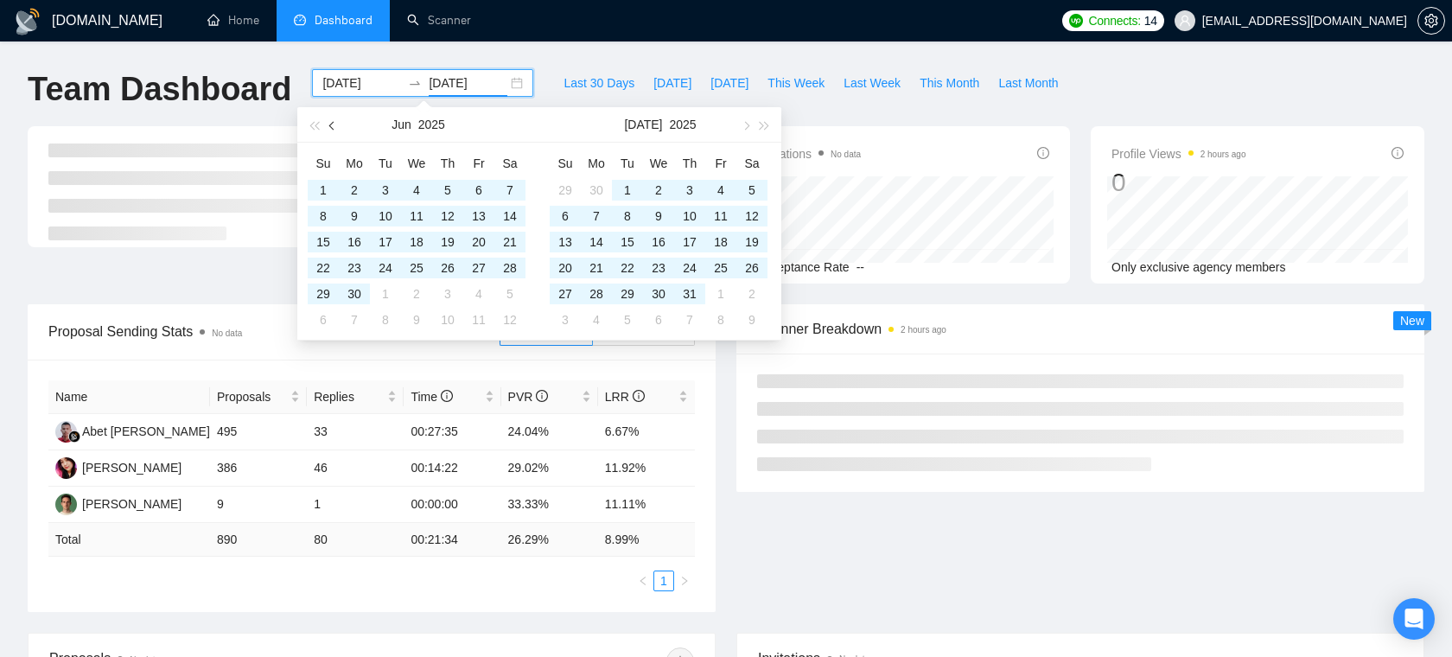
click at [330, 124] on span "button" at bounding box center [333, 125] width 9 height 9
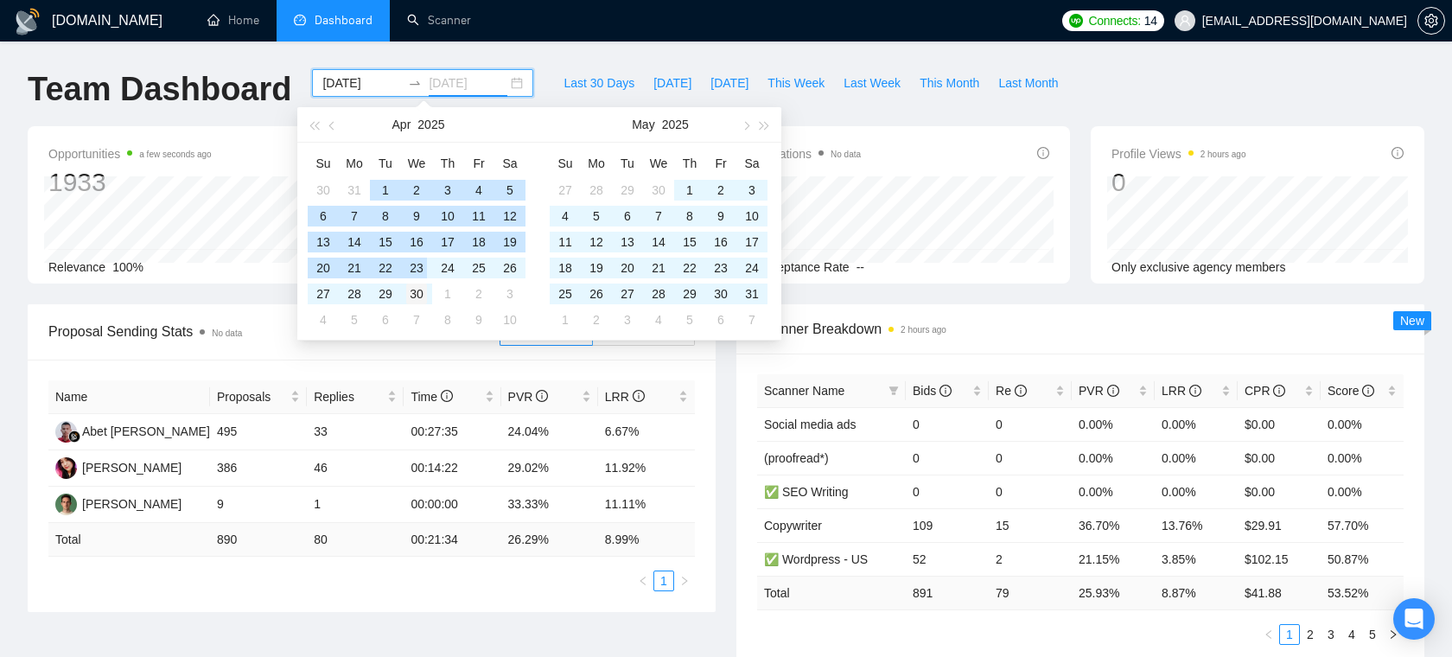
type input "[DATE]"
click at [414, 286] on div "30" at bounding box center [416, 293] width 21 height 21
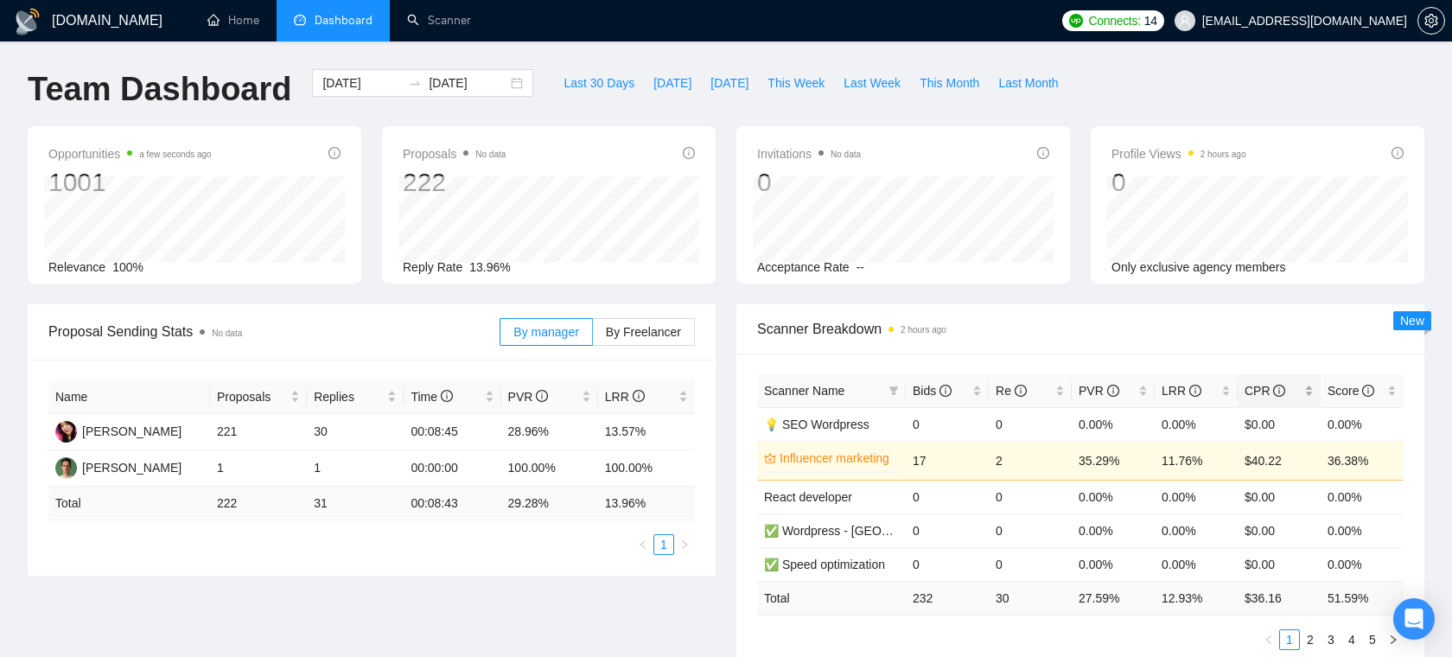
click at [1279, 388] on icon "info-circle" at bounding box center [1280, 390] width 2 height 6
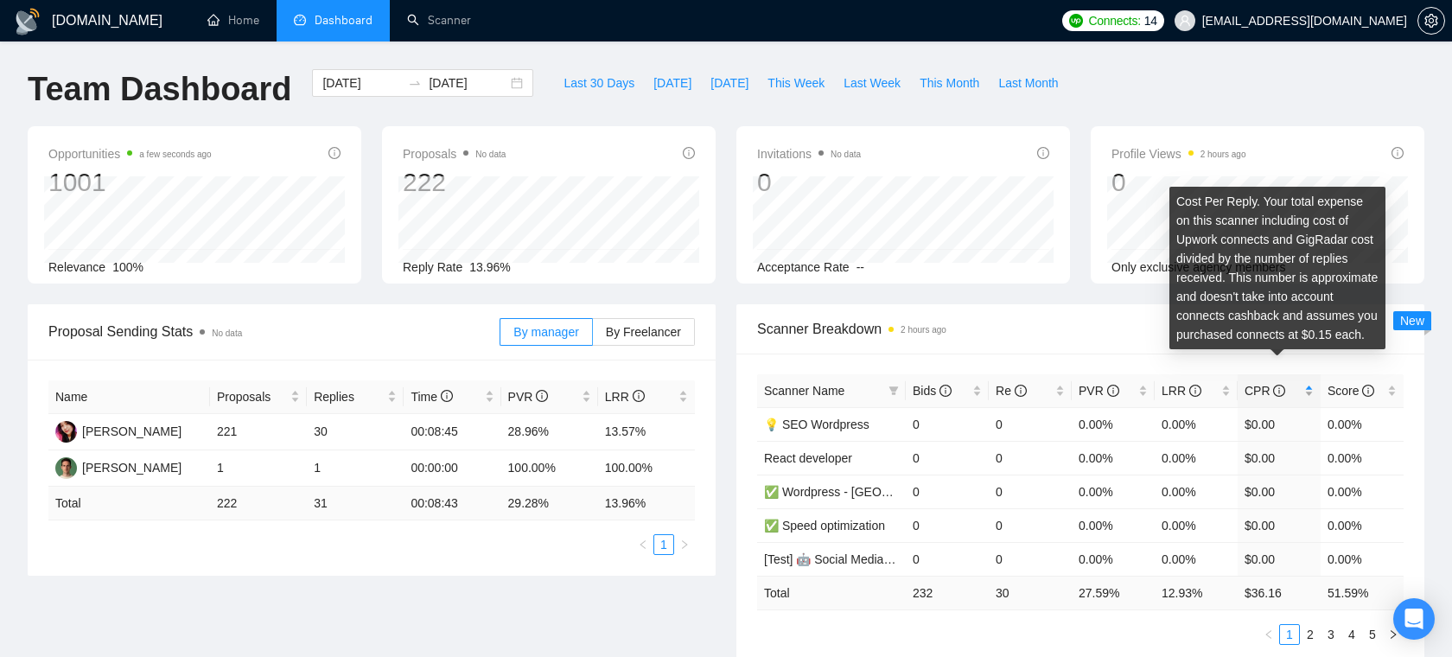
click at [1280, 386] on icon "info-circle" at bounding box center [1279, 391] width 12 height 12
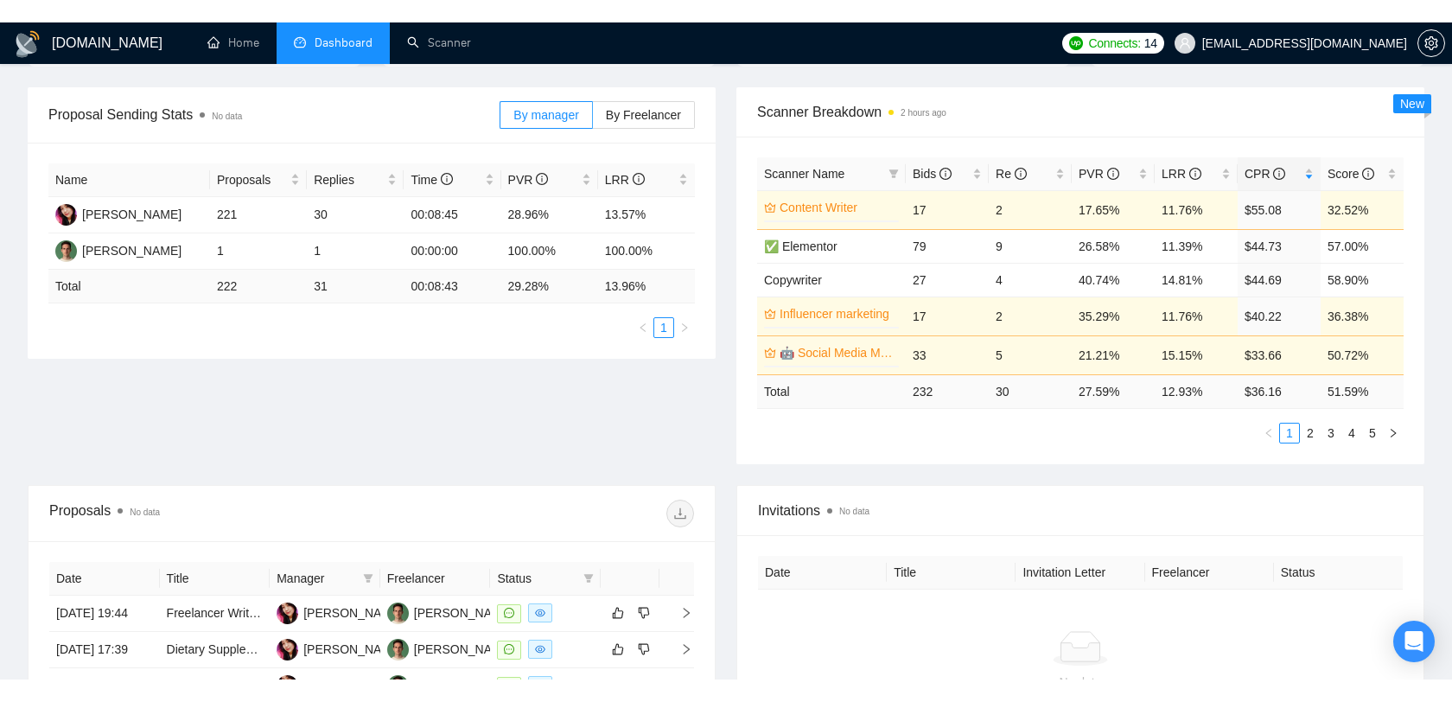
scroll to position [237, 0]
